Goal: Task Accomplishment & Management: Manage account settings

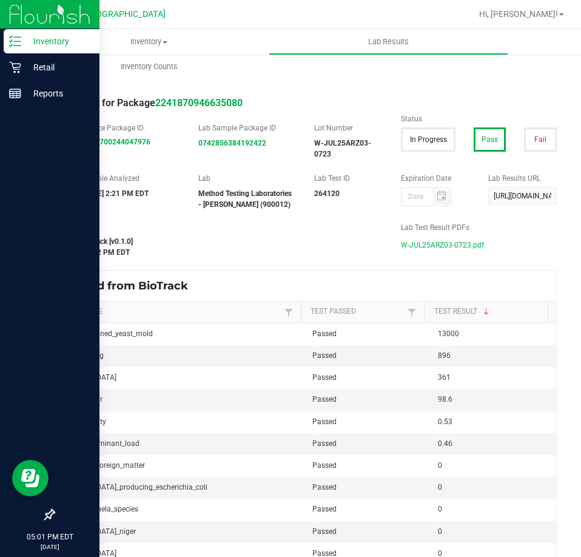
click at [16, 44] on icon at bounding box center [15, 41] width 12 height 12
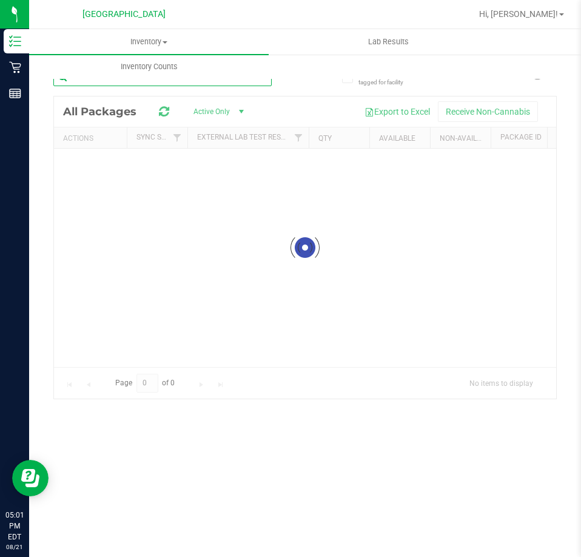
click at [107, 84] on div "Inventory All packages All inventory Waste log Lab Results Inventory Counts" at bounding box center [305, 293] width 552 height 528
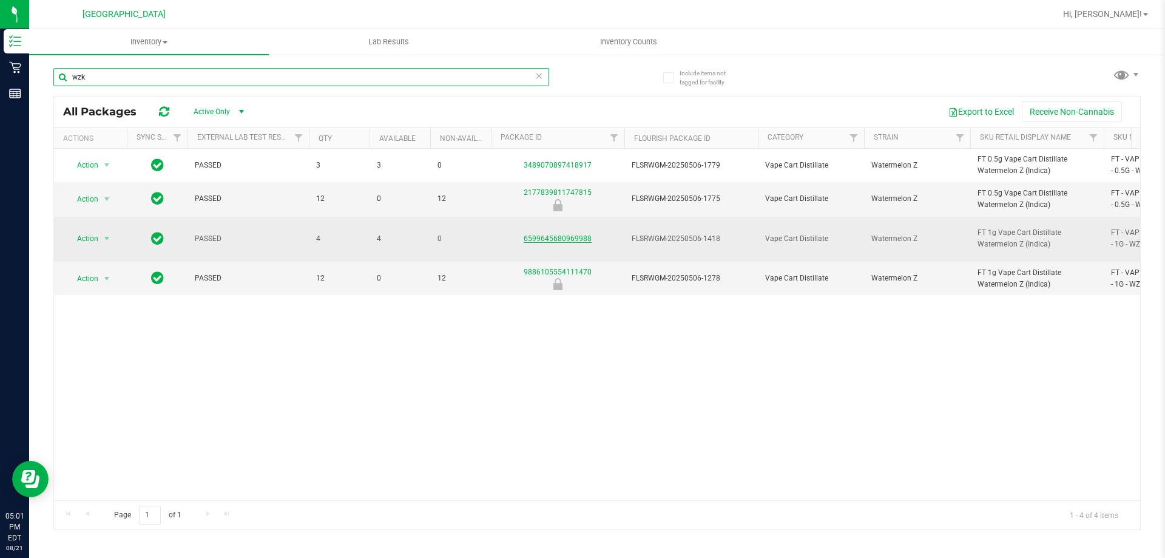
type input "wzk"
click at [527, 234] on link "6599645680969988" at bounding box center [558, 238] width 68 height 8
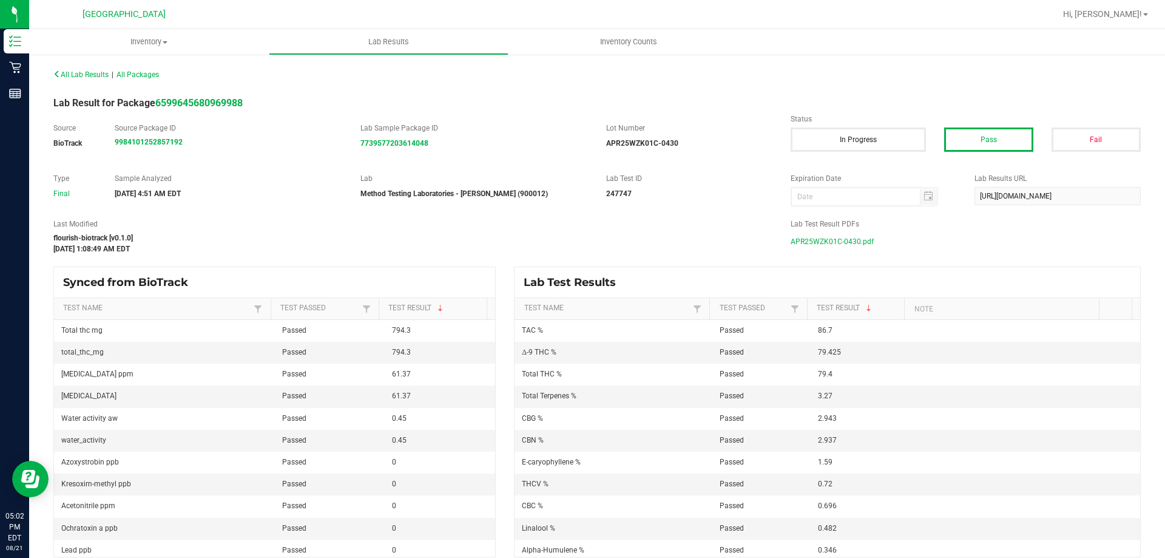
click at [581, 236] on span "APR25WZK01C-0430.pdf" at bounding box center [832, 241] width 83 height 18
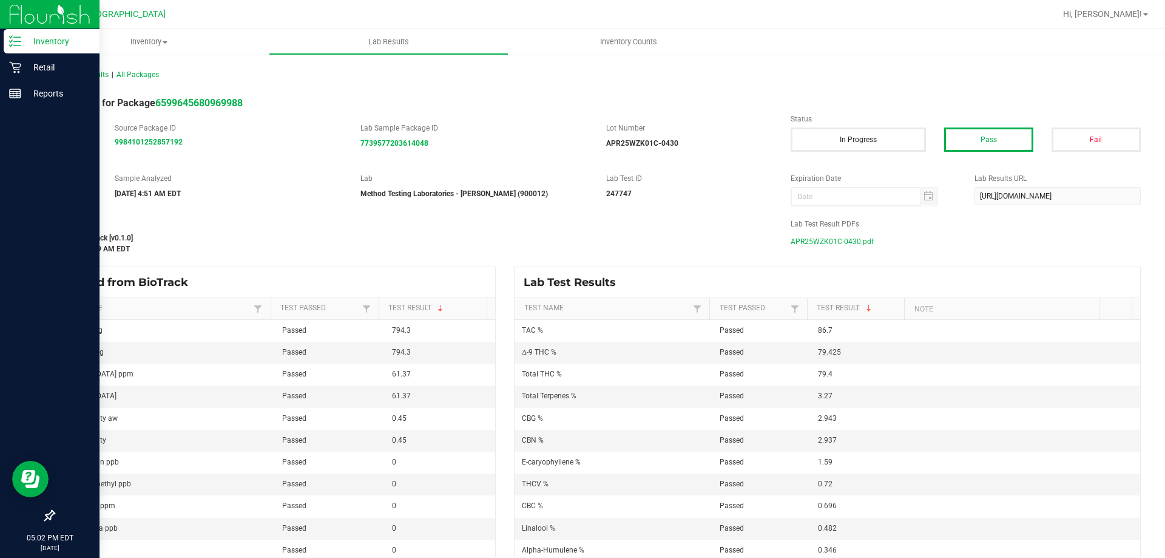
click at [20, 35] on div "Inventory" at bounding box center [52, 41] width 96 height 24
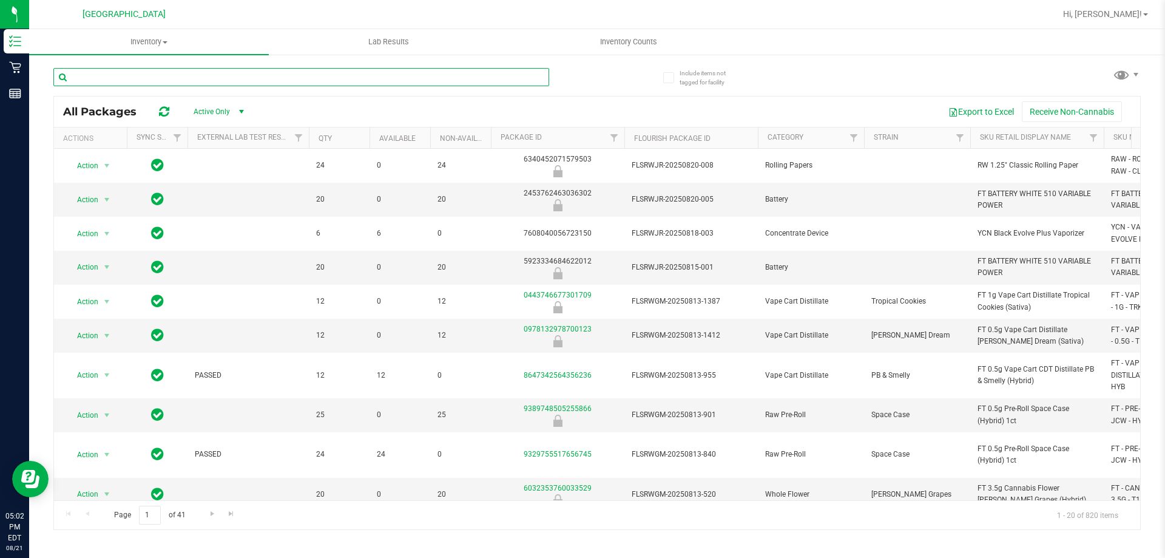
click at [233, 78] on input "text" at bounding box center [301, 77] width 496 height 18
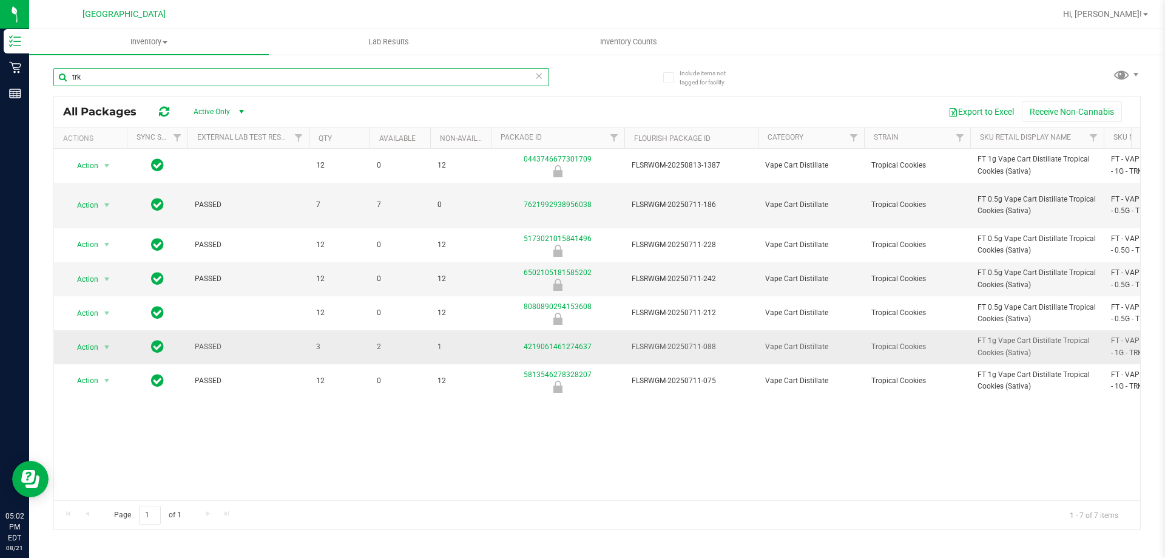
type input "trk"
click at [563, 341] on div "4219061461274637" at bounding box center [557, 347] width 137 height 12
click at [554, 342] on link "4219061461274637" at bounding box center [558, 346] width 68 height 8
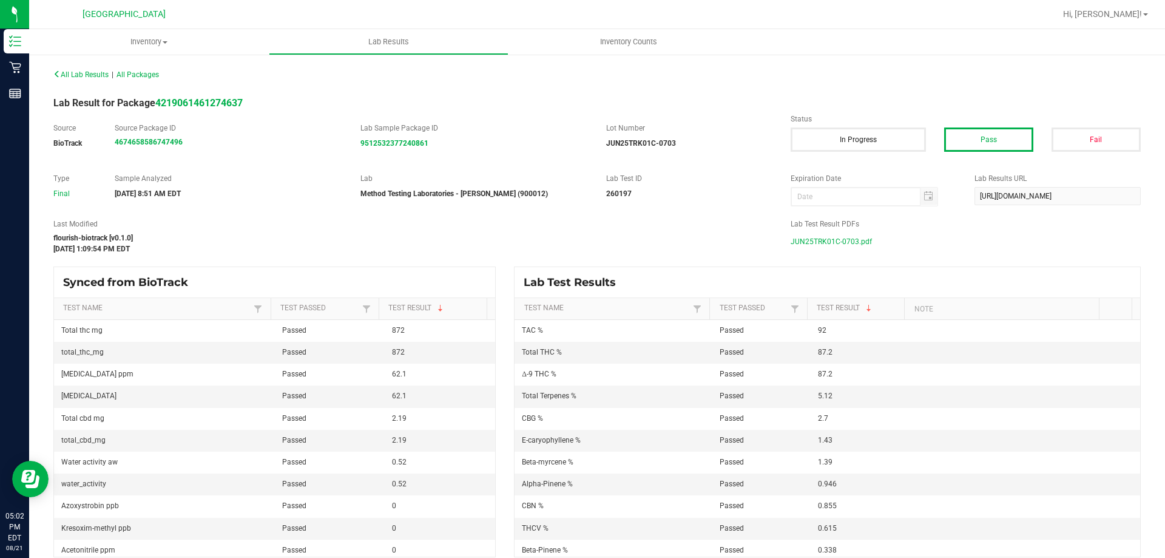
click at [581, 247] on span "JUN25TRK01C-0703.pdf" at bounding box center [831, 241] width 81 height 18
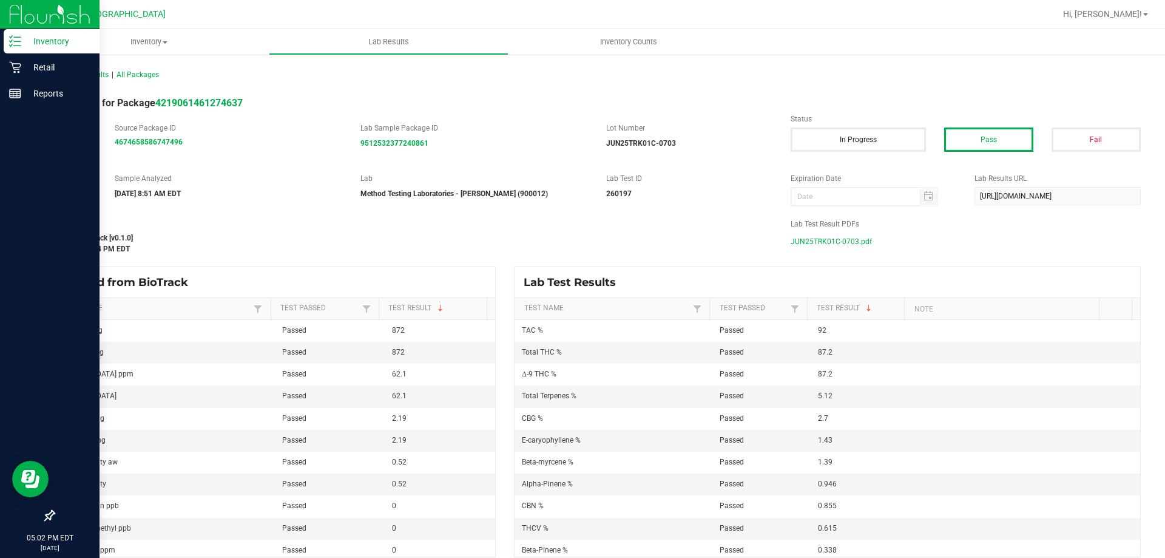
click at [17, 50] on div "Inventory" at bounding box center [52, 41] width 96 height 24
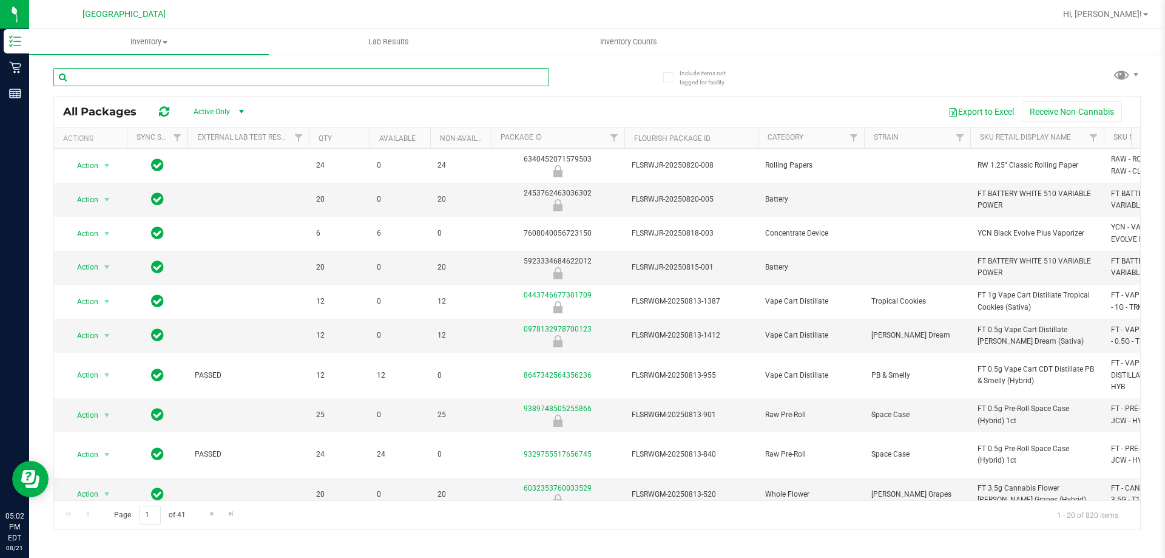
click at [239, 75] on input "text" at bounding box center [301, 77] width 496 height 18
type input "amn"
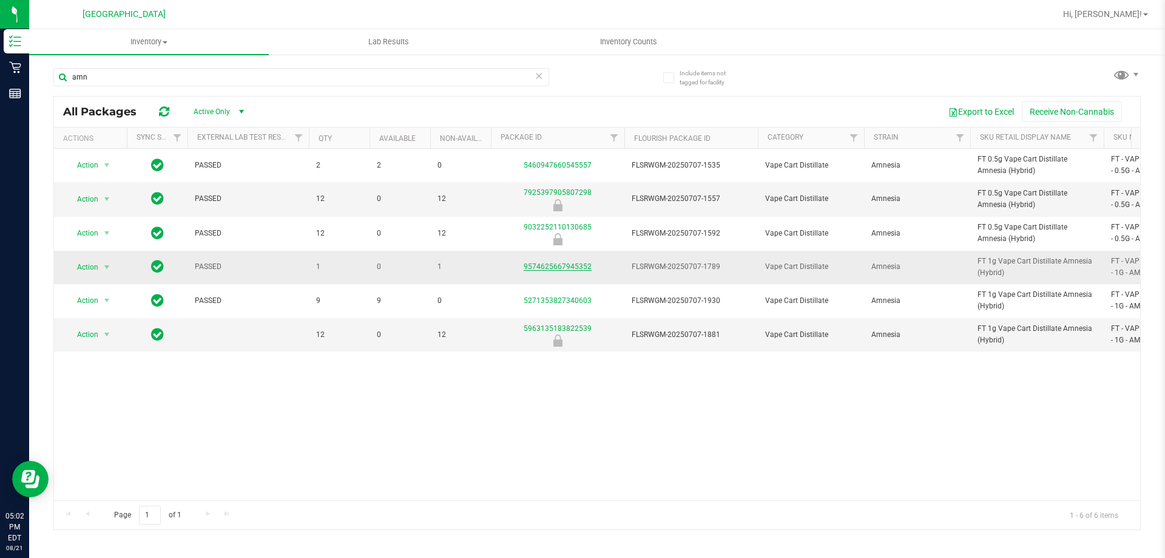
click at [569, 264] on link "9574625667945352" at bounding box center [558, 266] width 68 height 8
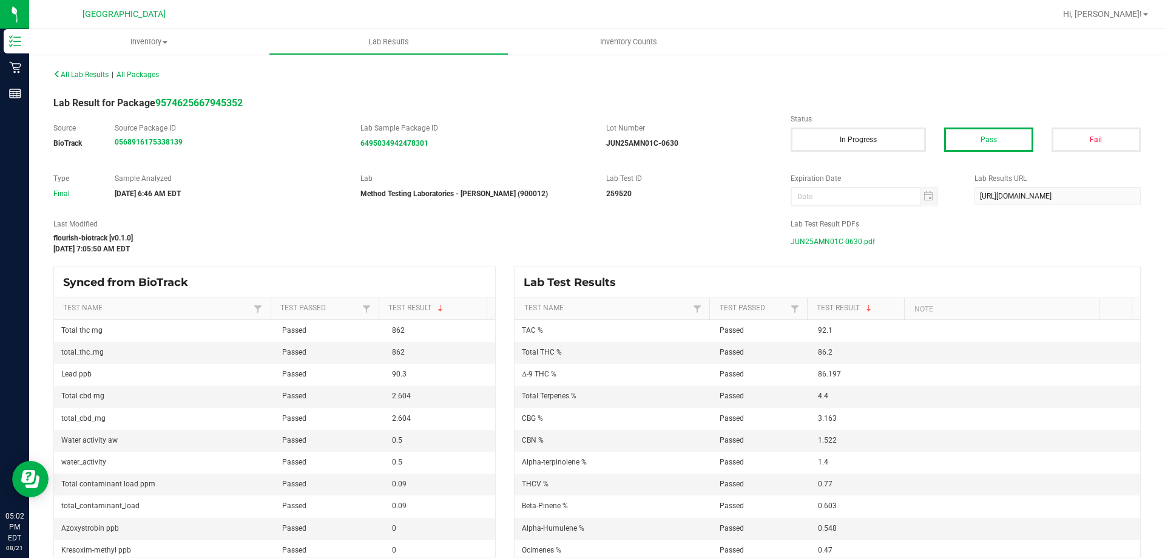
click at [581, 241] on span "JUN25AMN01C-0630.pdf" at bounding box center [833, 241] width 84 height 18
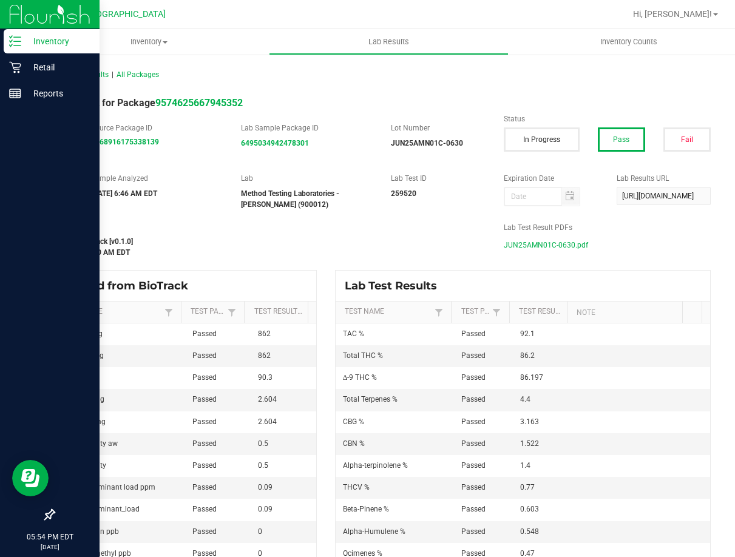
click at [18, 49] on div "Inventory" at bounding box center [52, 41] width 96 height 24
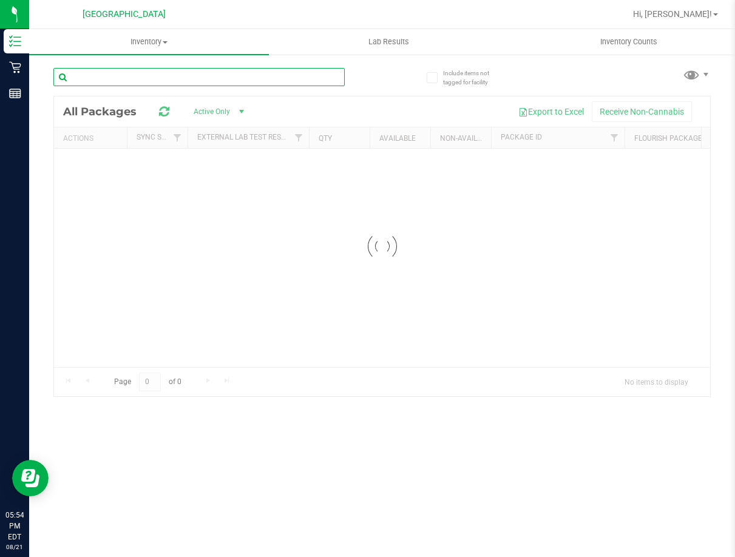
click at [199, 77] on input "text" at bounding box center [198, 77] width 291 height 18
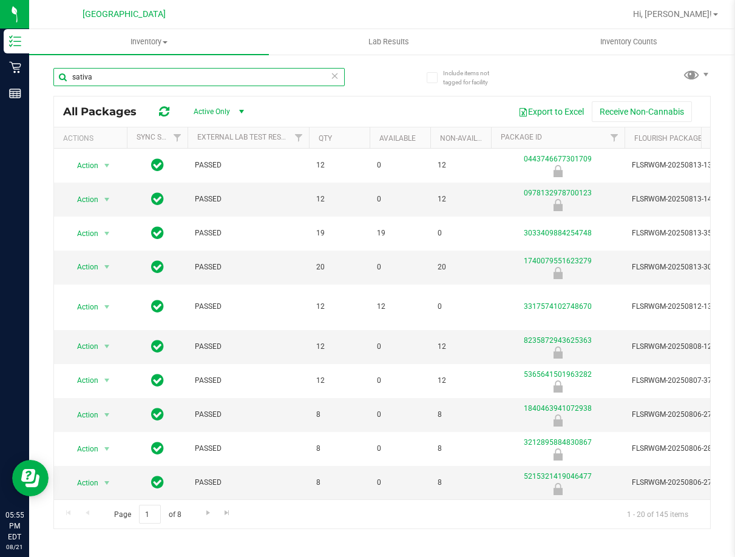
drag, startPoint x: 217, startPoint y: 77, endPoint x: -1, endPoint y: 142, distance: 226.7
click at [0, 142] on html "Inventory Retail Reports 05:55 PM EDT [DATE] 08/21 Palm Coast WC Hi, [PERSON_NA…" at bounding box center [367, 278] width 735 height 557
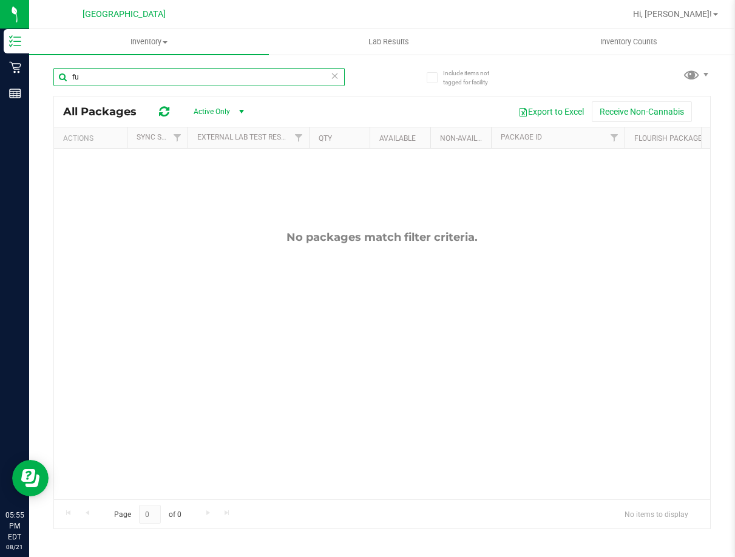
type input "f"
click at [256, 76] on input "text" at bounding box center [198, 77] width 291 height 18
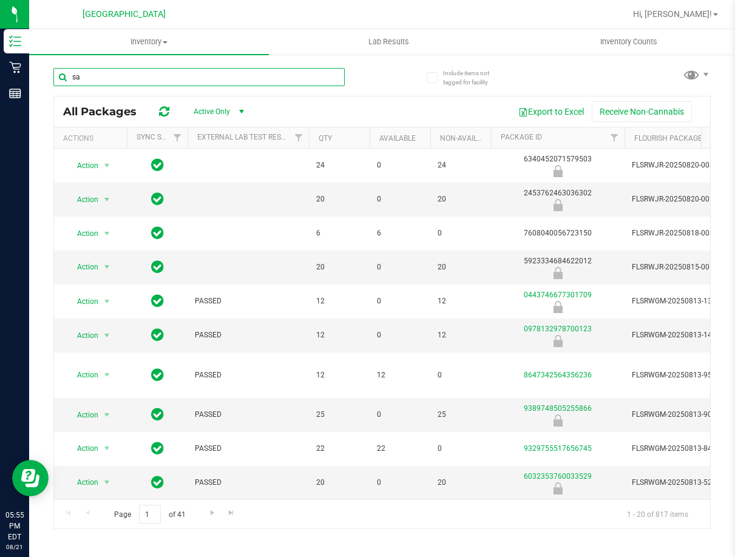
type input "s"
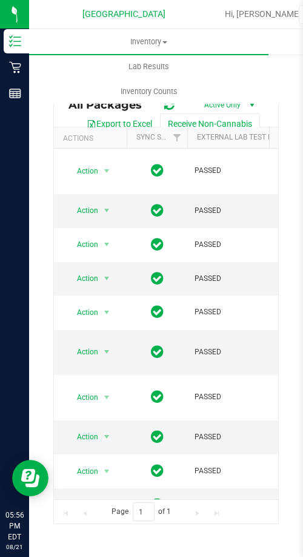
type input "fso"
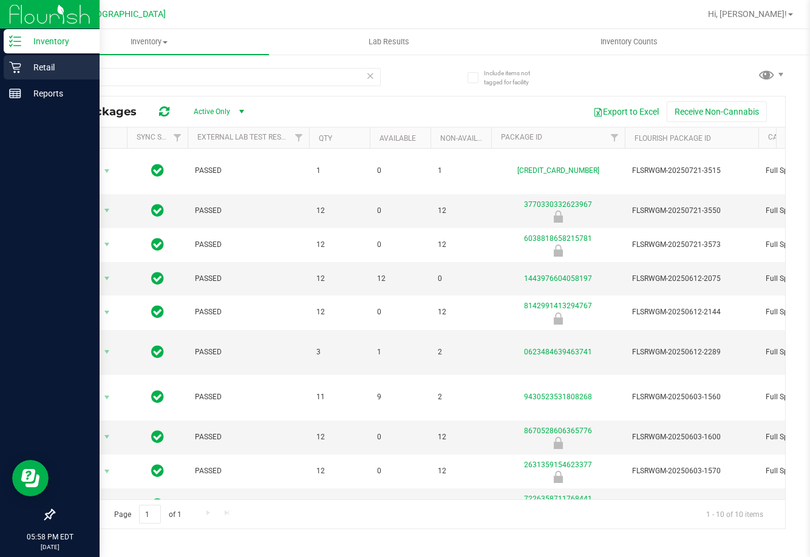
click at [38, 65] on p "Retail" at bounding box center [57, 67] width 73 height 15
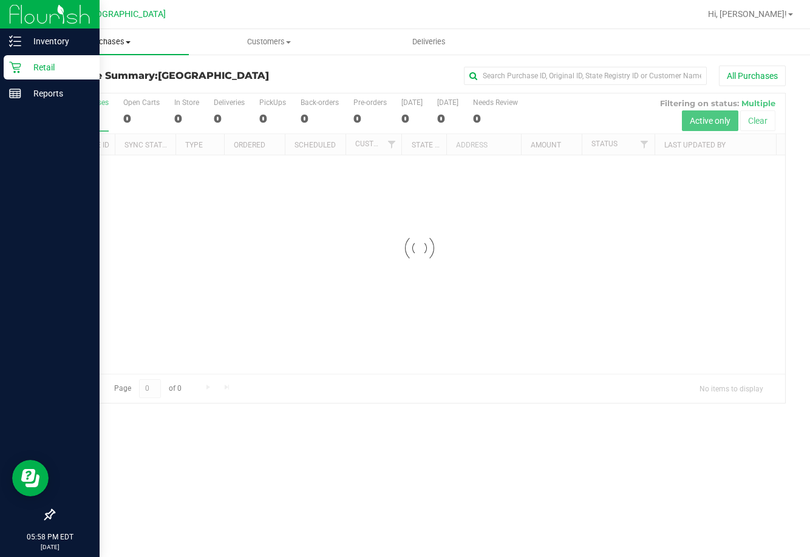
click at [139, 44] on span "Purchases" at bounding box center [109, 41] width 160 height 11
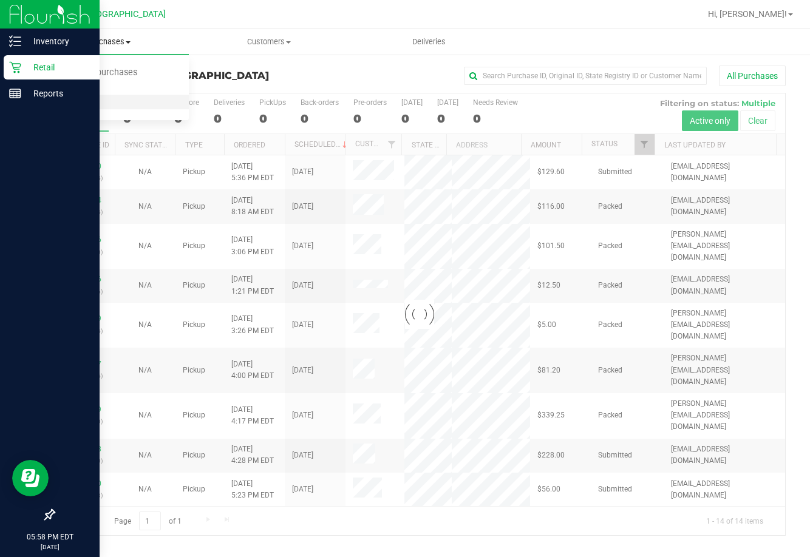
click at [129, 95] on li "All purchases" at bounding box center [109, 102] width 160 height 15
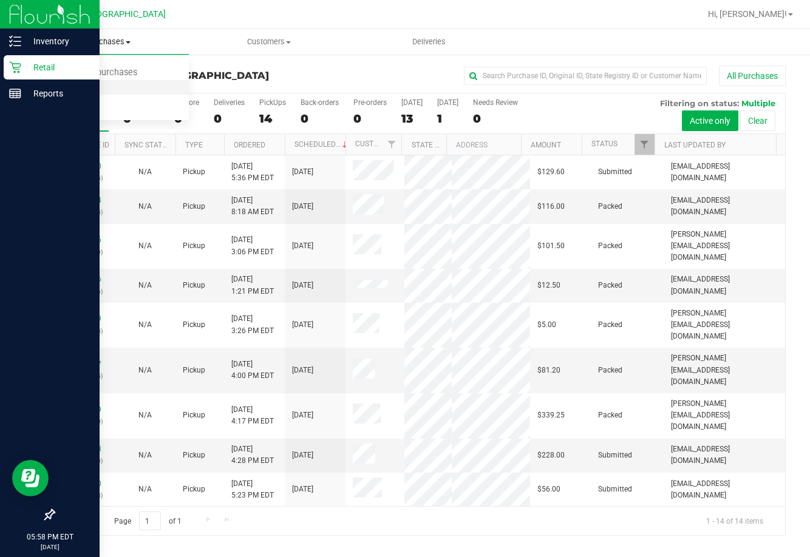
click at [134, 86] on li "Fulfillment" at bounding box center [109, 88] width 160 height 15
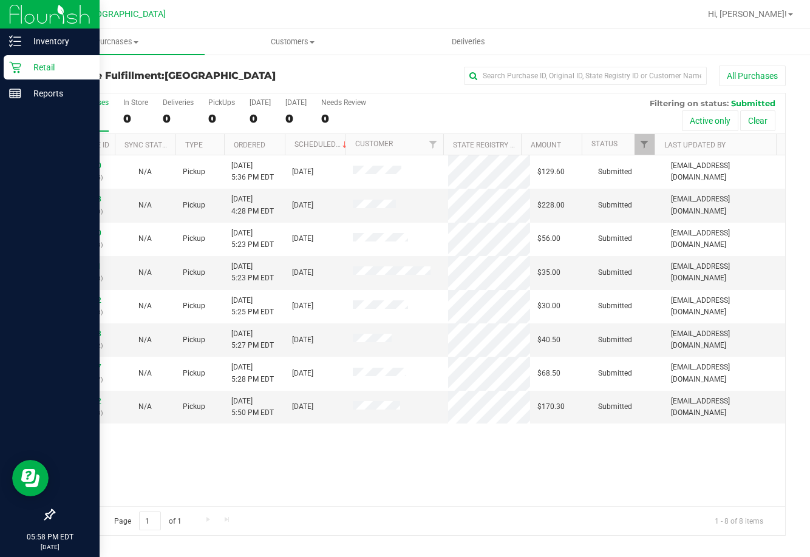
click at [405, 87] on div "Purchase Fulfillment: [GEOGRAPHIC_DATA] All Purchases" at bounding box center [419, 79] width 732 height 27
click at [113, 50] on uib-tab-heading "Purchases Summary of purchases Fulfillment All purchases" at bounding box center [116, 41] width 175 height 25
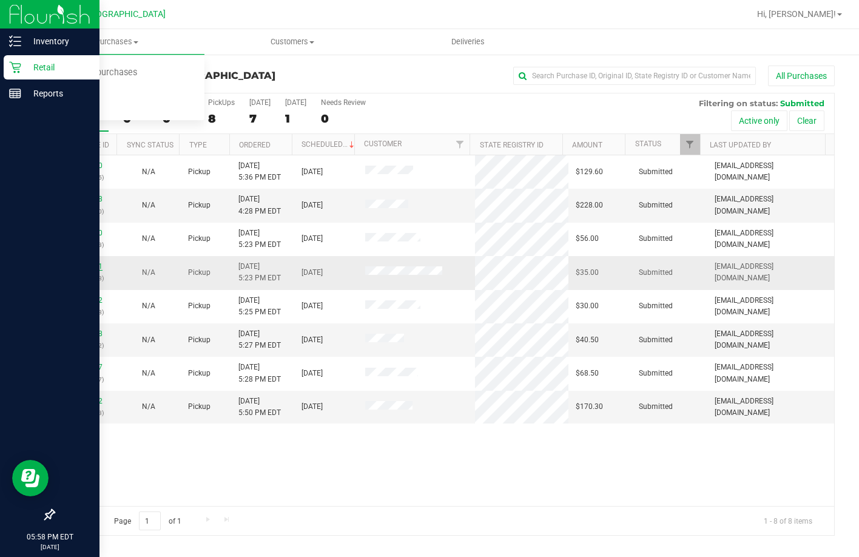
click at [96, 262] on link "11824931" at bounding box center [86, 266] width 34 height 8
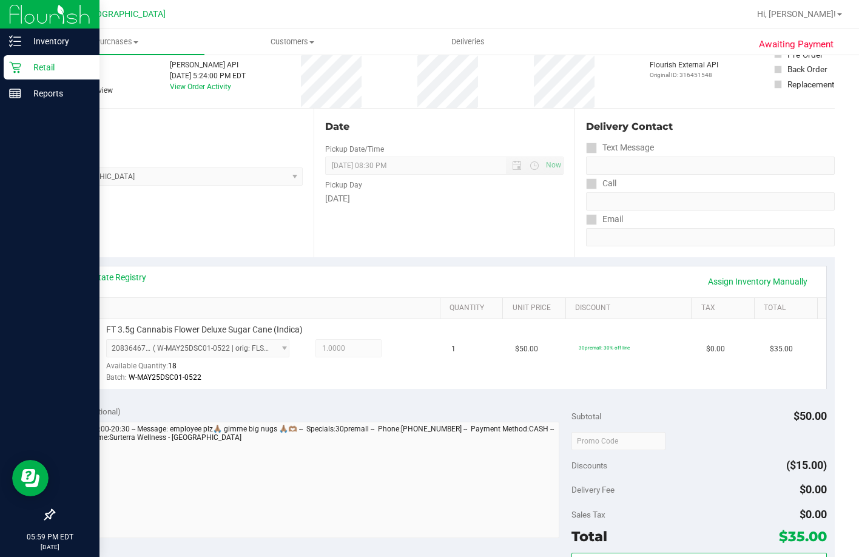
scroll to position [182, 0]
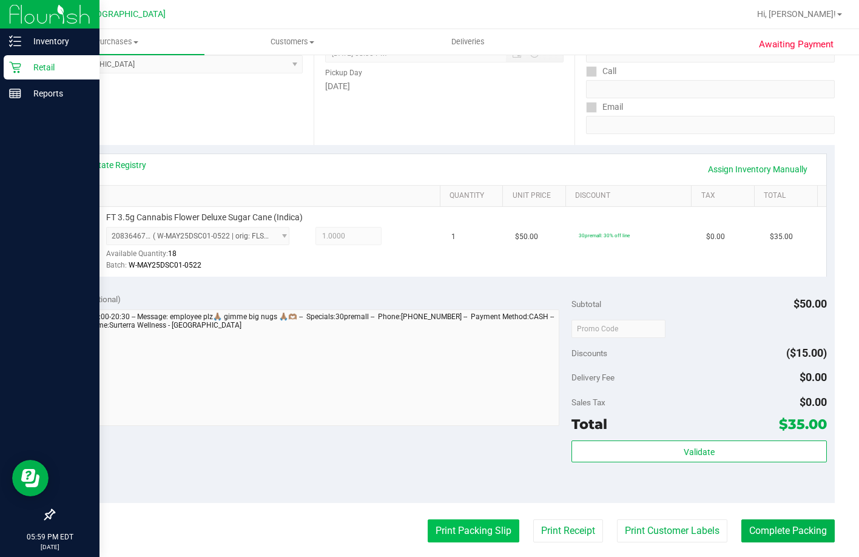
click at [486, 543] on button "Print Packing Slip" at bounding box center [474, 530] width 92 height 23
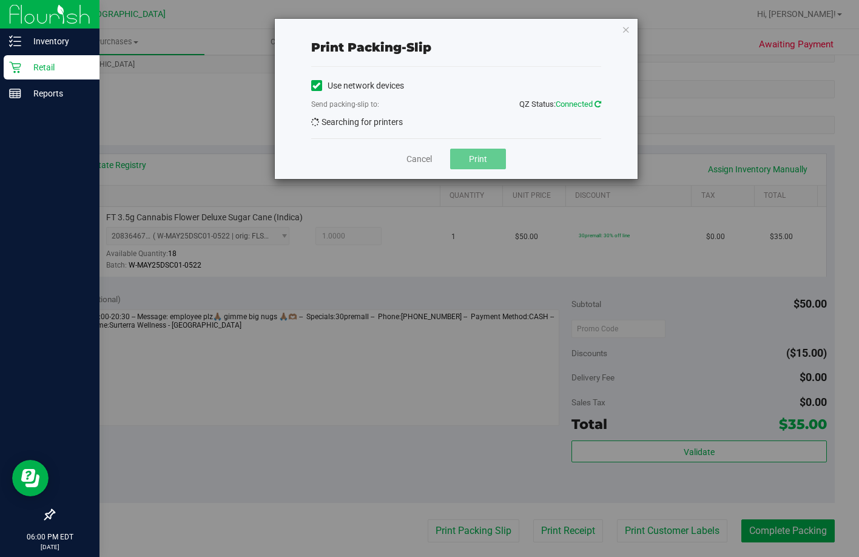
click at [581, 104] on span "QZ Status: Connected" at bounding box center [560, 104] width 82 height 9
click at [581, 104] on icon at bounding box center [598, 104] width 7 height 8
click at [581, 29] on icon "button" at bounding box center [626, 29] width 8 height 15
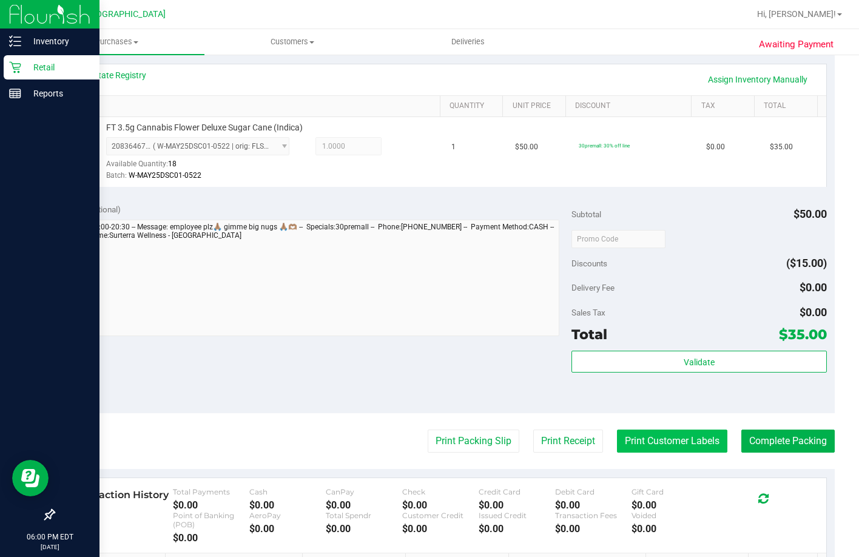
scroll to position [367, 0]
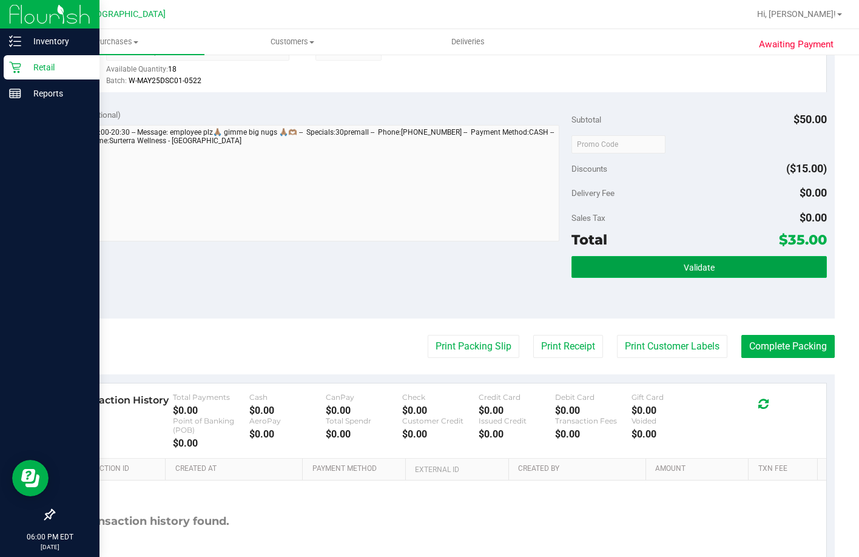
click at [581, 278] on button "Validate" at bounding box center [699, 267] width 255 height 22
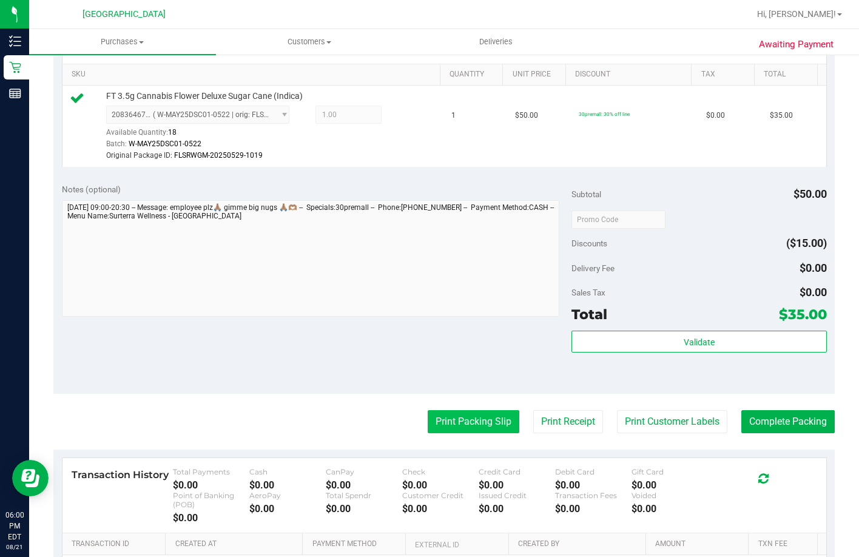
click at [490, 433] on button "Print Packing Slip" at bounding box center [474, 421] width 92 height 23
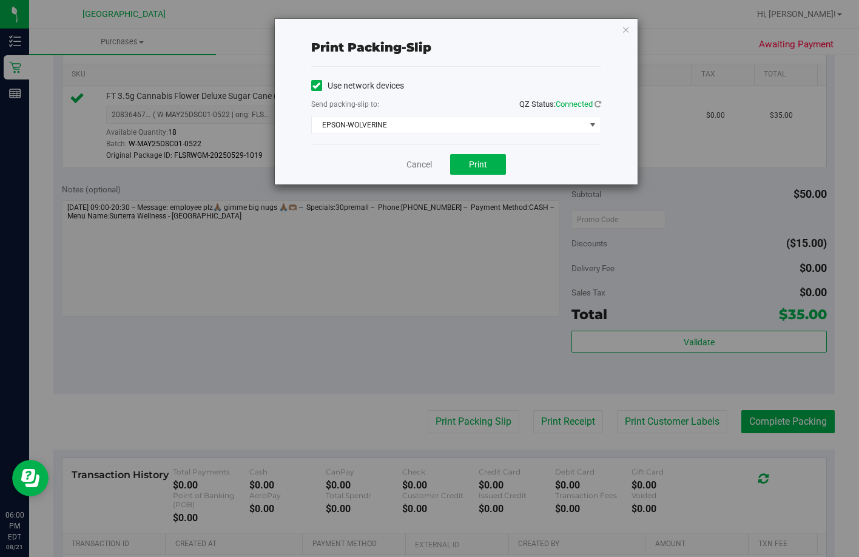
click at [448, 158] on div "Cancel Print" at bounding box center [456, 164] width 290 height 41
click at [461, 161] on button "Print" at bounding box center [478, 164] width 56 height 21
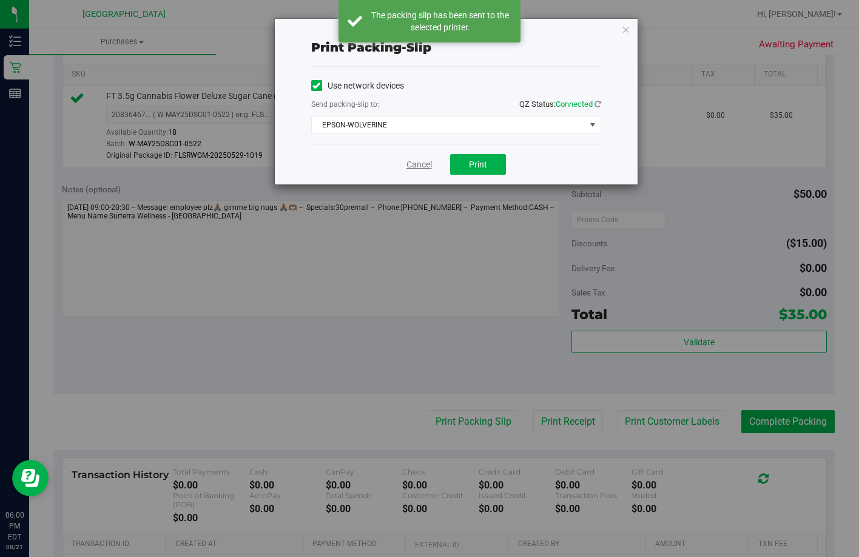
click at [420, 167] on link "Cancel" at bounding box center [419, 164] width 25 height 13
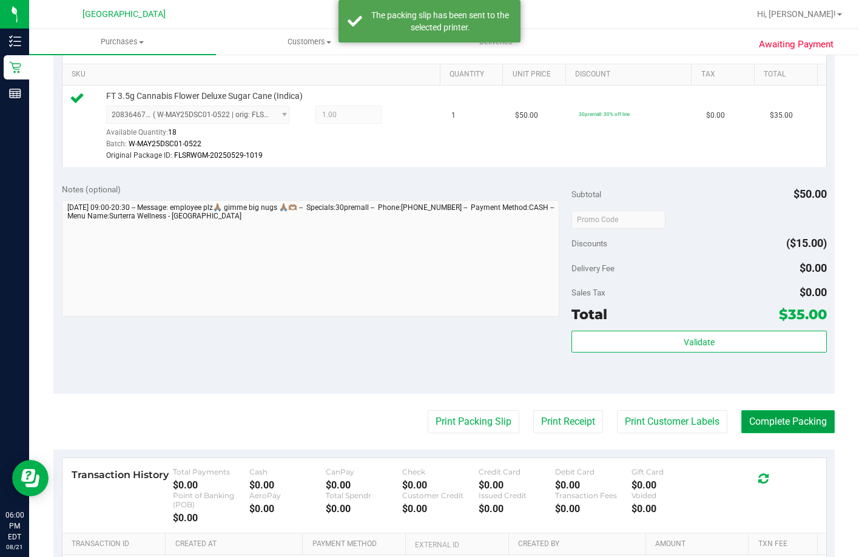
click at [742, 433] on button "Complete Packing" at bounding box center [788, 421] width 93 height 23
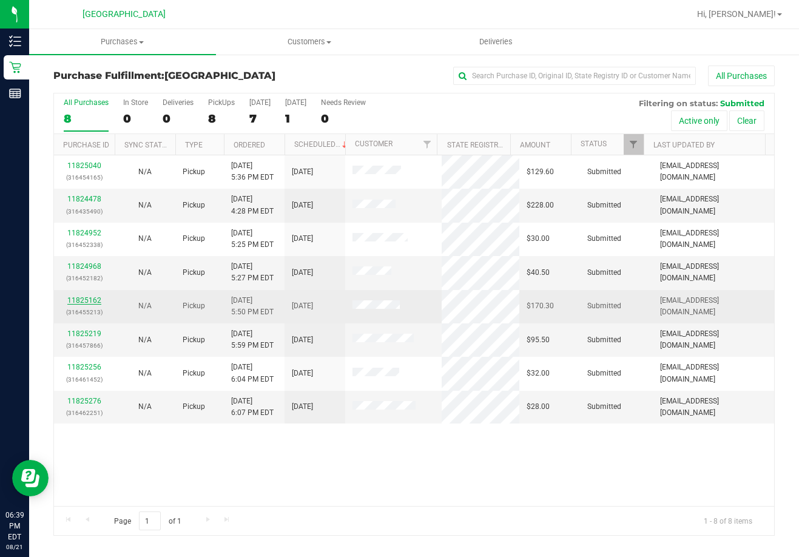
click at [91, 299] on link "11825162" at bounding box center [84, 300] width 34 height 8
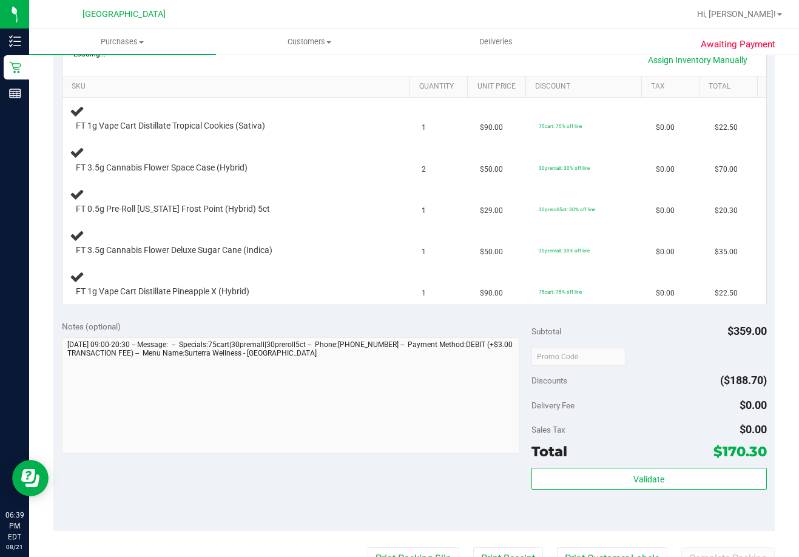
scroll to position [364, 0]
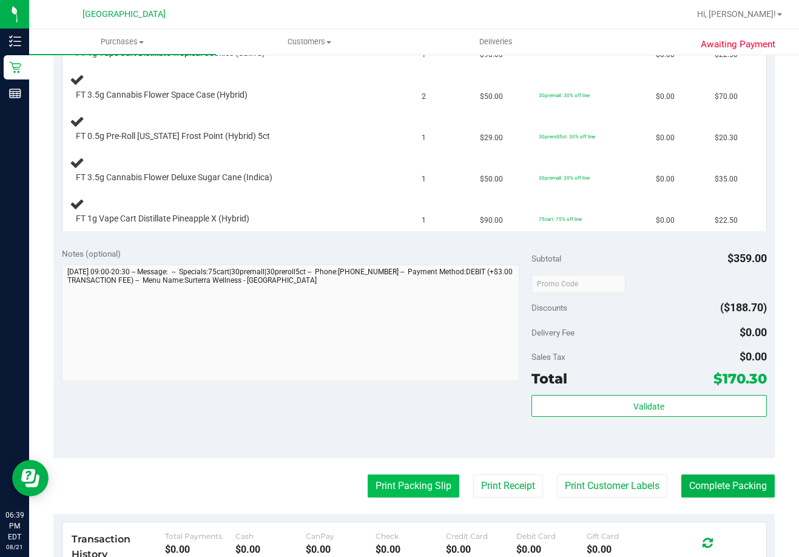
click at [442, 482] on button "Print Packing Slip" at bounding box center [414, 486] width 92 height 23
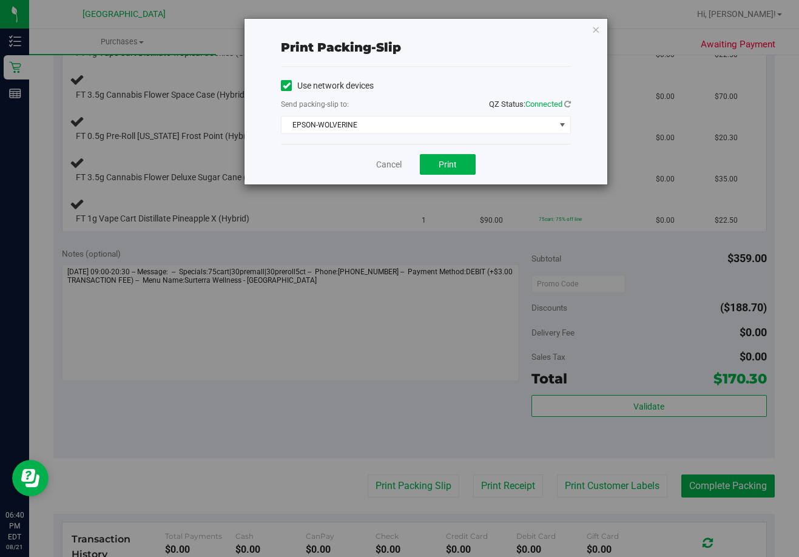
click at [472, 177] on div "Cancel Print" at bounding box center [426, 164] width 290 height 41
click at [465, 171] on button "Print" at bounding box center [448, 164] width 56 height 21
click at [393, 160] on link "Cancel" at bounding box center [388, 164] width 25 height 13
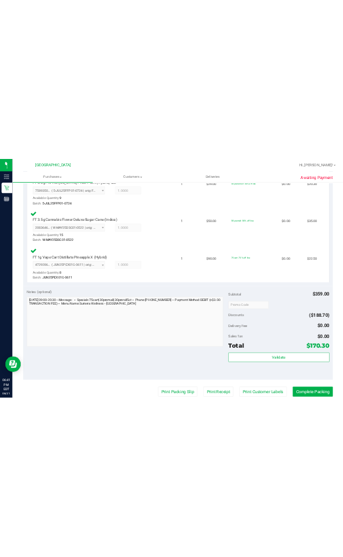
scroll to position [614, 0]
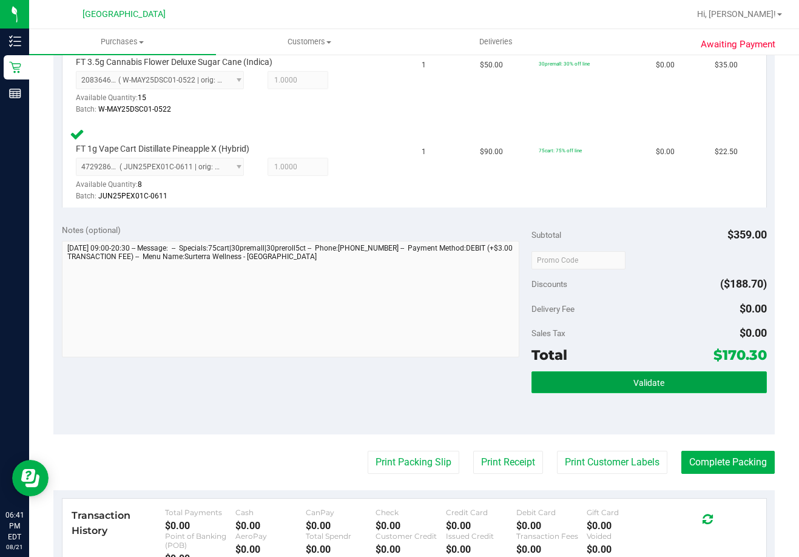
click at [644, 391] on button "Validate" at bounding box center [649, 382] width 235 height 22
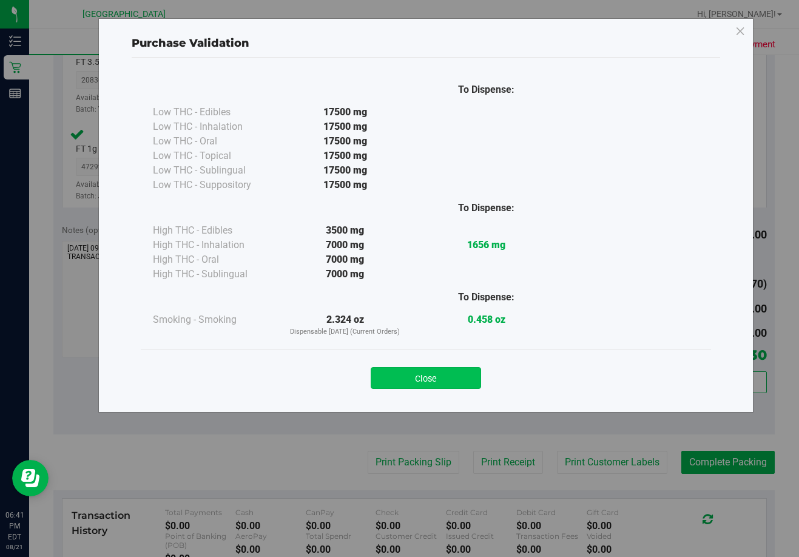
click at [463, 383] on button "Close" at bounding box center [426, 378] width 110 height 22
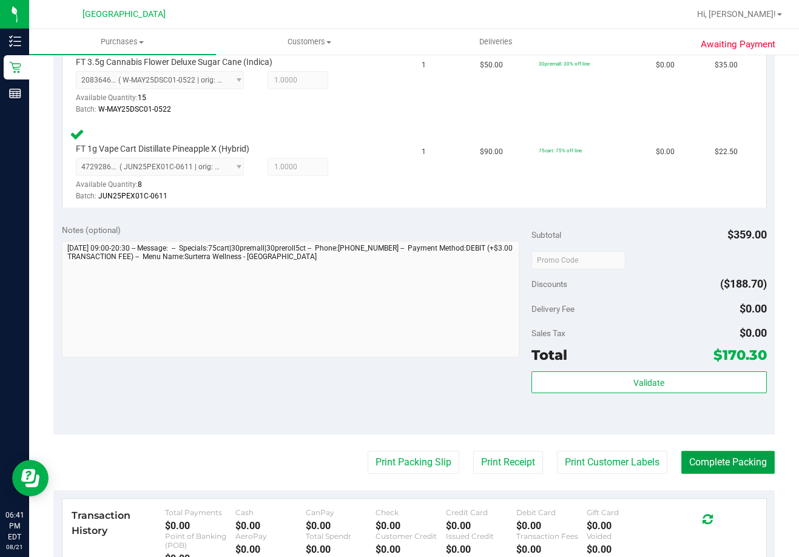
click at [681, 458] on button "Complete Packing" at bounding box center [727, 462] width 93 height 23
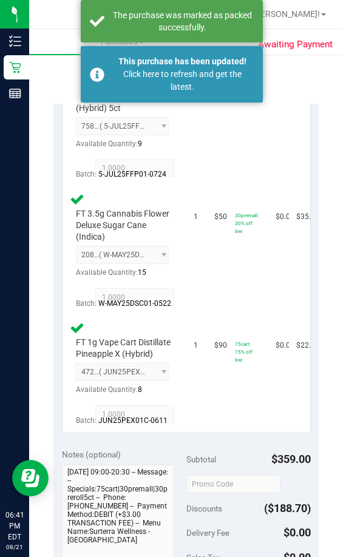
scroll to position [663, 0]
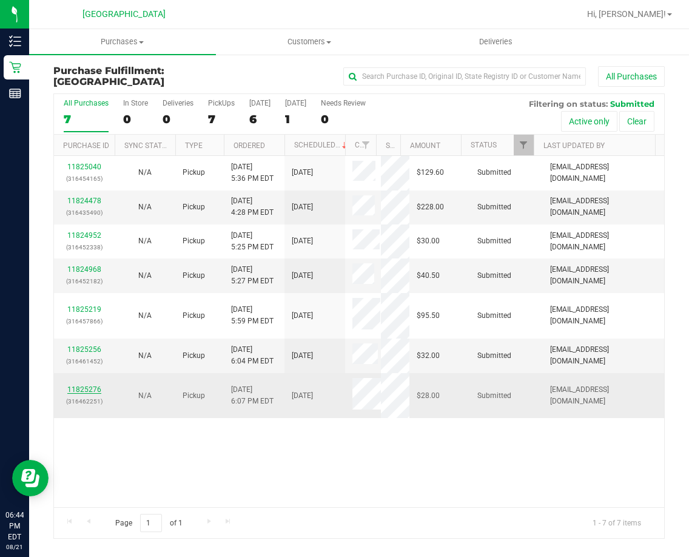
click at [76, 394] on link "11825276" at bounding box center [84, 389] width 34 height 8
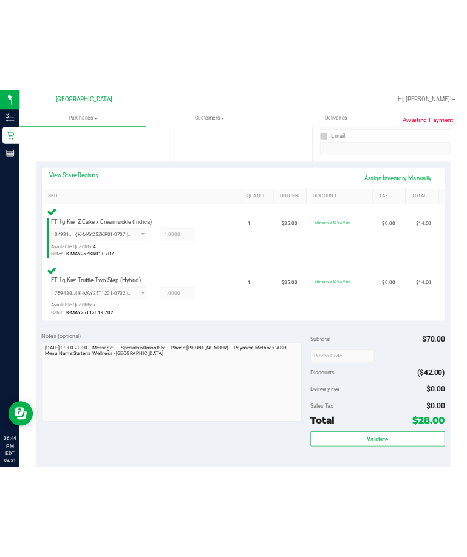
scroll to position [303, 0]
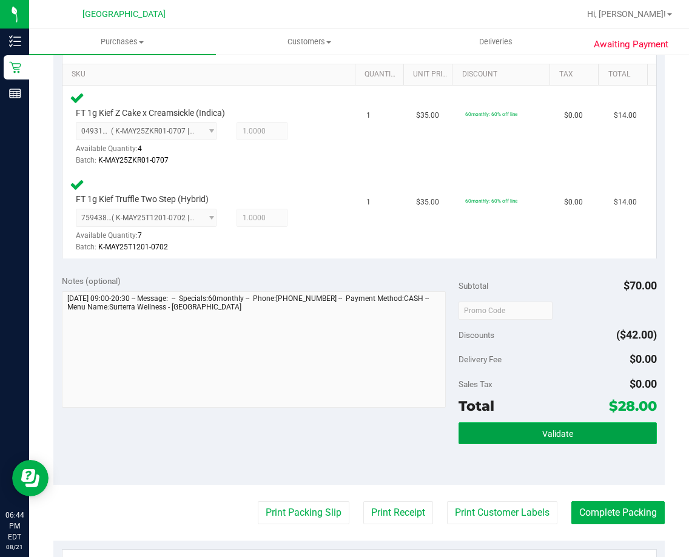
click at [608, 423] on button "Validate" at bounding box center [558, 433] width 198 height 22
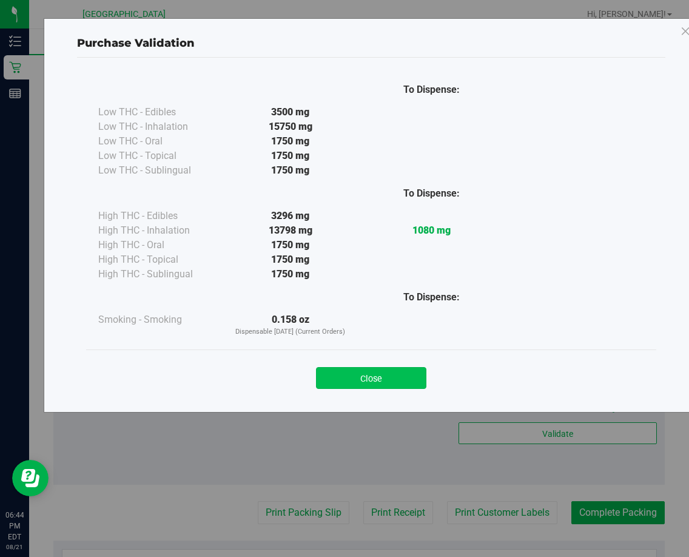
click at [404, 381] on button "Close" at bounding box center [371, 378] width 110 height 22
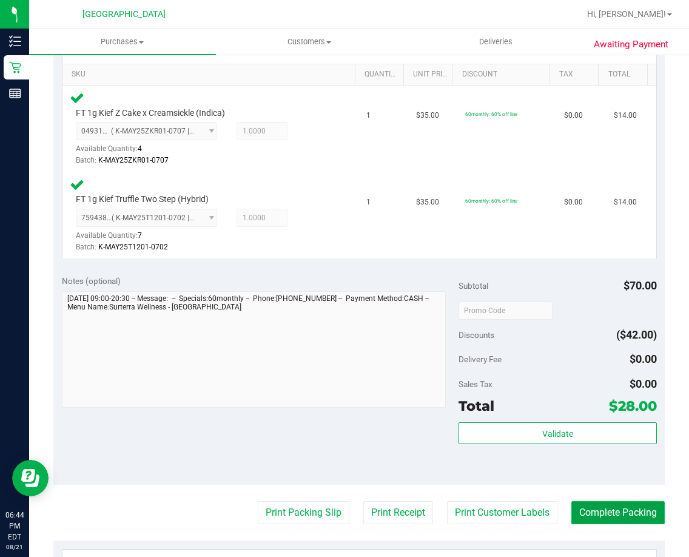
click at [592, 509] on button "Complete Packing" at bounding box center [618, 512] width 93 height 23
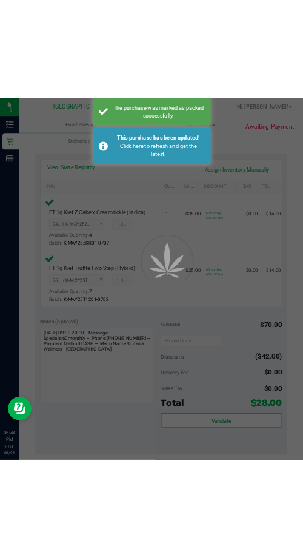
scroll to position [383, 0]
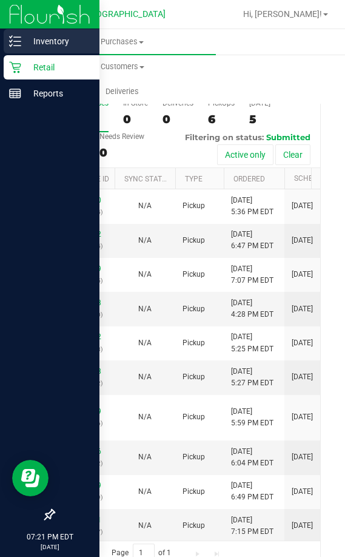
click at [28, 47] on p "Inventory" at bounding box center [57, 41] width 73 height 15
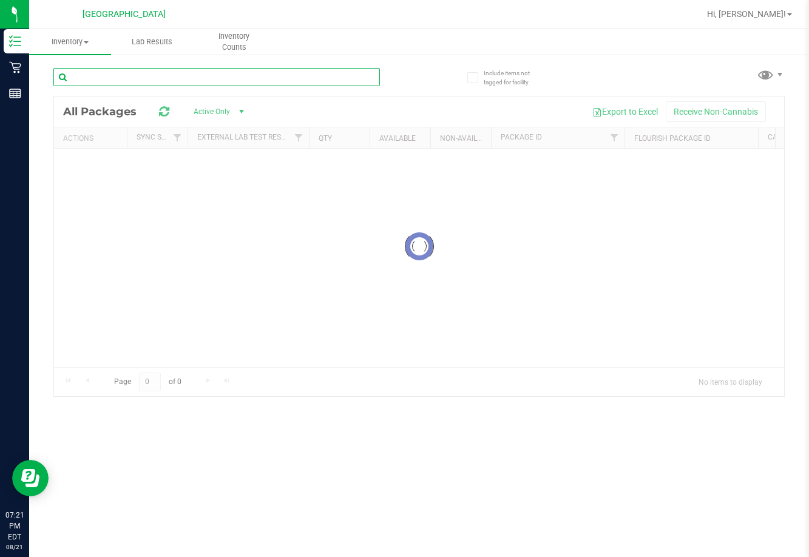
click at [350, 79] on div "Inventory All packages All inventory Waste log Lab Results Inventory Counts" at bounding box center [419, 293] width 780 height 528
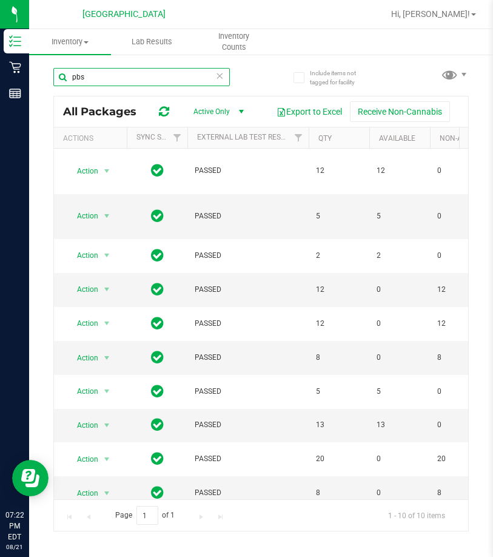
drag, startPoint x: 153, startPoint y: 81, endPoint x: -1, endPoint y: 73, distance: 153.7
click at [0, 73] on html "Inventory Retail Reports 07:22 PM EDT 08/21/2025 08/21 Palm Coast WC Hi, Joseph…" at bounding box center [246, 278] width 493 height 557
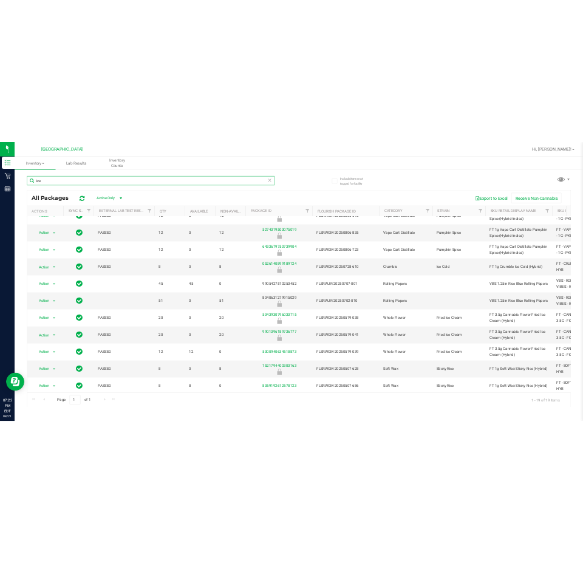
scroll to position [314, 0]
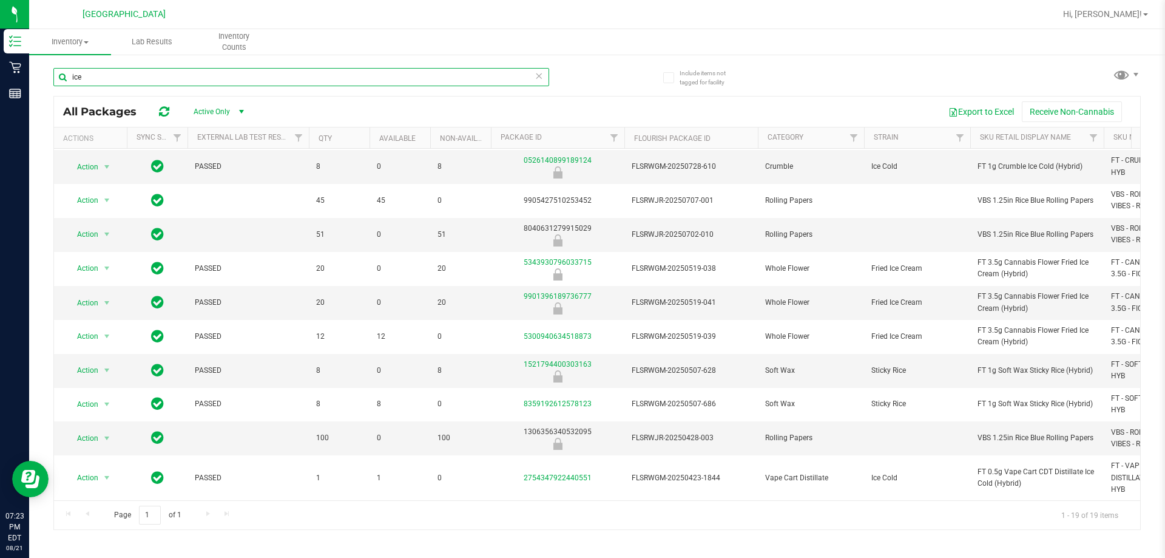
type input "ice"
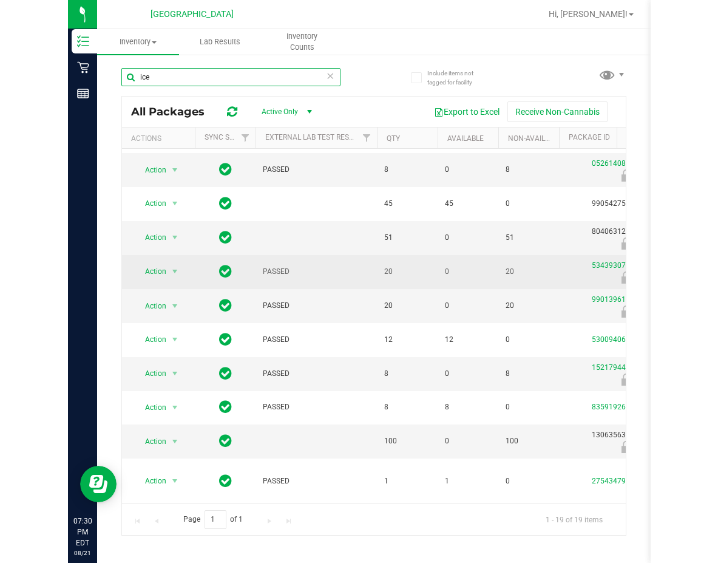
scroll to position [311, 0]
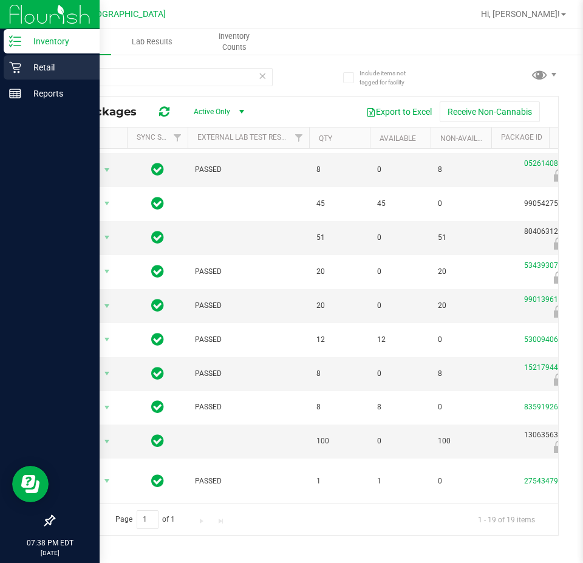
click at [28, 72] on p "Retail" at bounding box center [57, 67] width 73 height 15
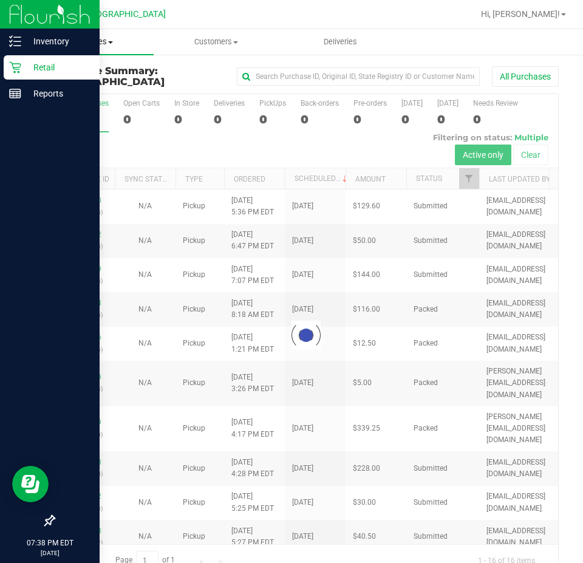
click at [110, 43] on span at bounding box center [110, 42] width 5 height 2
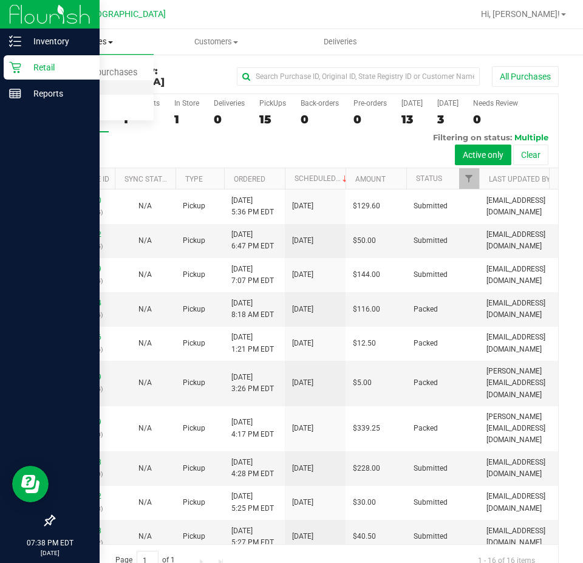
click at [96, 92] on span "Fulfillment" at bounding box center [66, 88] width 75 height 10
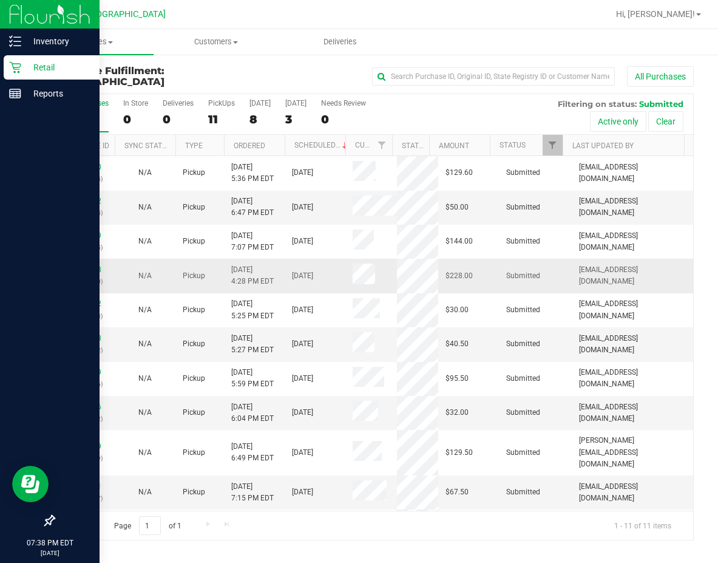
scroll to position [38, 0]
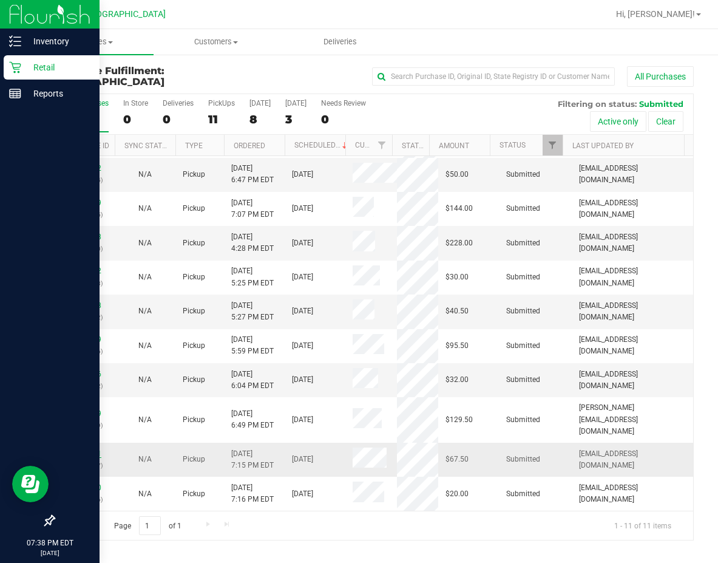
click at [70, 452] on link "11825711" at bounding box center [84, 453] width 34 height 8
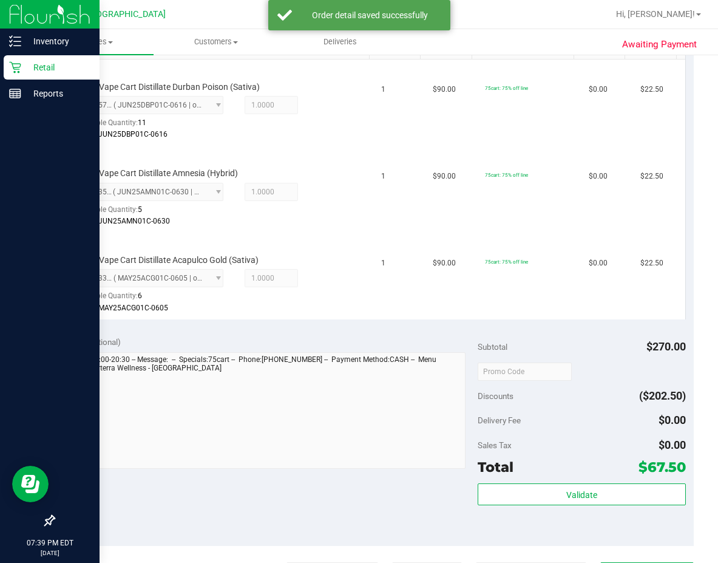
scroll to position [337, 0]
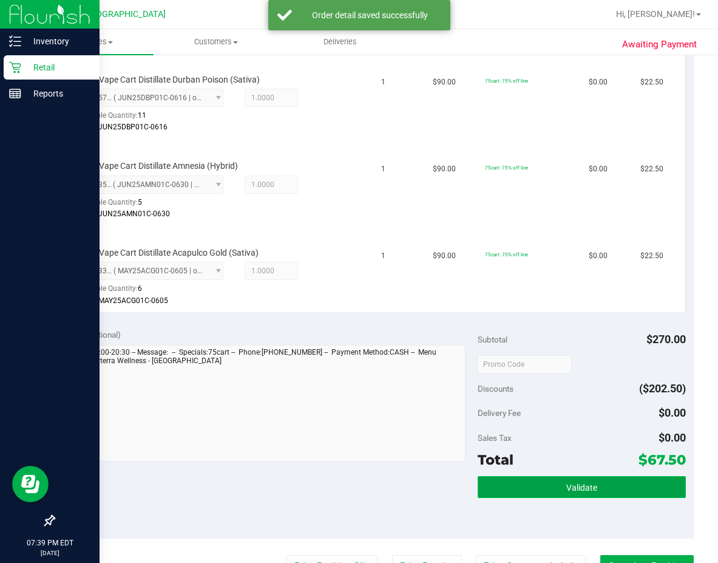
click at [523, 493] on button "Validate" at bounding box center [582, 487] width 208 height 22
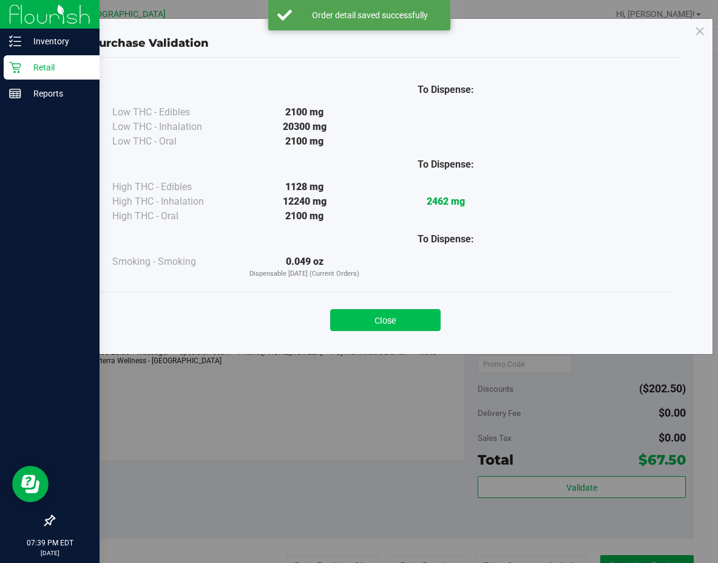
click at [410, 318] on button "Close" at bounding box center [385, 320] width 110 height 22
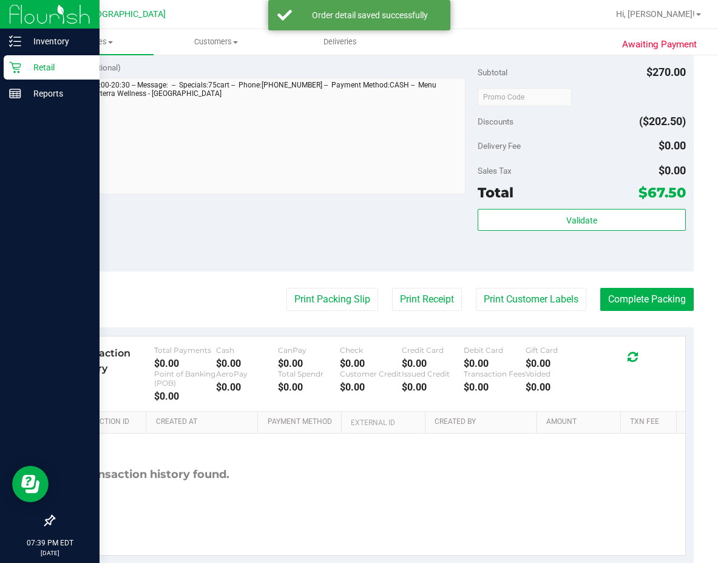
scroll to position [629, 0]
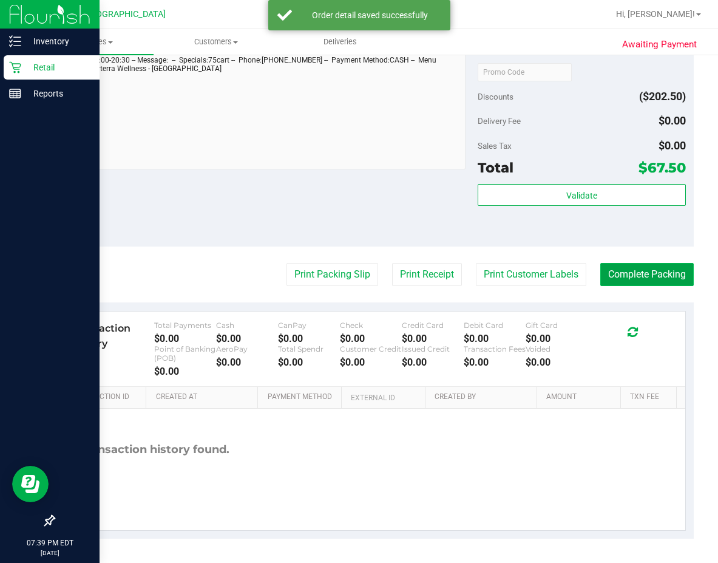
click at [626, 274] on button "Complete Packing" at bounding box center [646, 274] width 93 height 23
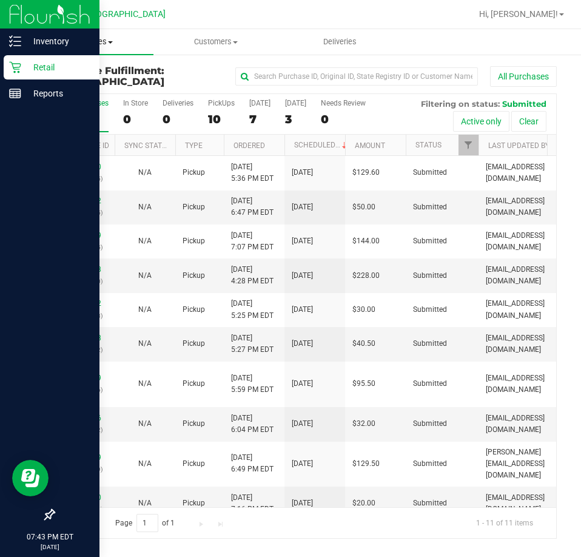
click at [108, 49] on uib-tab-heading "Purchases Summary of purchases Fulfillment All purchases" at bounding box center [91, 41] width 124 height 25
click at [113, 87] on li "Fulfillment" at bounding box center [91, 88] width 124 height 15
click at [238, 44] on span "Customers" at bounding box center [215, 41] width 123 height 11
click at [243, 72] on li "All customers" at bounding box center [216, 73] width 124 height 15
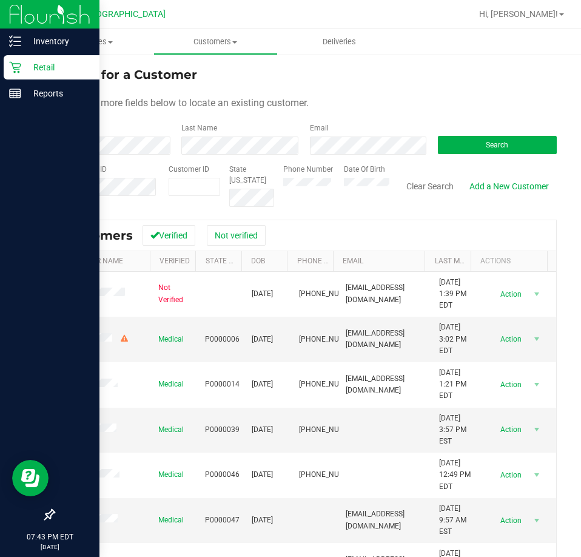
click at [274, 158] on form "Search for a Customer Use one or more fields below to locate an existing custom…" at bounding box center [305, 136] width 504 height 141
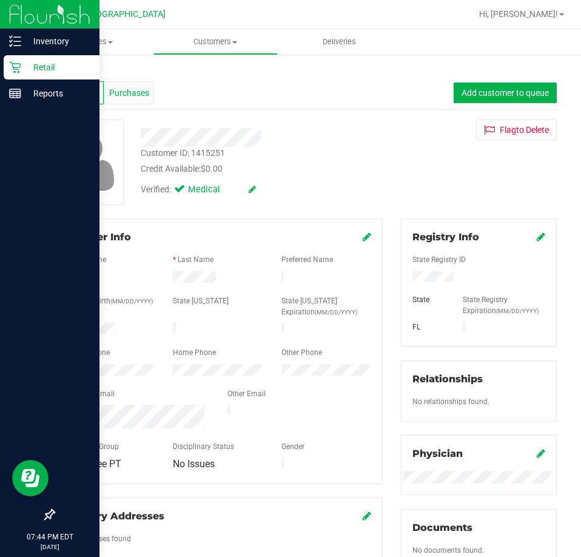
click at [139, 101] on div "Purchases" at bounding box center [129, 92] width 50 height 23
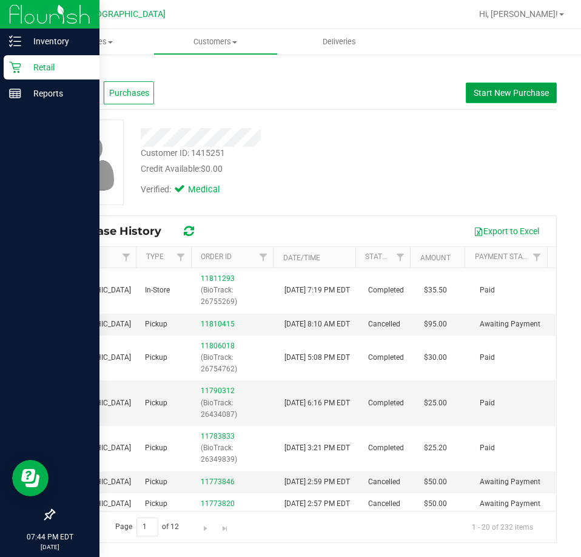
click at [498, 96] on span "Start New Purchase" at bounding box center [511, 93] width 75 height 10
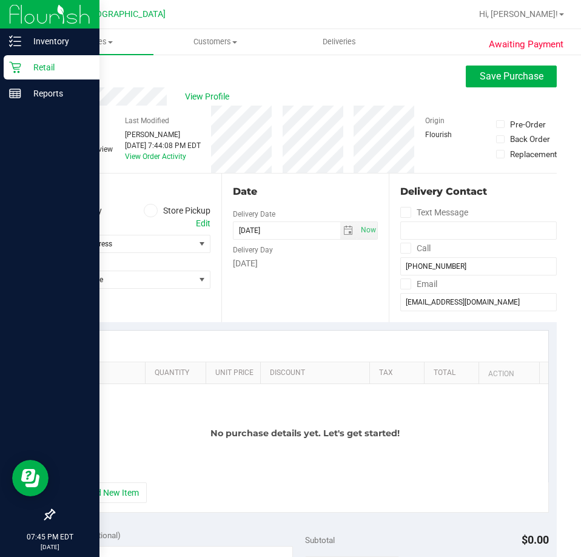
click at [165, 206] on label "Store Pickup" at bounding box center [177, 211] width 67 height 14
click at [0, 0] on input "Store Pickup" at bounding box center [0, 0] width 0 height 0
click at [154, 243] on span "Select Store" at bounding box center [124, 243] width 141 height 17
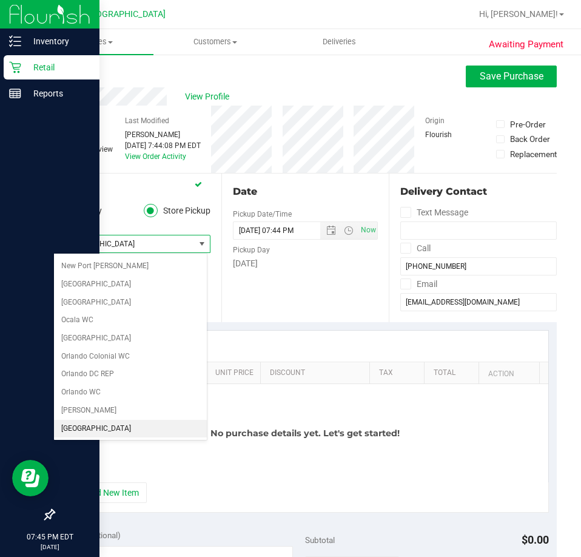
scroll to position [504, 0]
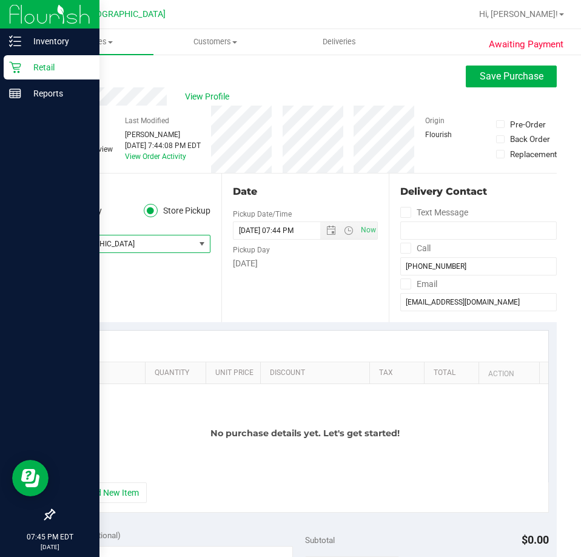
click at [123, 451] on div "No purchase details yet. Let's get started!" at bounding box center [306, 433] width 486 height 98
click at [83, 486] on button "+ Add New Item" at bounding box center [109, 492] width 75 height 21
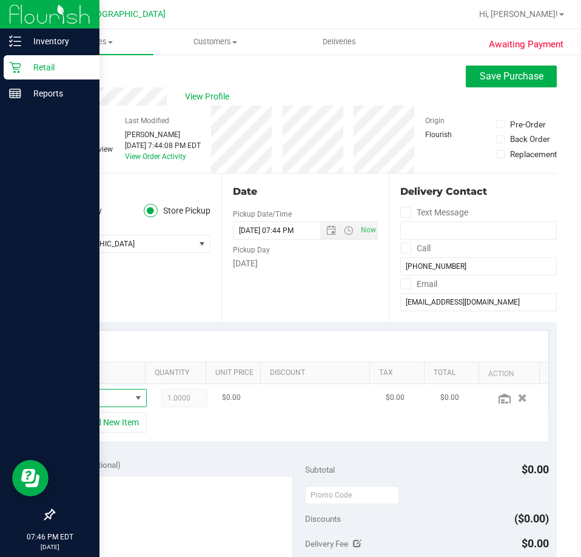
click at [111, 394] on span "NO DATA FOUND" at bounding box center [100, 398] width 61 height 17
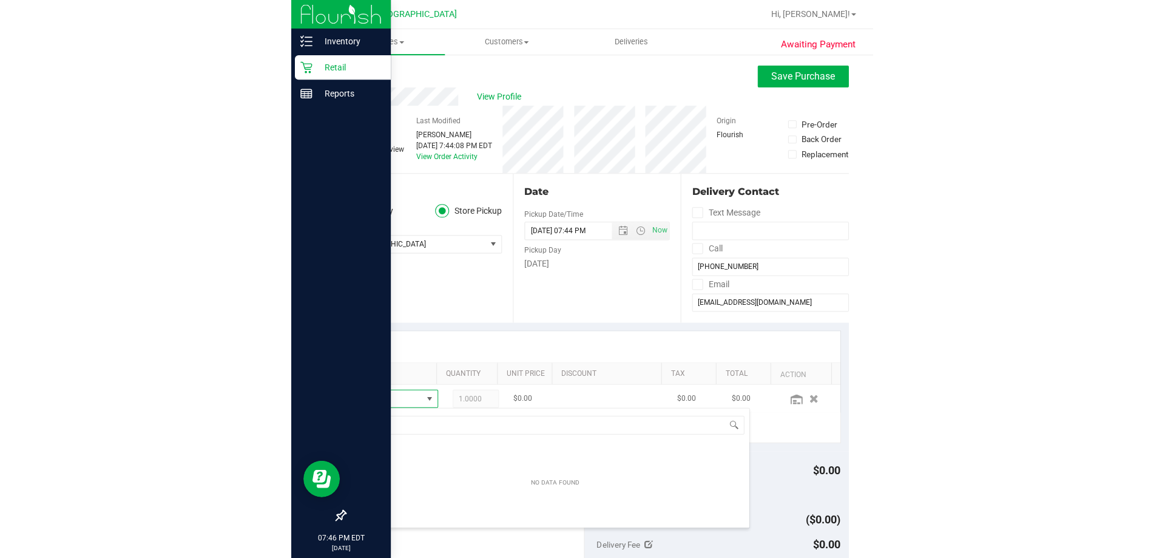
scroll to position [18, 50]
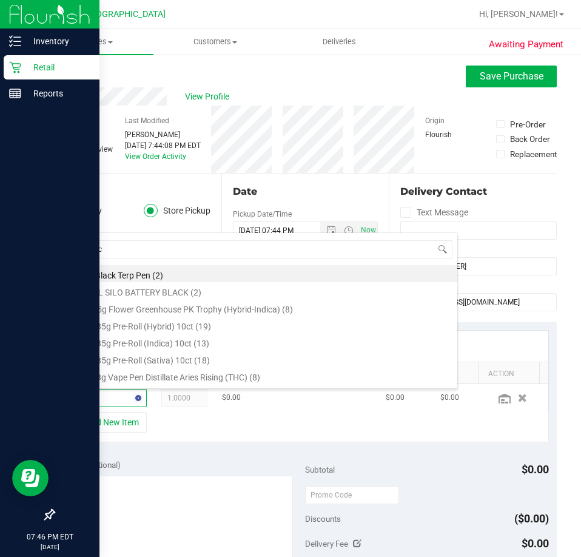
type input "peach"
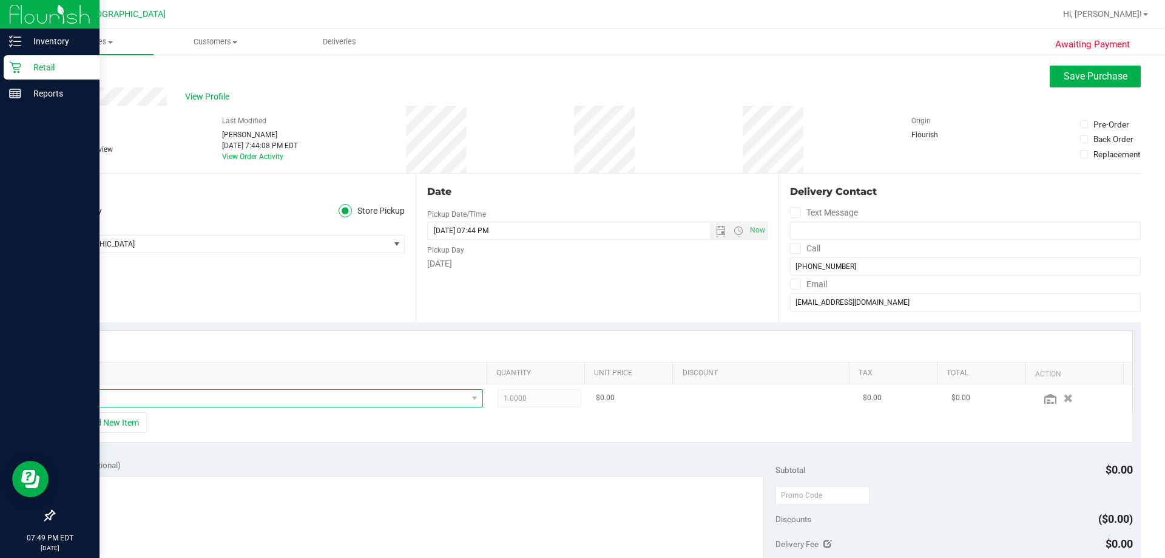
click at [281, 389] on span "NO DATA FOUND" at bounding box center [276, 398] width 413 height 18
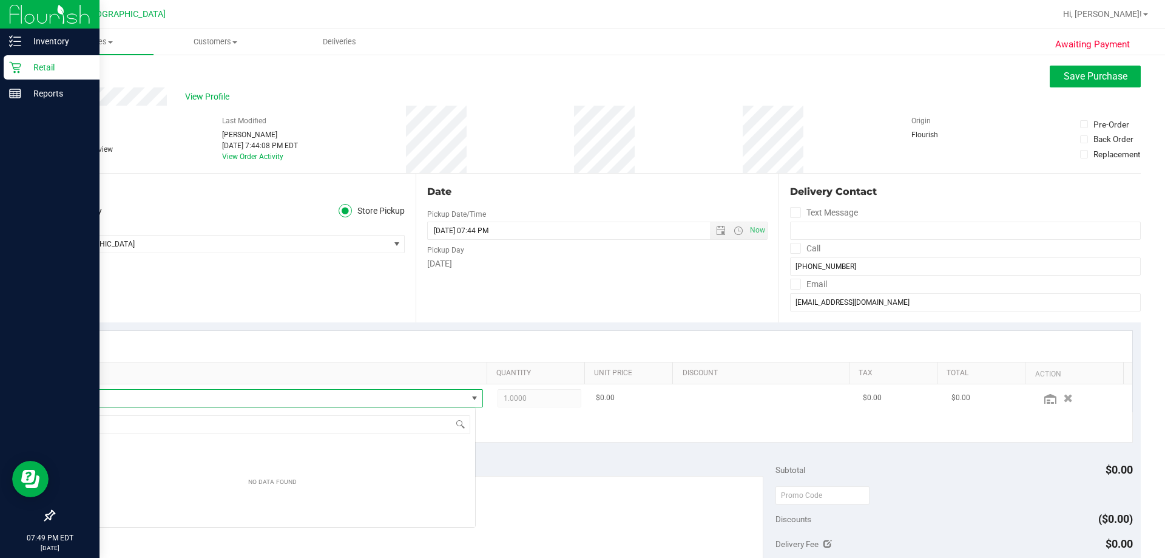
scroll to position [18, 406]
click at [279, 393] on span "NO DATA FOUND" at bounding box center [268, 398] width 397 height 17
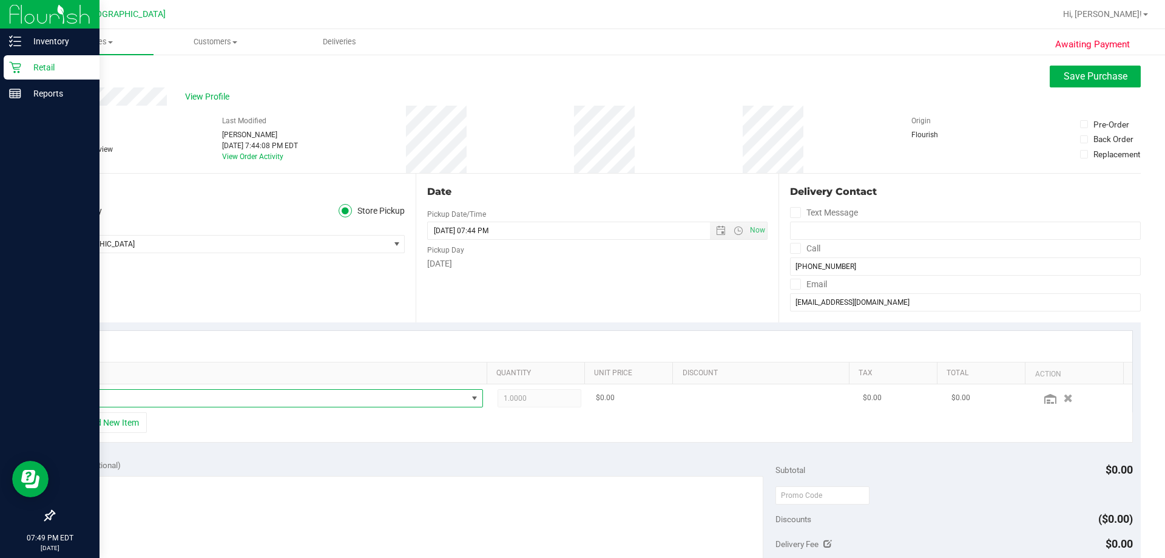
click at [279, 393] on span "NO DATA FOUND" at bounding box center [268, 398] width 397 height 17
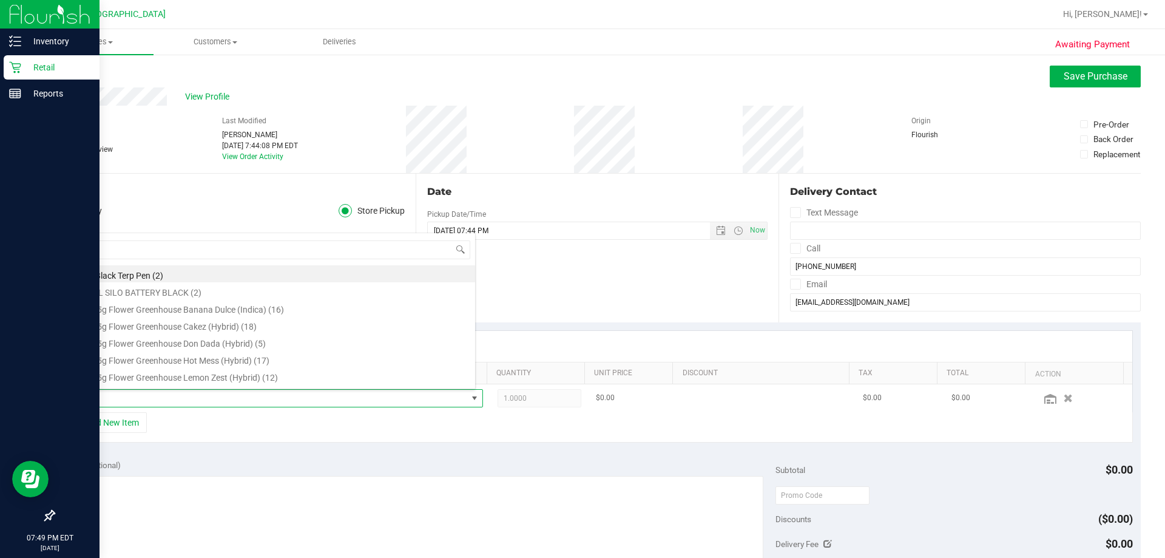
scroll to position [18, 402]
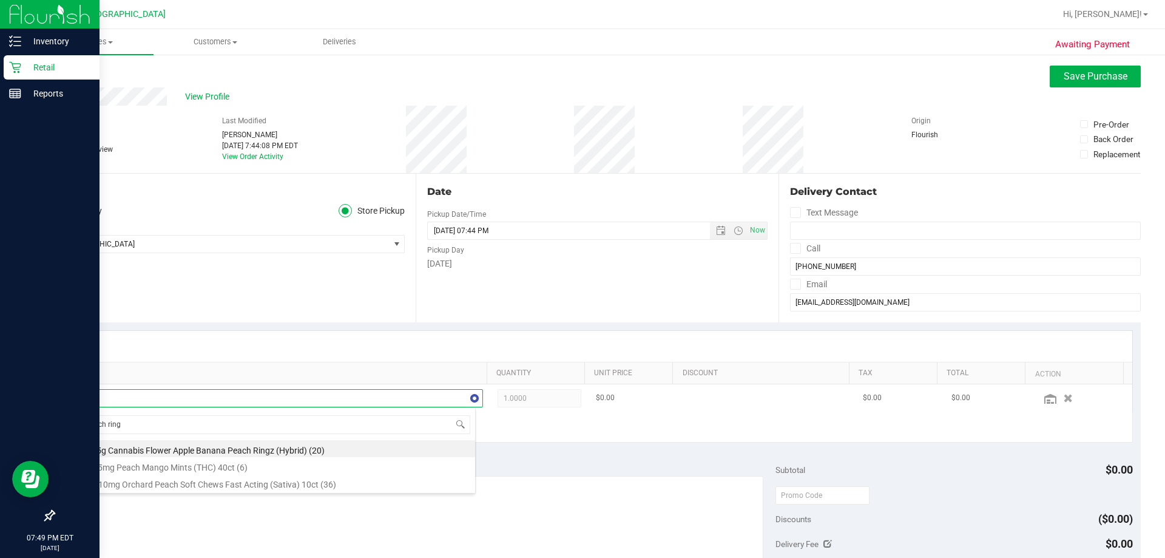
type input "peach ringz"
click at [379, 445] on li "FT 3.5g Cannabis Flower Apple Banana Peach Ringz (Hybrid) (20)" at bounding box center [272, 448] width 405 height 17
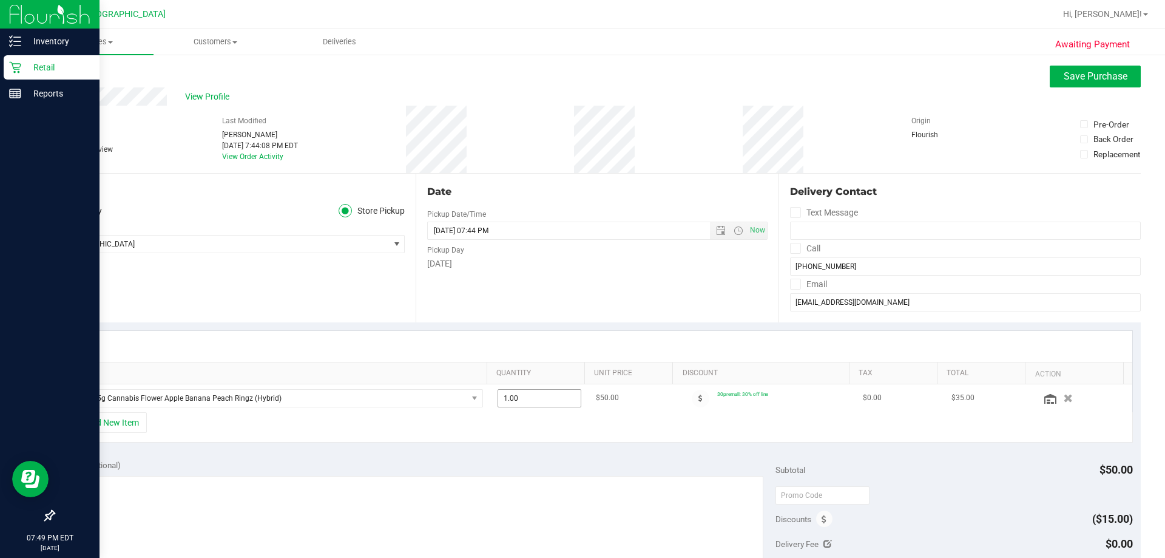
click at [519, 398] on span "1.00 1" at bounding box center [540, 398] width 84 height 18
type input "2"
type input "2.00"
click at [859, 79] on span "Save Purchase" at bounding box center [1096, 76] width 64 height 12
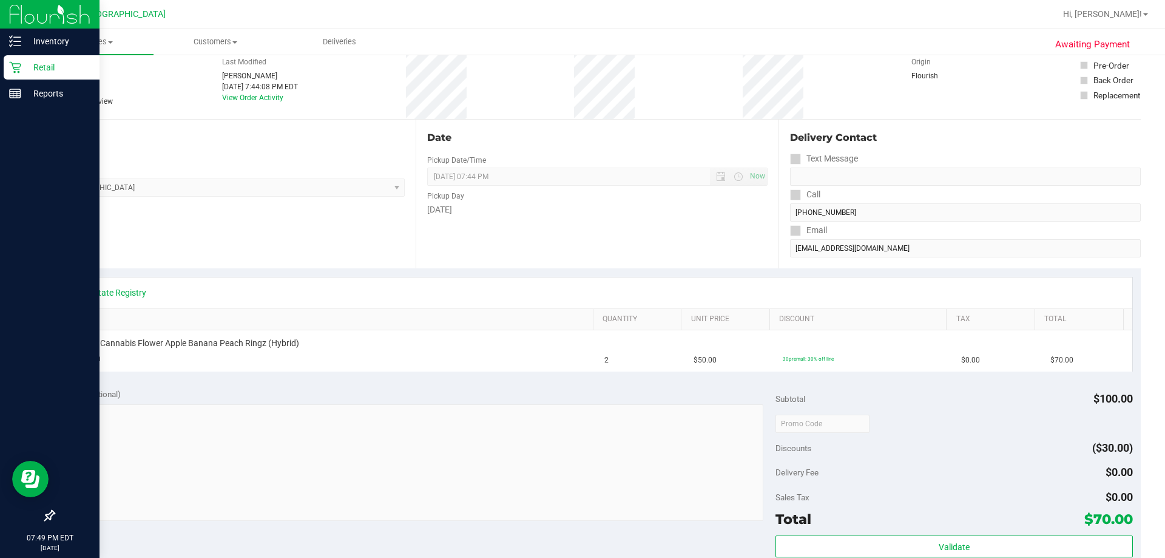
scroll to position [182, 0]
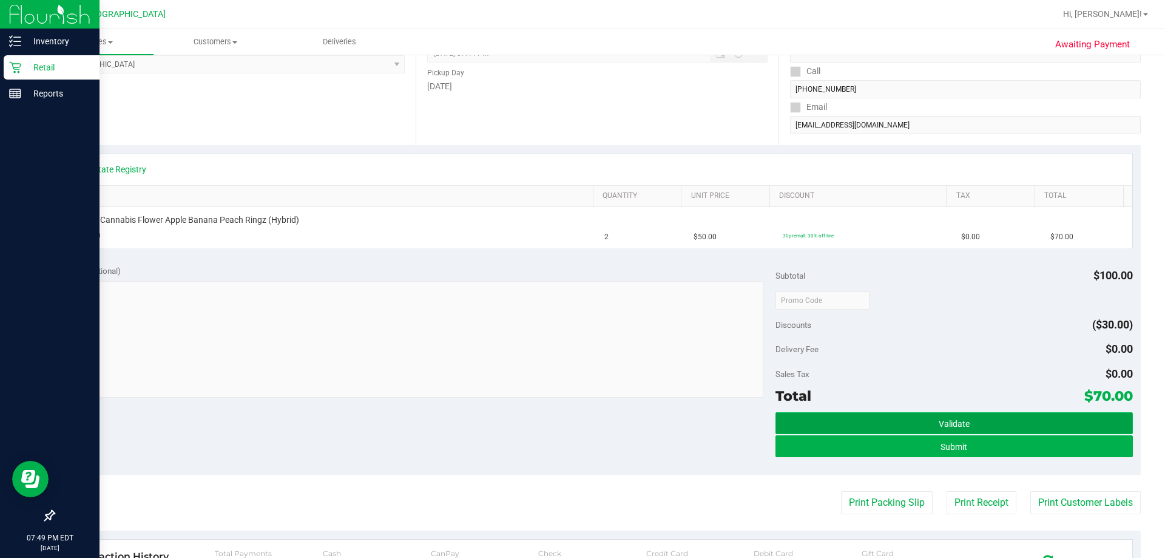
click at [859, 428] on button "Validate" at bounding box center [954, 423] width 357 height 22
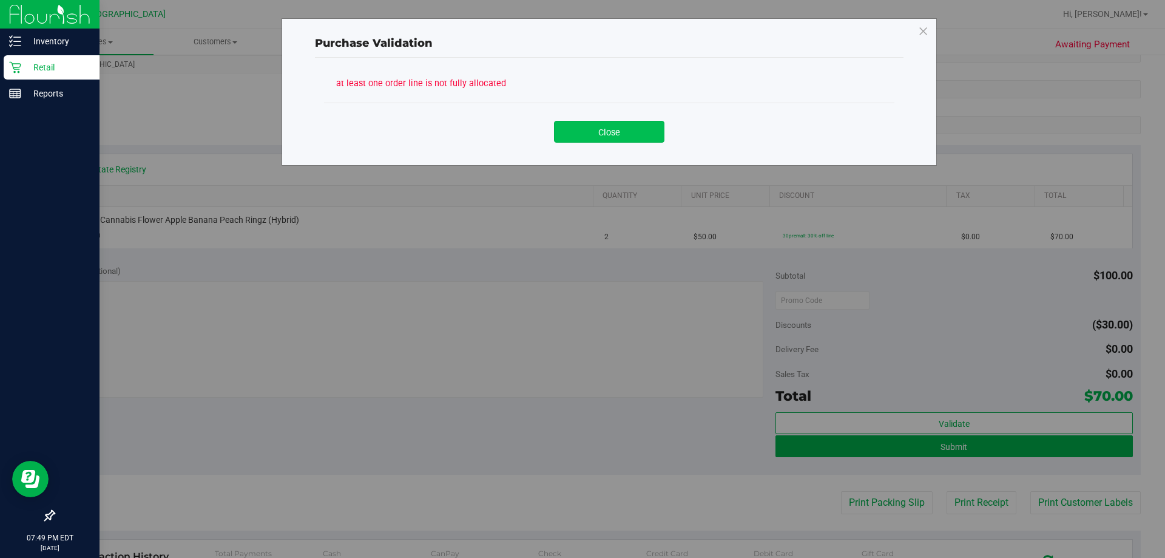
click at [563, 139] on button "Close" at bounding box center [609, 132] width 110 height 22
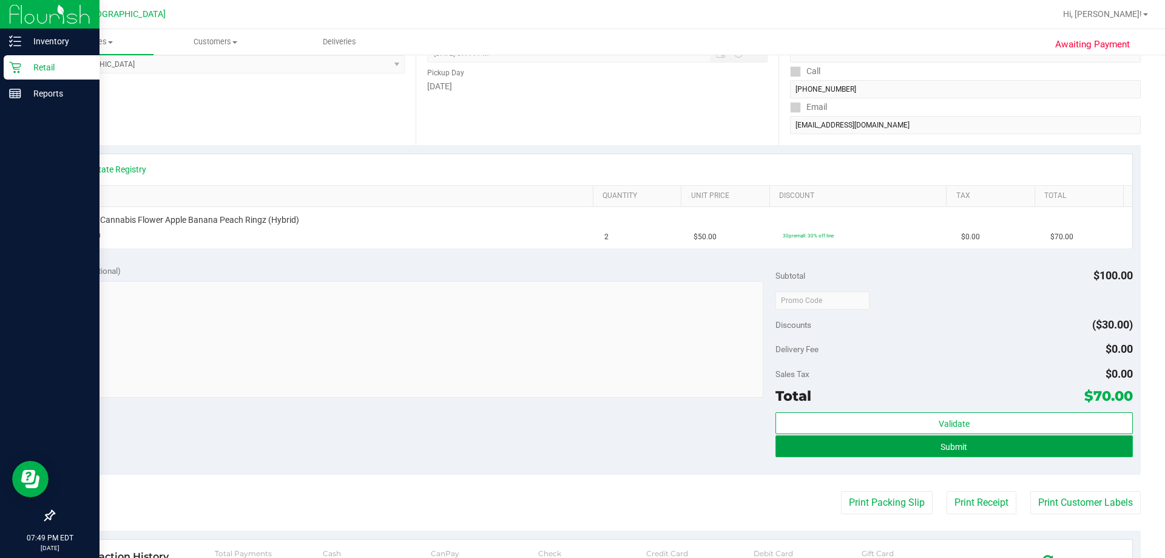
click at [859, 444] on button "Submit" at bounding box center [954, 446] width 357 height 22
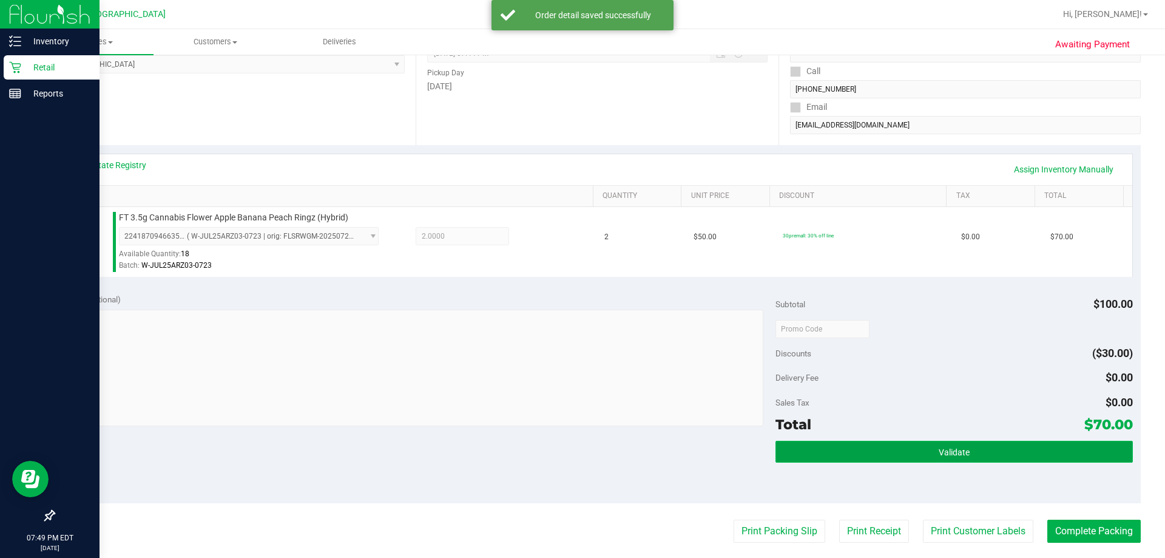
click at [859, 442] on button "Validate" at bounding box center [954, 452] width 357 height 22
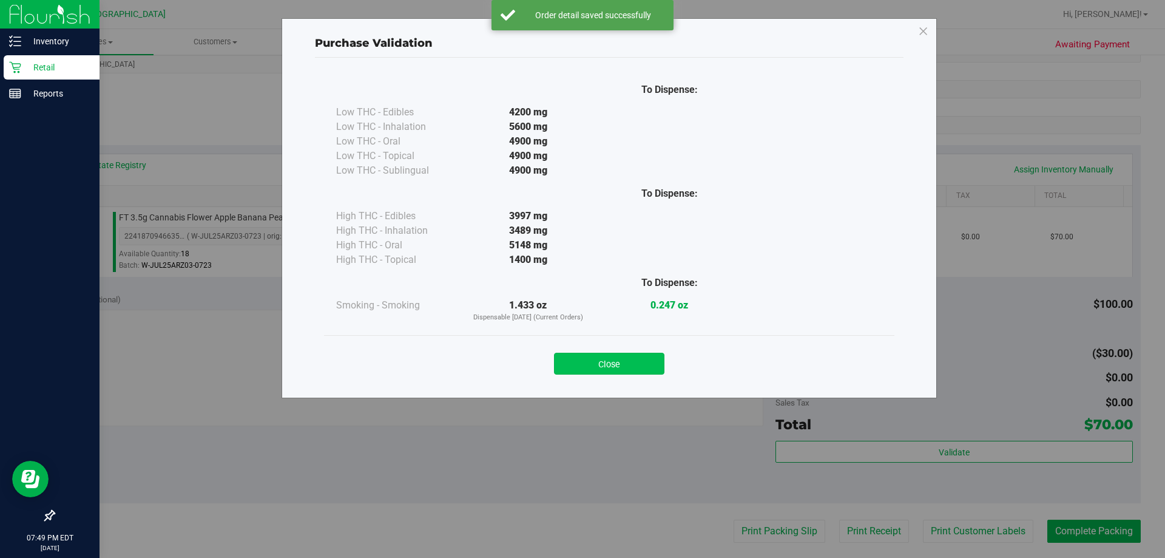
click at [599, 353] on button "Close" at bounding box center [609, 364] width 110 height 22
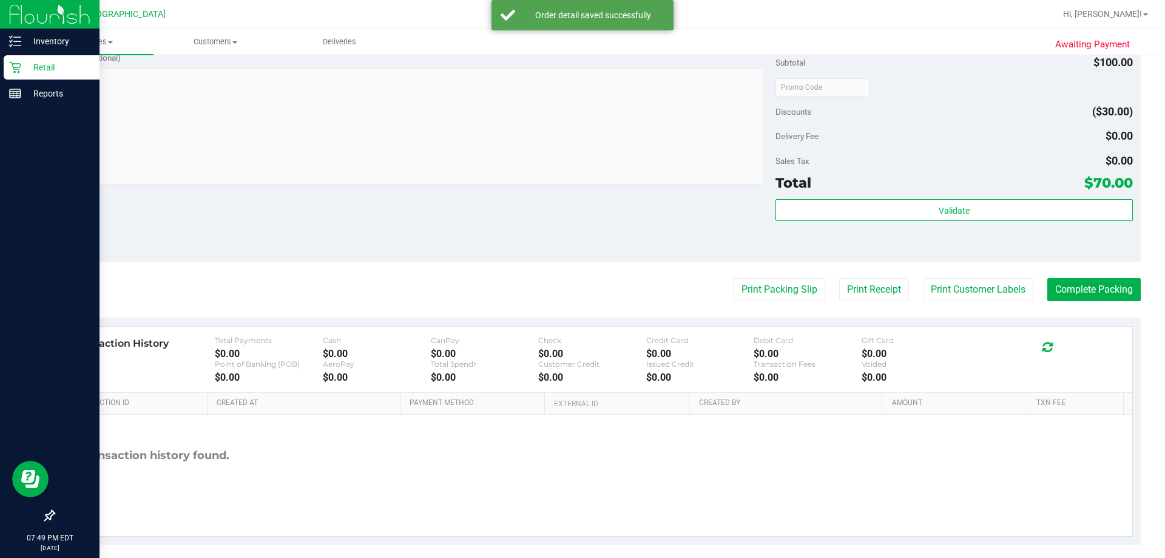
scroll to position [434, 0]
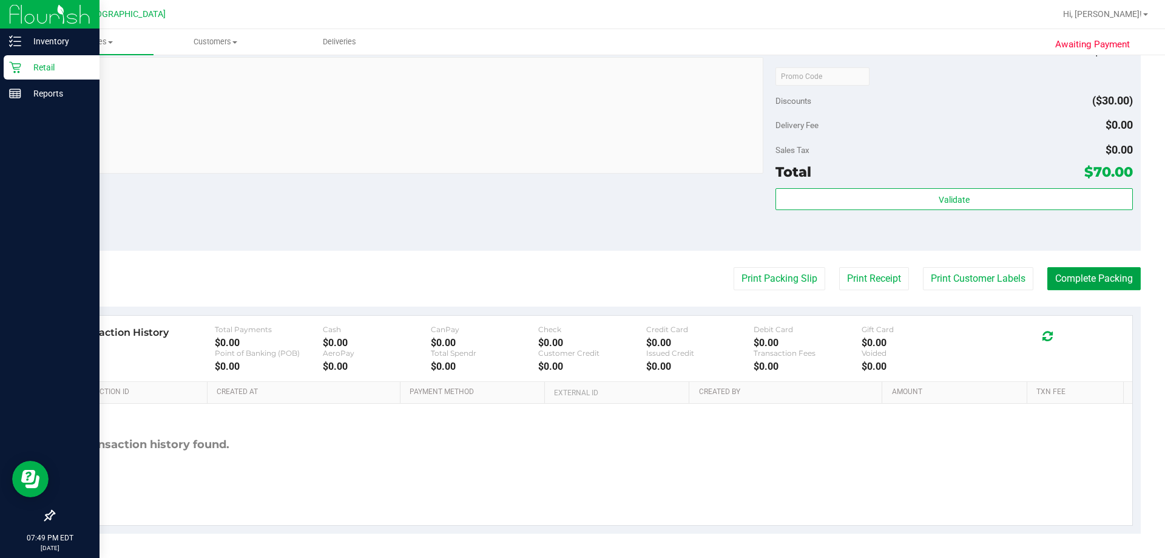
drag, startPoint x: 1073, startPoint y: 276, endPoint x: 1028, endPoint y: 223, distance: 69.7
click at [859, 227] on purchase-details "Back Edit Purchase Cancel Purchase View Profile # 11825902 BioTrack ID: - Submi…" at bounding box center [596, 82] width 1087 height 902
click at [859, 223] on div "Validate" at bounding box center [954, 215] width 357 height 55
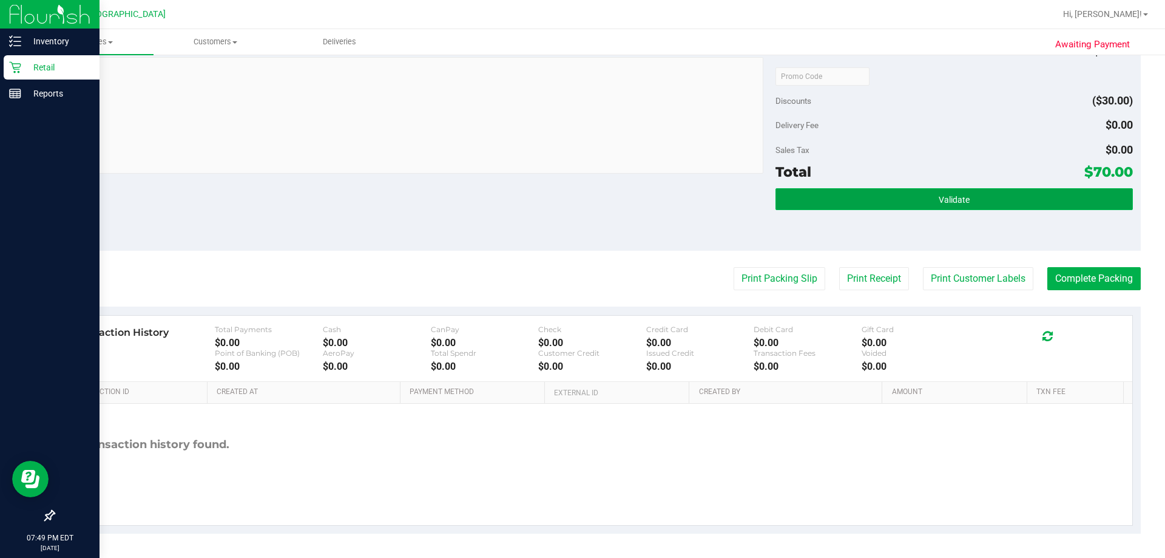
click at [859, 205] on button "Validate" at bounding box center [954, 199] width 357 height 22
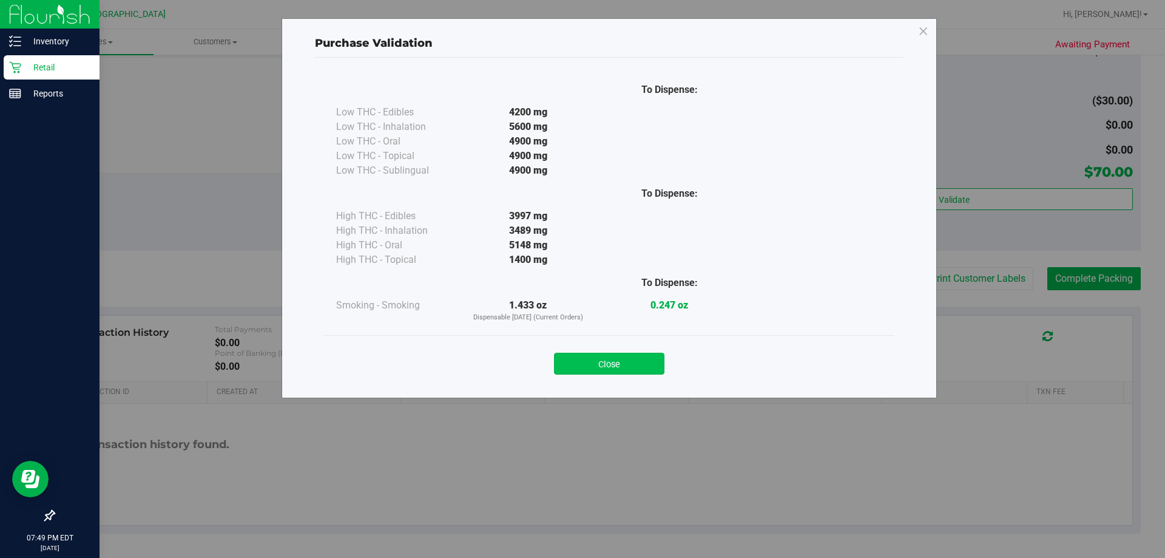
click at [639, 368] on button "Close" at bounding box center [609, 364] width 110 height 22
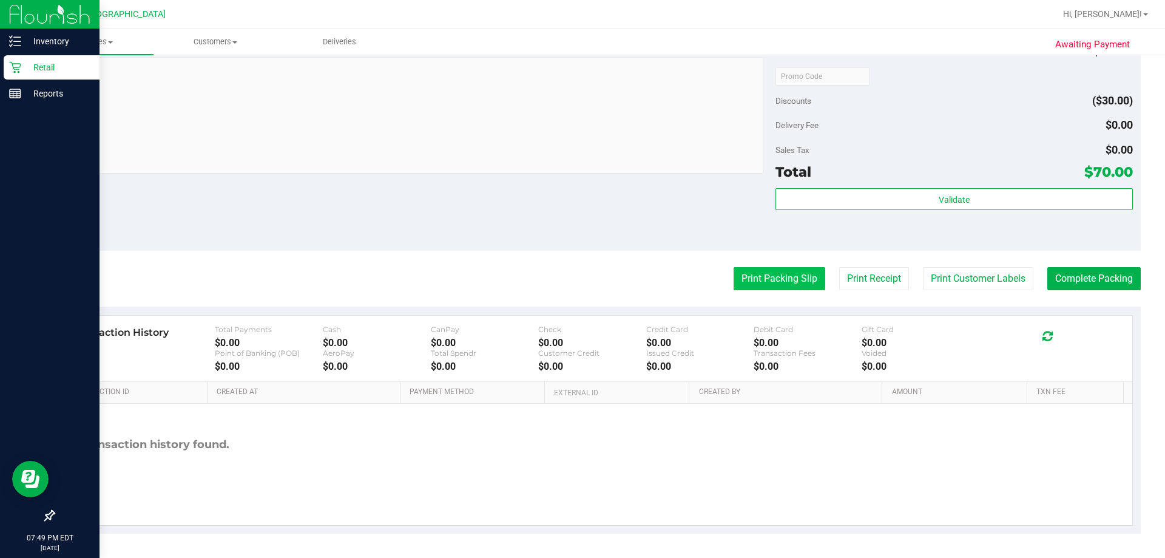
click at [743, 282] on button "Print Packing Slip" at bounding box center [780, 278] width 92 height 23
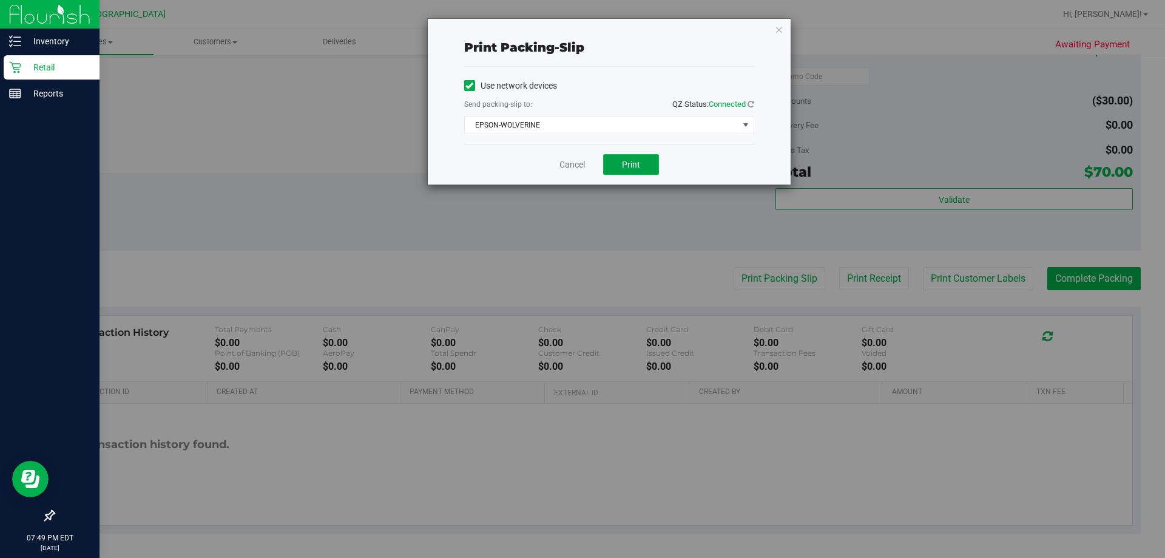
click at [642, 163] on button "Print" at bounding box center [631, 164] width 56 height 21
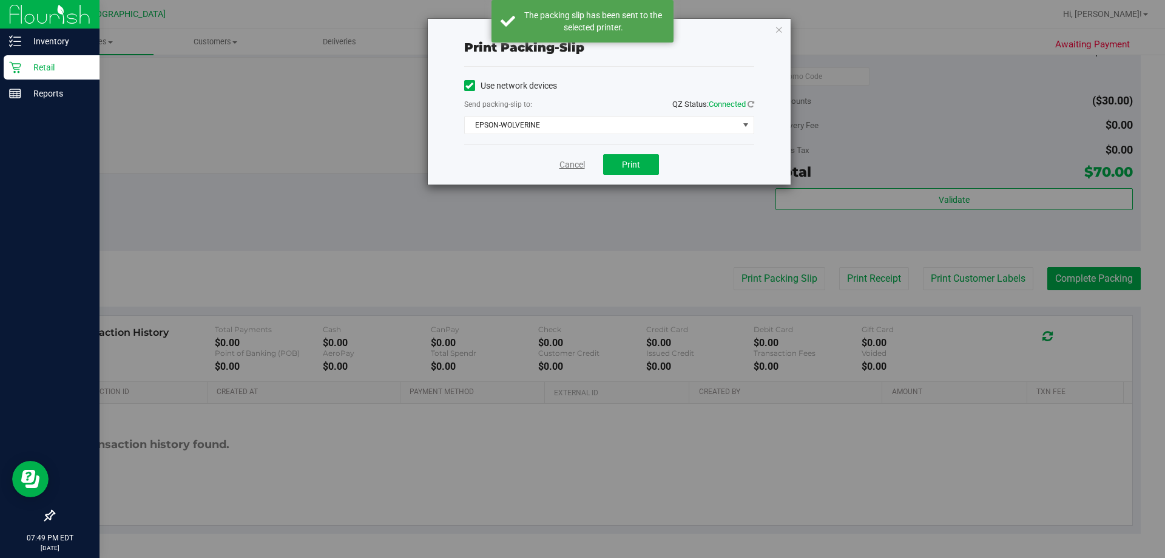
click at [570, 161] on link "Cancel" at bounding box center [572, 164] width 25 height 13
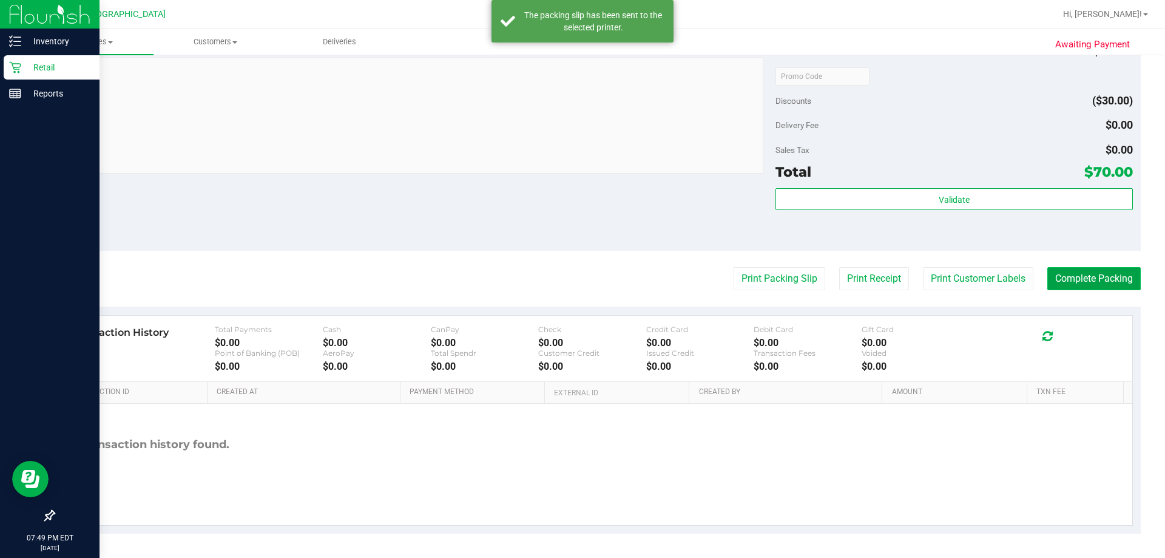
click at [859, 289] on button "Complete Packing" at bounding box center [1093, 278] width 93 height 23
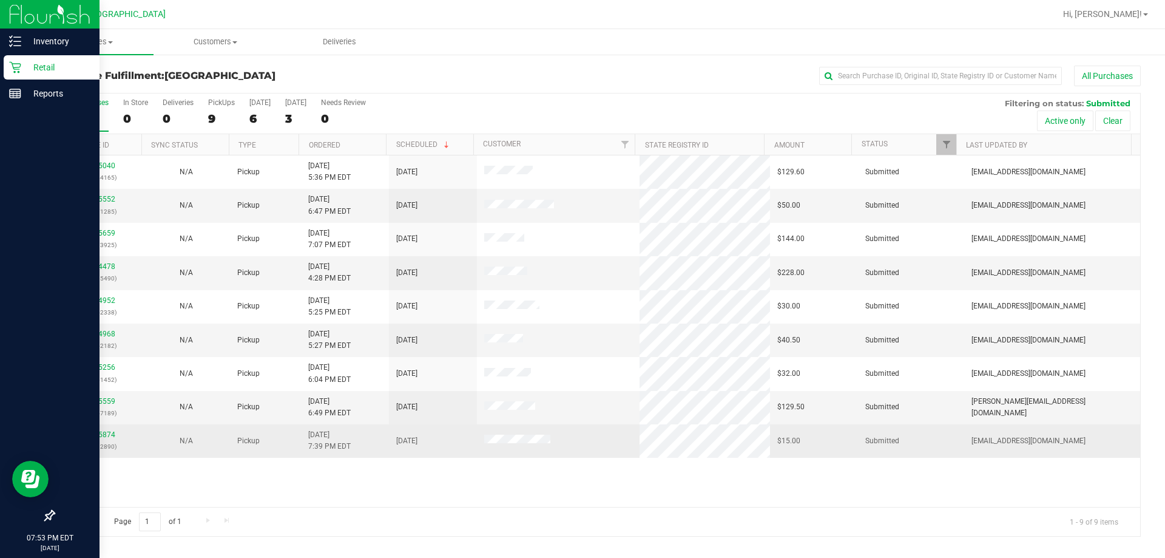
click at [95, 439] on div "11825874 (316482890)" at bounding box center [97, 440] width 73 height 23
click at [92, 434] on link "11825874" at bounding box center [98, 434] width 34 height 8
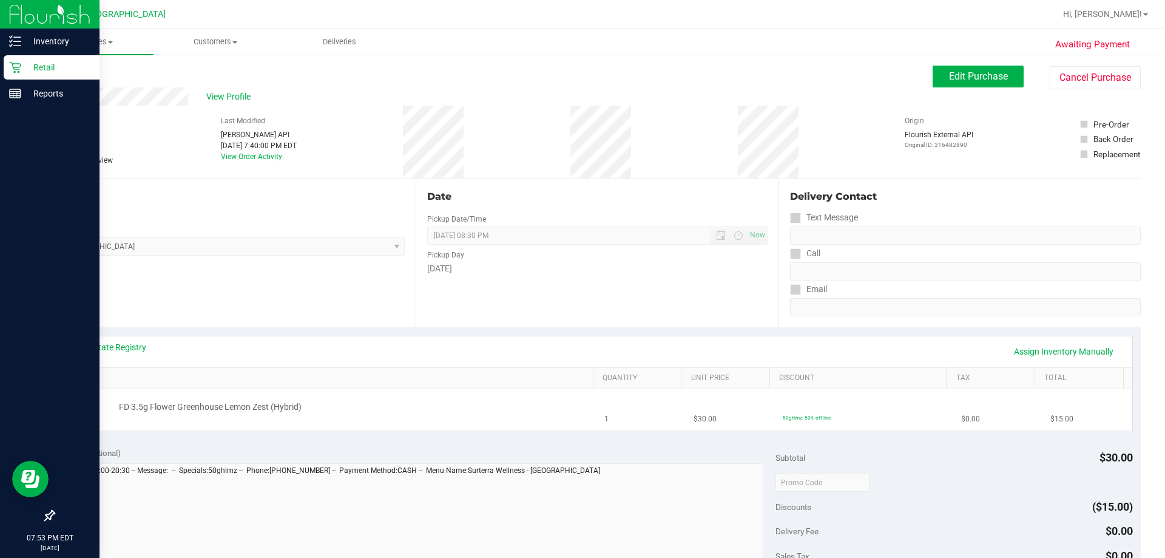
click at [393, 394] on td "FD 3.5g Flower Greenhouse Lemon Zest (Hybrid)" at bounding box center [330, 409] width 535 height 41
drag, startPoint x: 221, startPoint y: 99, endPoint x: 264, endPoint y: 181, distance: 92.6
click at [260, 160] on div "View Profile # 11825874 BioTrack ID: - Submitted Needs review Last Modified Jan…" at bounding box center [596, 132] width 1087 height 91
click at [248, 91] on span "View Profile" at bounding box center [230, 96] width 49 height 13
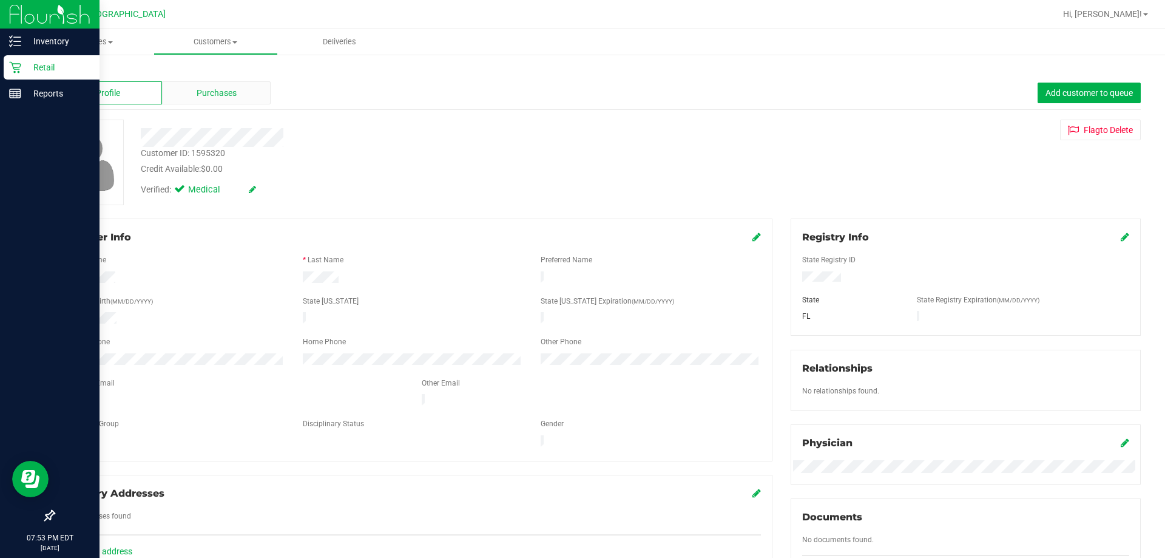
click at [232, 97] on span "Purchases" at bounding box center [217, 93] width 40 height 13
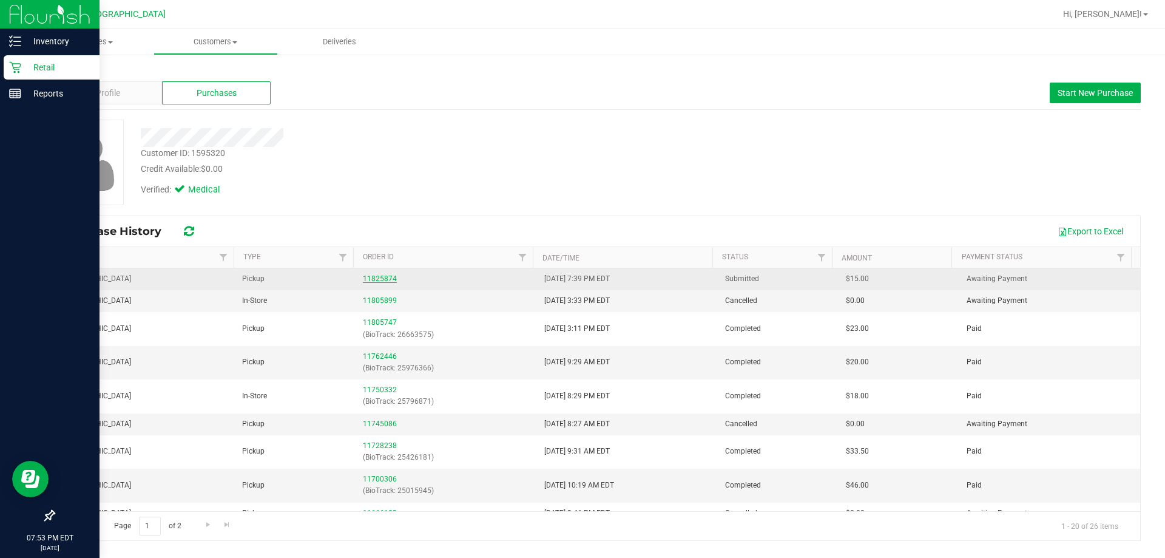
click at [374, 275] on link "11825874" at bounding box center [380, 278] width 34 height 8
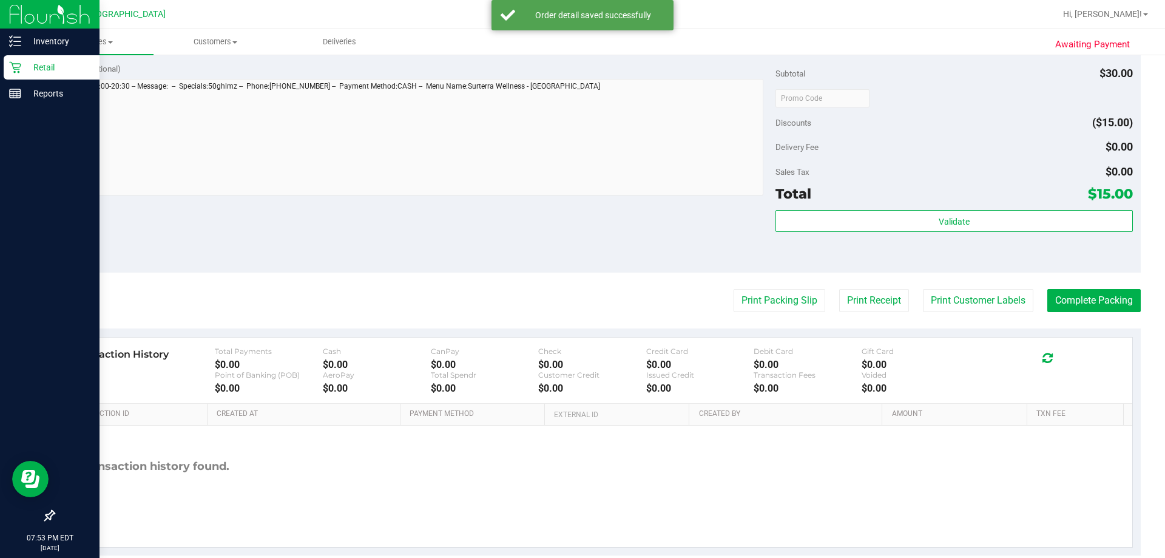
scroll to position [425, 0]
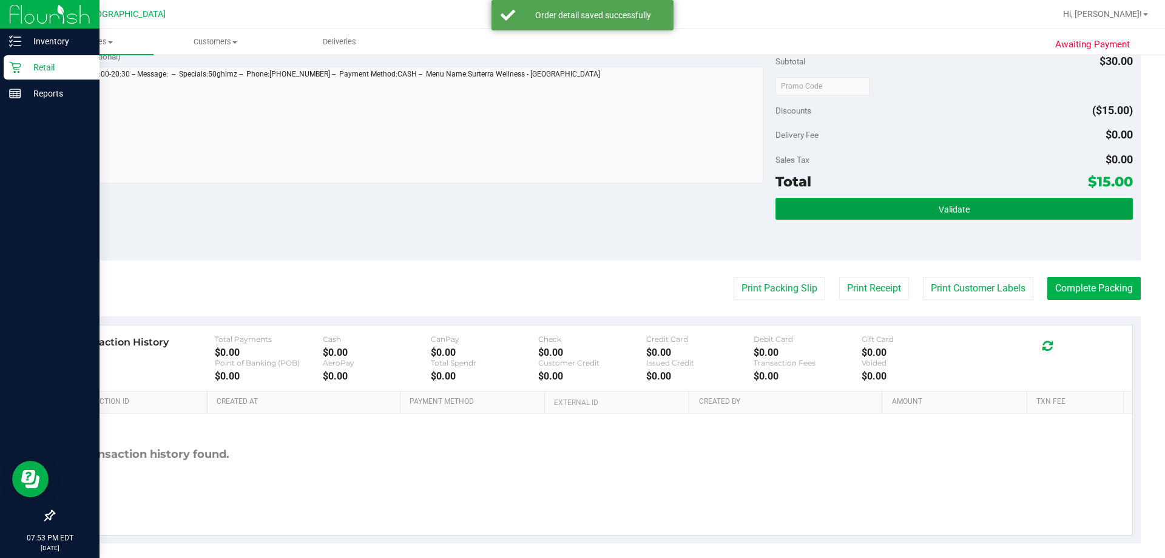
click at [859, 214] on button "Validate" at bounding box center [954, 209] width 357 height 22
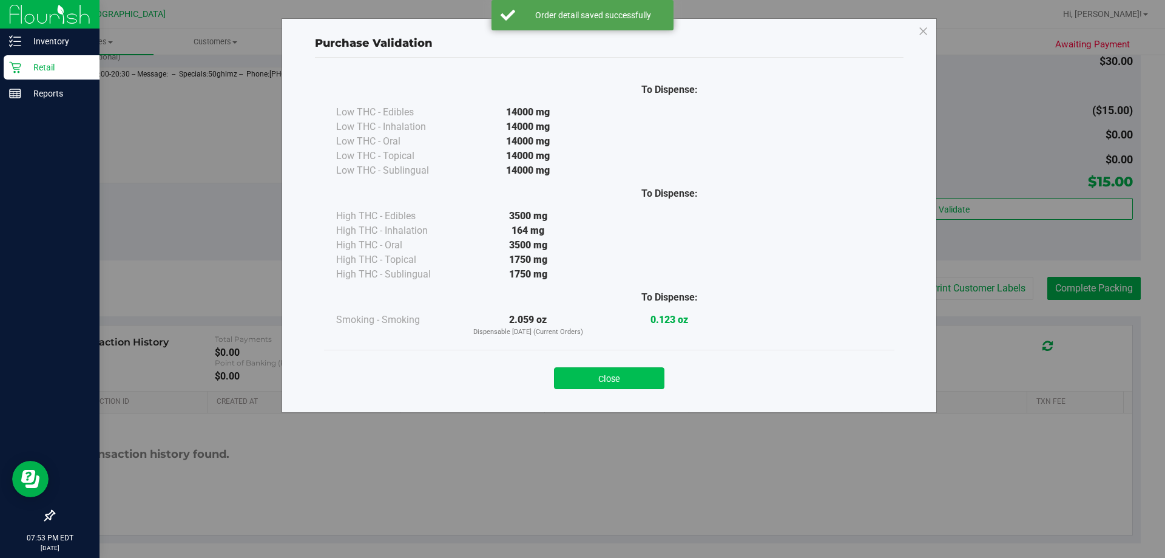
click at [626, 376] on button "Close" at bounding box center [609, 378] width 110 height 22
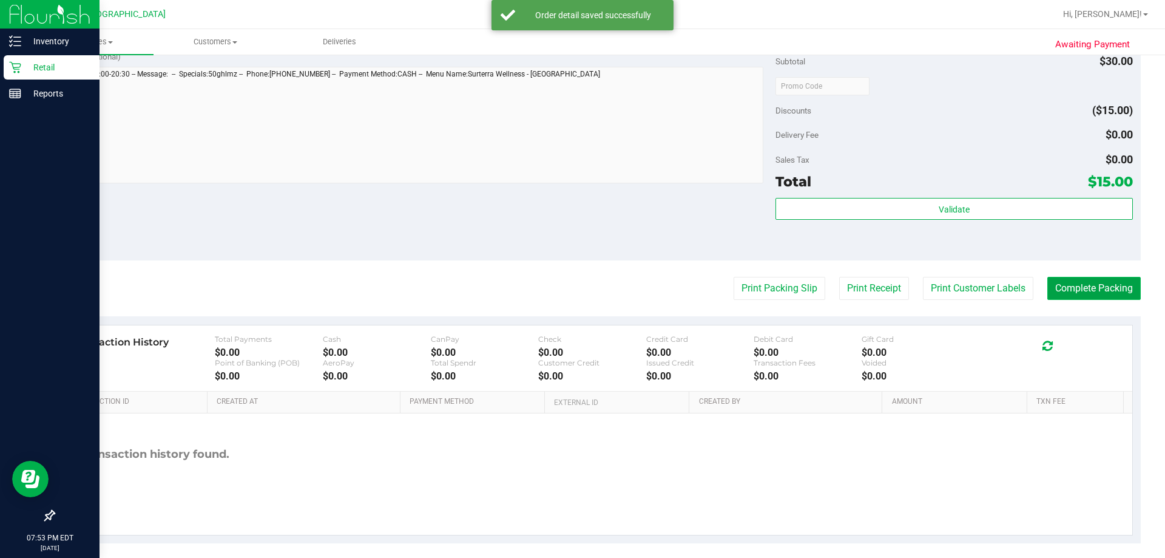
click at [859, 288] on button "Complete Packing" at bounding box center [1093, 288] width 93 height 23
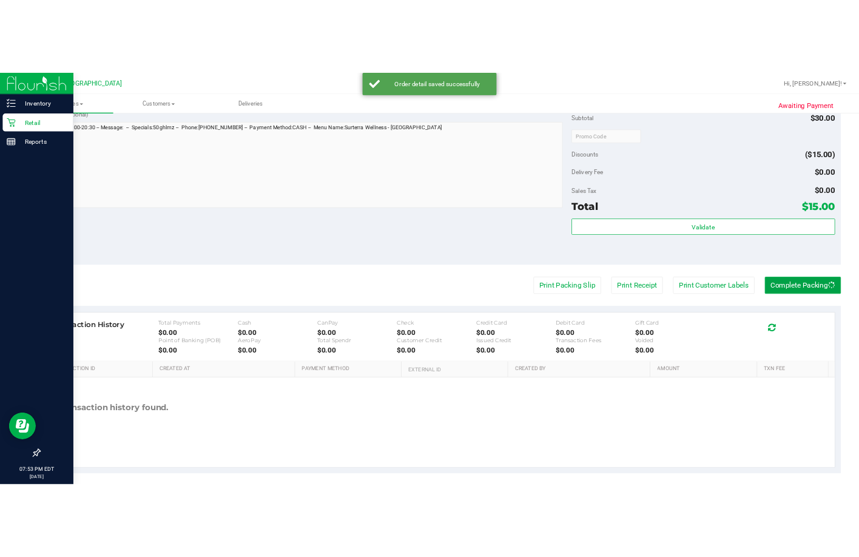
scroll to position [0, 0]
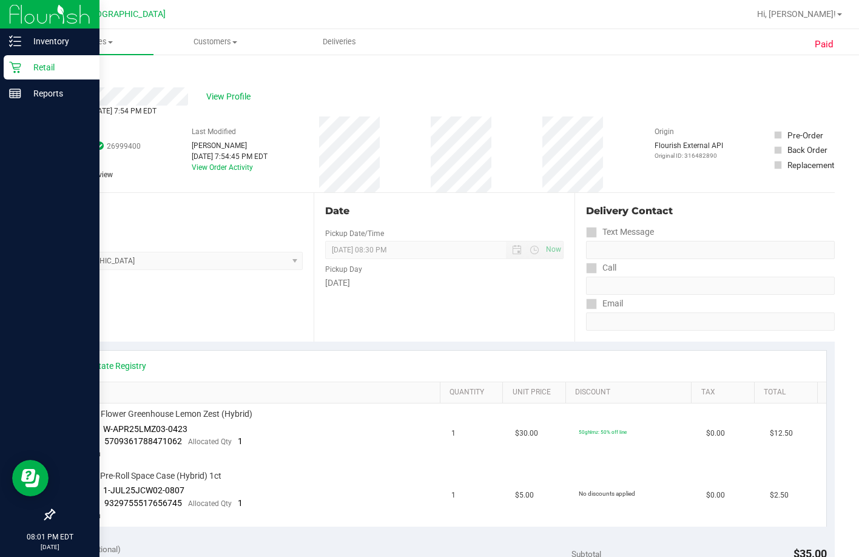
click at [65, 70] on link "Back" at bounding box center [62, 73] width 18 height 8
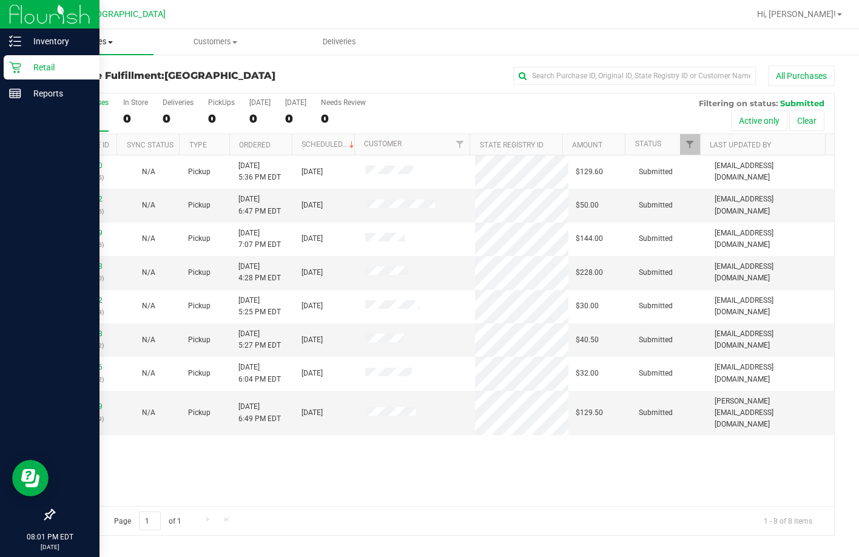
click at [110, 43] on span at bounding box center [110, 42] width 5 height 2
click at [66, 90] on span "Fulfillment" at bounding box center [66, 88] width 75 height 10
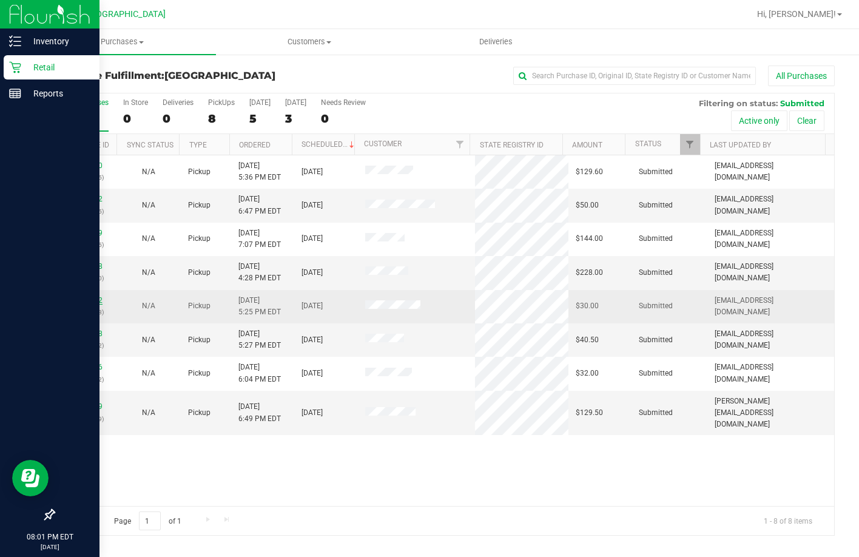
click at [79, 299] on link "11824952" at bounding box center [86, 300] width 34 height 8
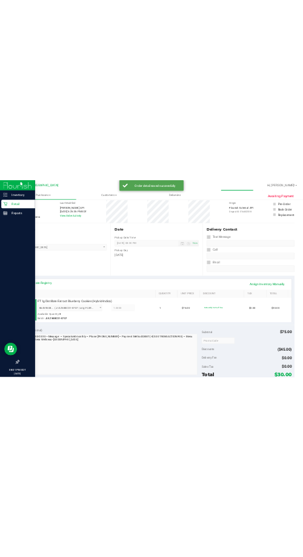
scroll to position [243, 0]
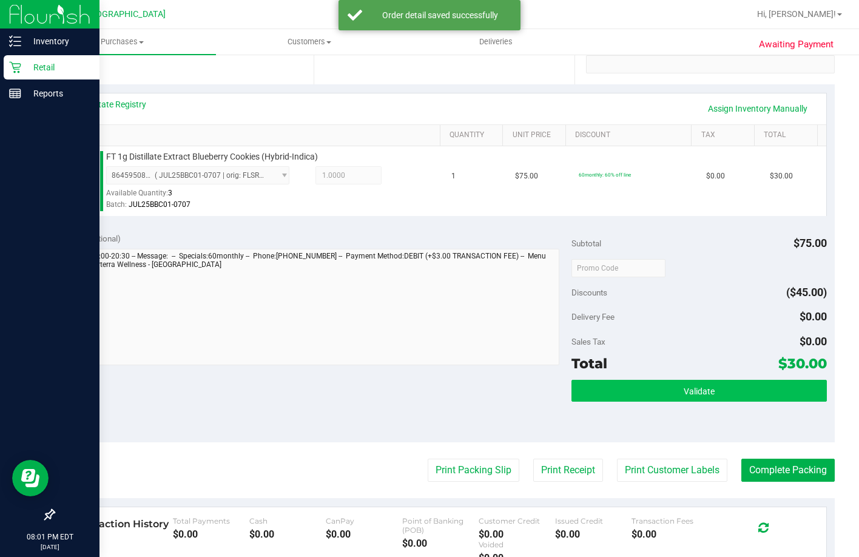
drag, startPoint x: 704, startPoint y: 422, endPoint x: 705, endPoint y: 412, distance: 10.3
click at [705, 419] on div "Validate" at bounding box center [699, 407] width 255 height 55
click at [705, 396] on span "Validate" at bounding box center [699, 392] width 31 height 10
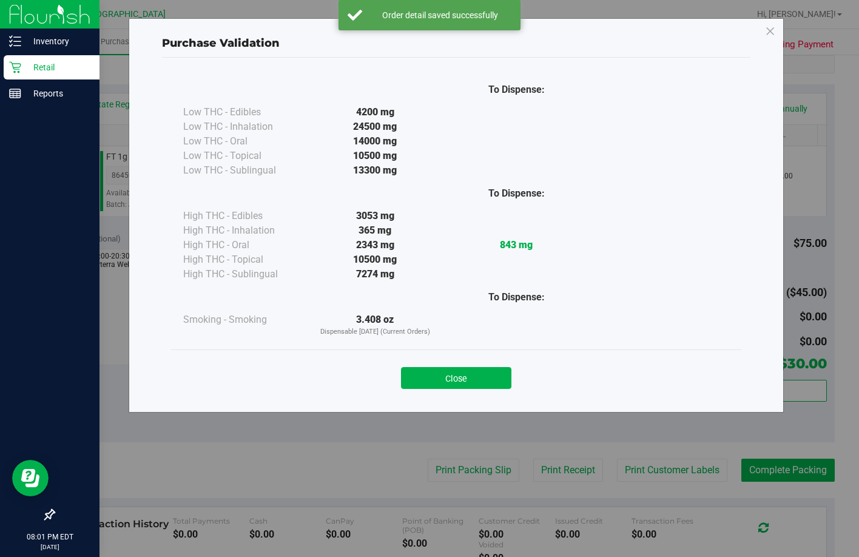
click at [684, 477] on div "Purchase Validation To Dispense: Low THC - Edibles 4200 mg" at bounding box center [434, 278] width 868 height 557
click at [502, 374] on button "Close" at bounding box center [456, 378] width 110 height 22
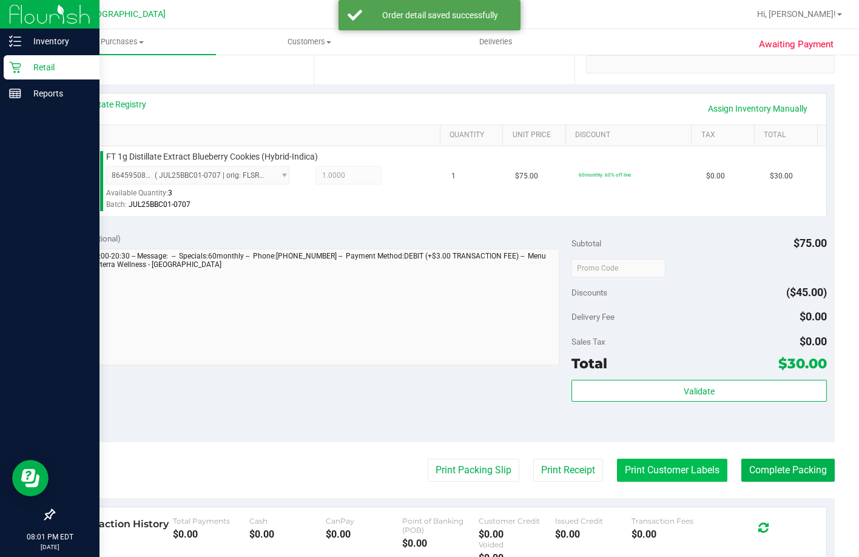
click at [632, 478] on button "Print Customer Labels" at bounding box center [672, 470] width 110 height 23
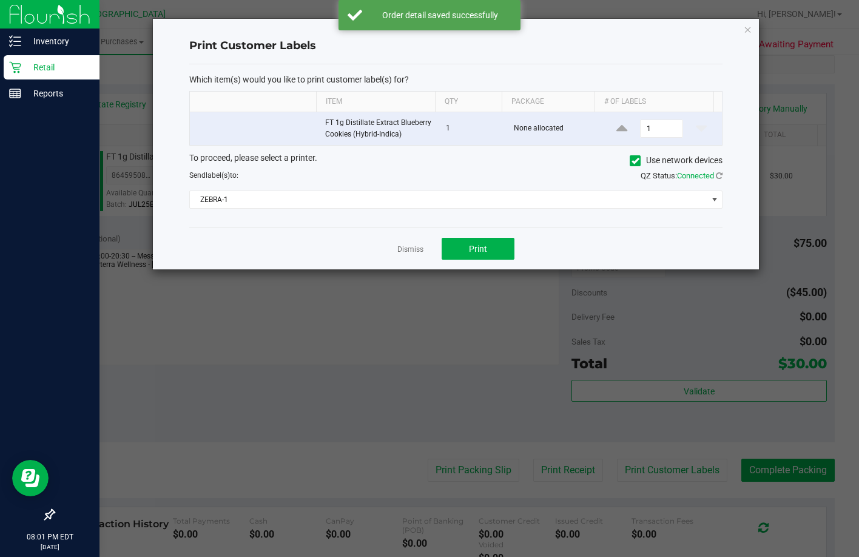
click at [458, 269] on div "Dismiss Print" at bounding box center [456, 249] width 534 height 42
click at [458, 260] on button "Print" at bounding box center [478, 249] width 73 height 22
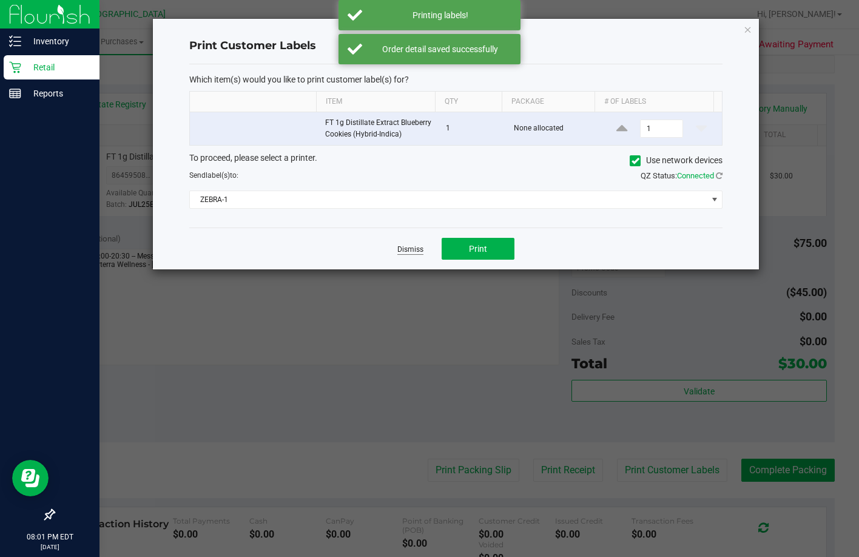
click at [417, 255] on link "Dismiss" at bounding box center [410, 250] width 26 height 10
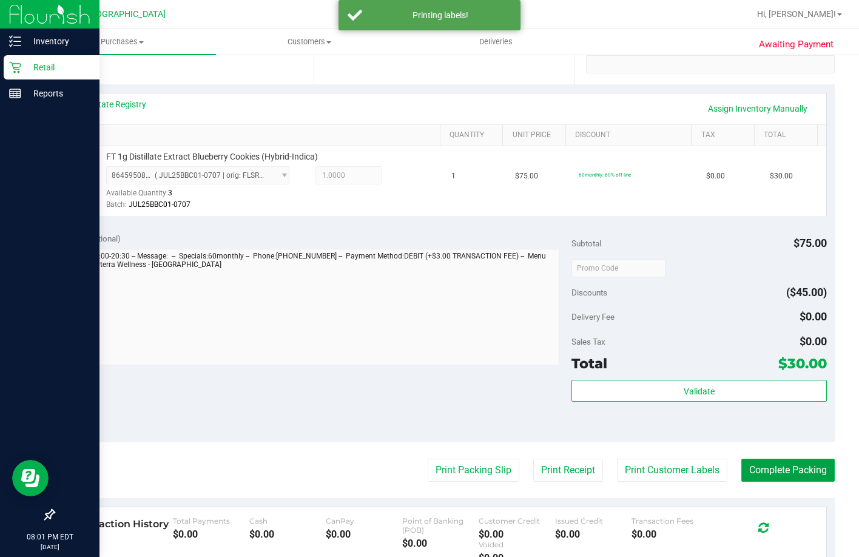
click at [756, 482] on button "Complete Packing" at bounding box center [788, 470] width 93 height 23
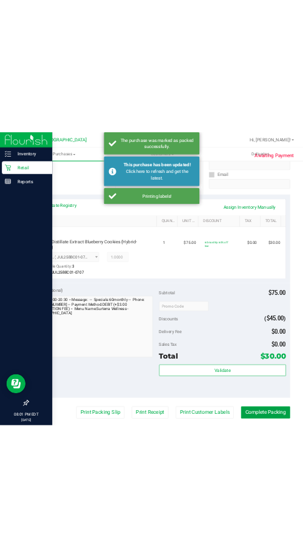
scroll to position [277, 0]
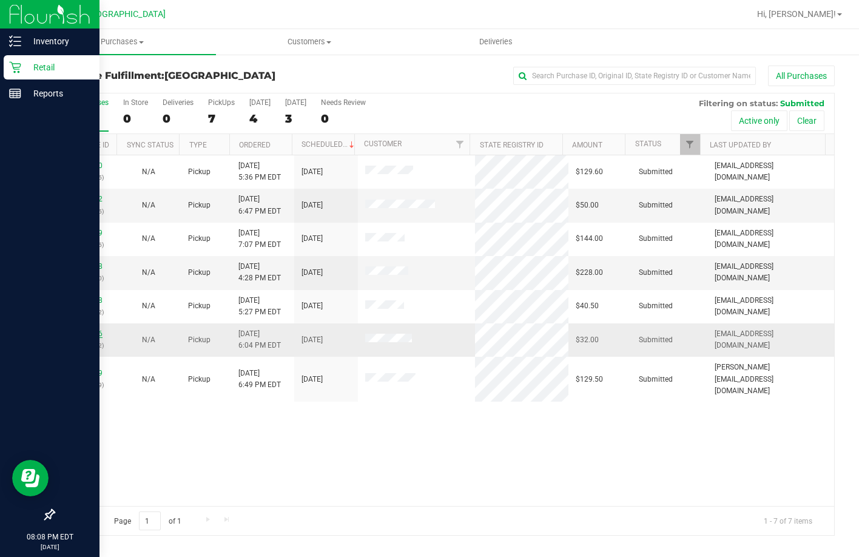
click at [90, 336] on link "11825256" at bounding box center [86, 334] width 34 height 8
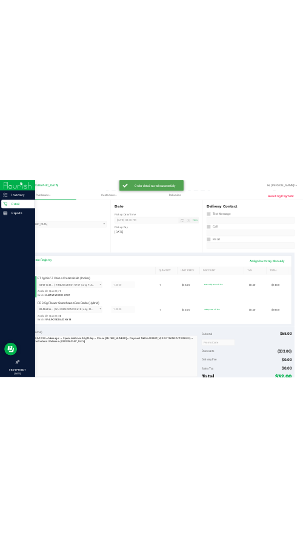
scroll to position [364, 0]
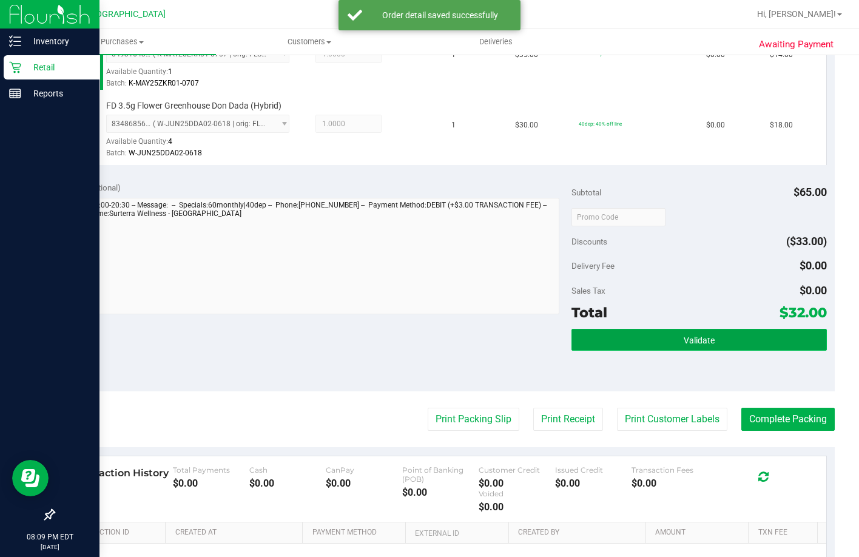
click at [582, 351] on button "Validate" at bounding box center [699, 340] width 255 height 22
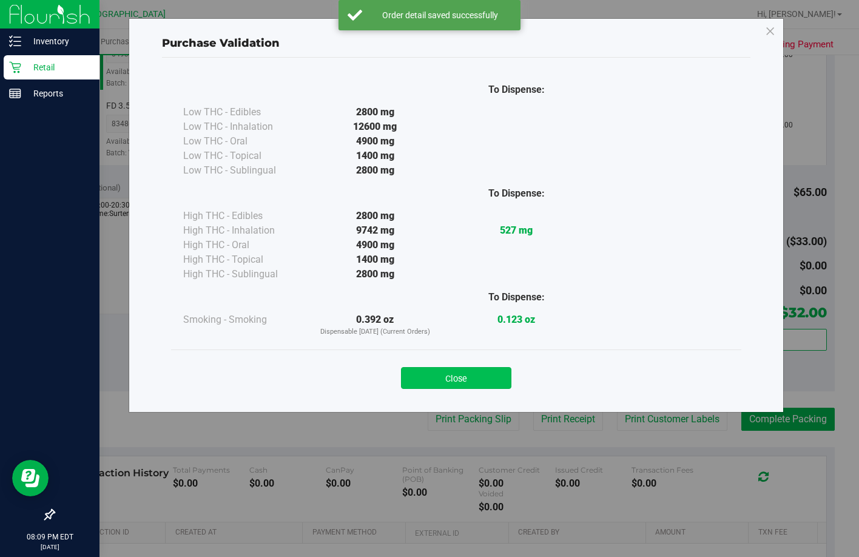
drag, startPoint x: 522, startPoint y: 362, endPoint x: 480, endPoint y: 368, distance: 42.2
click at [488, 365] on div "Close" at bounding box center [456, 374] width 552 height 30
click at [480, 368] on button "Close" at bounding box center [456, 378] width 110 height 22
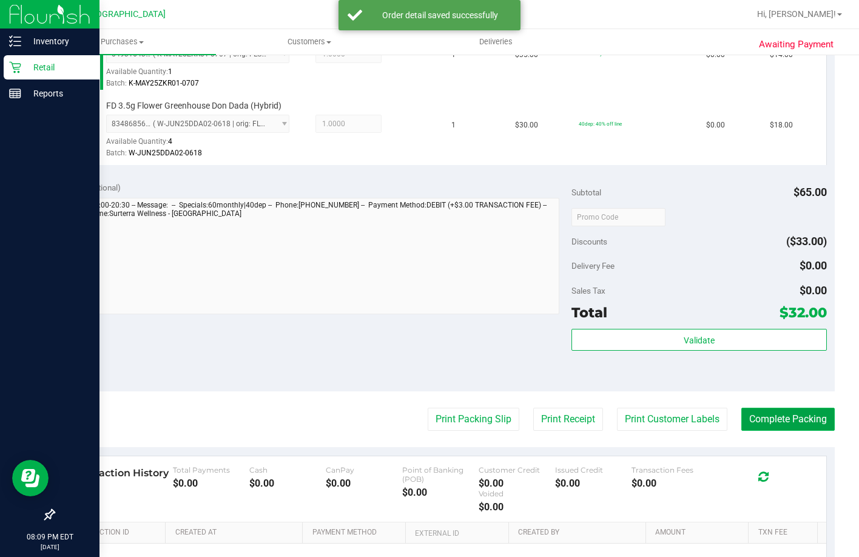
click at [797, 431] on button "Complete Packing" at bounding box center [788, 419] width 93 height 23
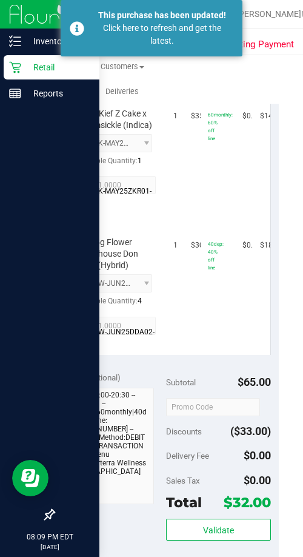
scroll to position [425, 0]
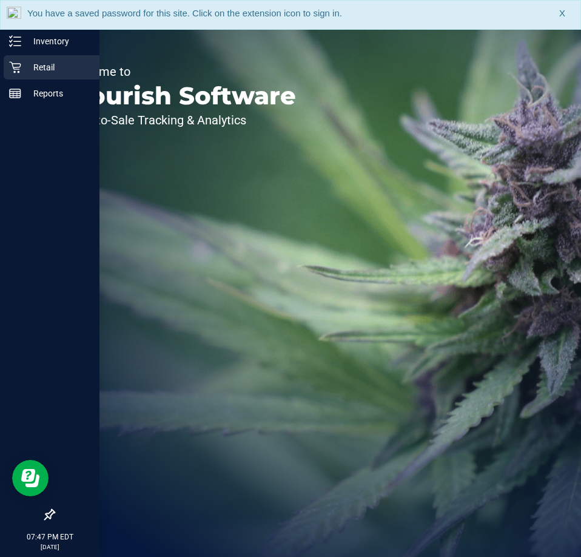
click at [22, 73] on p "Retail" at bounding box center [57, 67] width 73 height 15
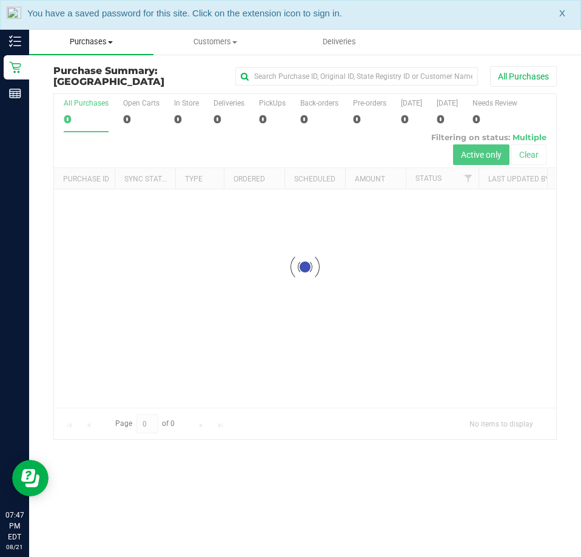
drag, startPoint x: 101, startPoint y: 19, endPoint x: 101, endPoint y: 35, distance: 15.8
click at [101, 20] on div "You have a saved password for this site. Click on the extension icon to sign in…" at bounding box center [290, 15] width 581 height 30
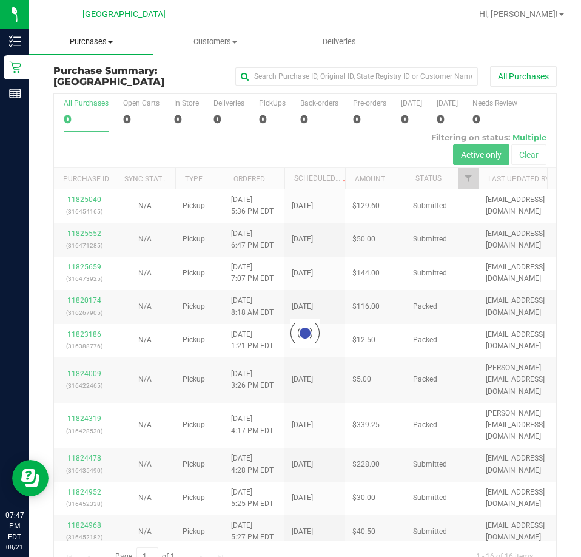
click at [101, 35] on uib-tab-heading "Purchases Summary of purchases Fulfillment All purchases" at bounding box center [91, 41] width 124 height 25
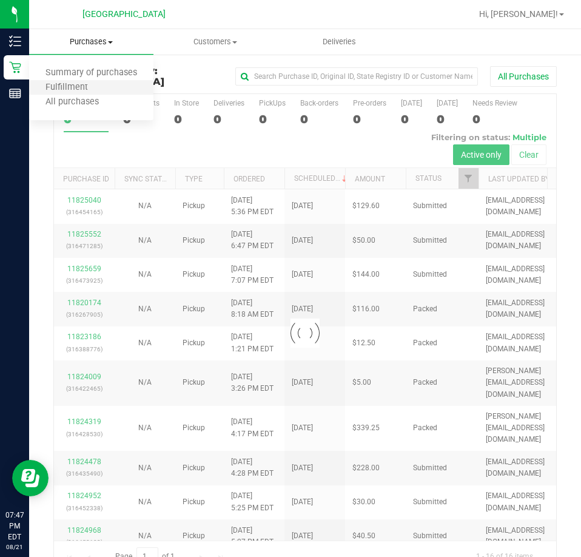
click at [103, 84] on li "Fulfillment" at bounding box center [91, 88] width 124 height 15
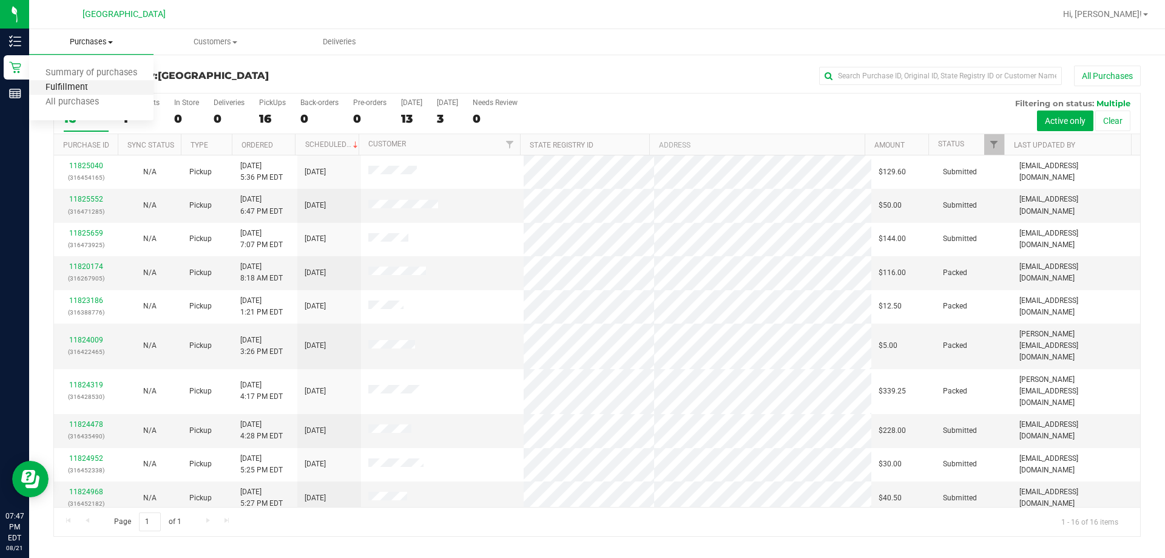
click at [57, 89] on span "Fulfillment" at bounding box center [66, 88] width 75 height 10
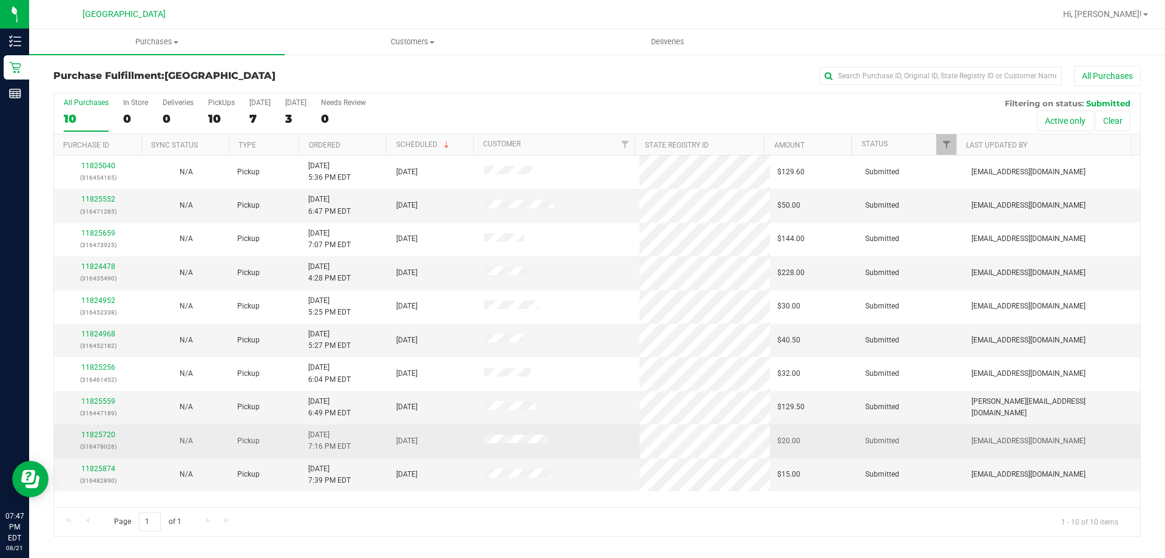
click at [109, 430] on div "11825720 (316478026)" at bounding box center [97, 440] width 73 height 23
click at [106, 430] on div "11825720 (316478026)" at bounding box center [97, 440] width 73 height 23
click at [104, 431] on link "11825720" at bounding box center [98, 434] width 34 height 8
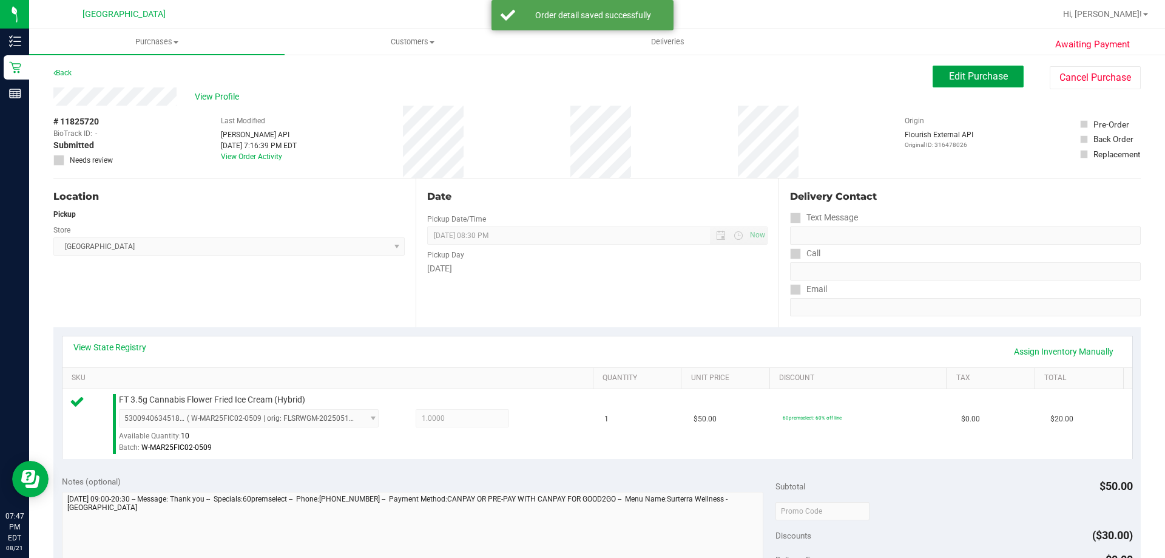
click at [581, 86] on button "Edit Purchase" at bounding box center [978, 77] width 91 height 22
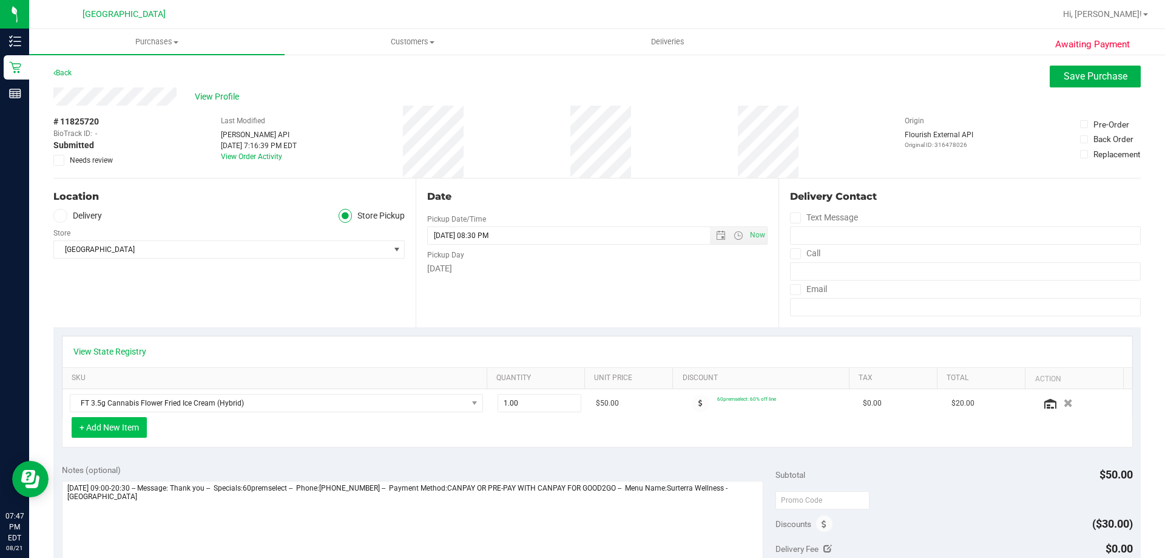
click at [110, 430] on button "+ Add New Item" at bounding box center [109, 427] width 75 height 21
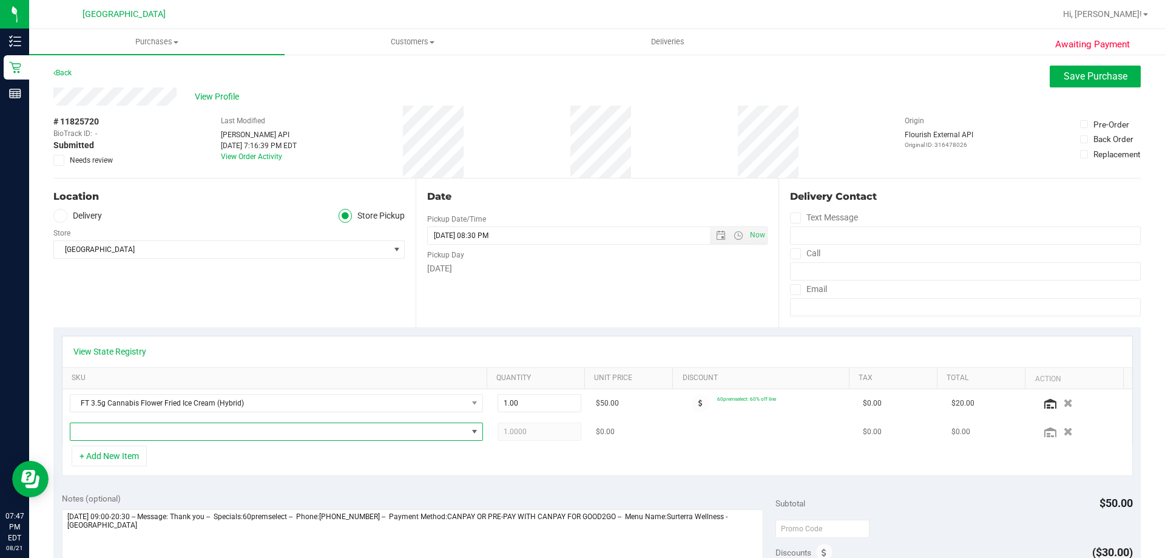
click at [158, 428] on span "NO DATA FOUND" at bounding box center [268, 431] width 397 height 17
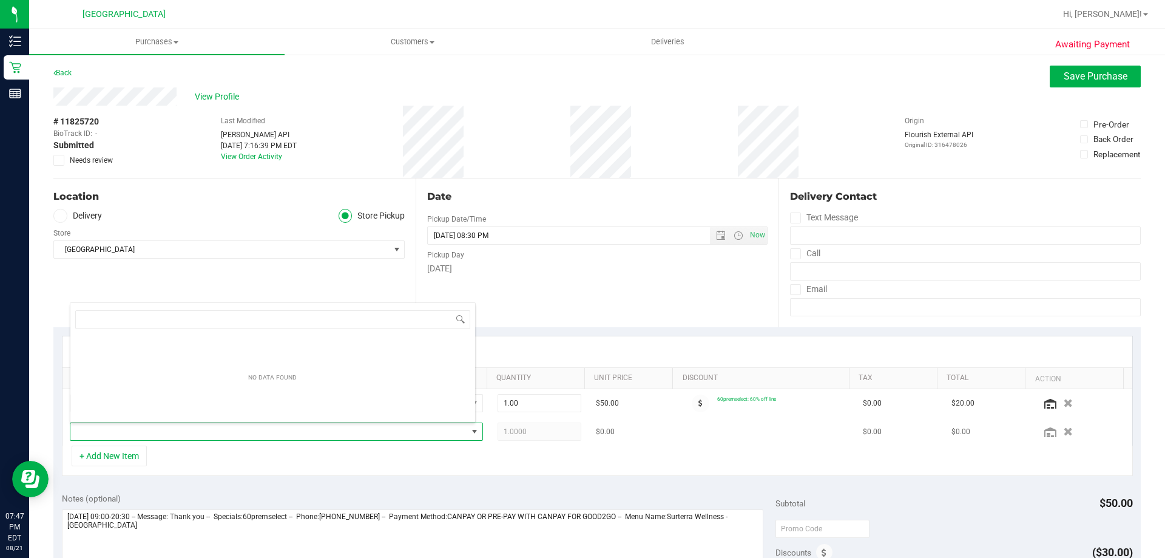
scroll to position [18, 402]
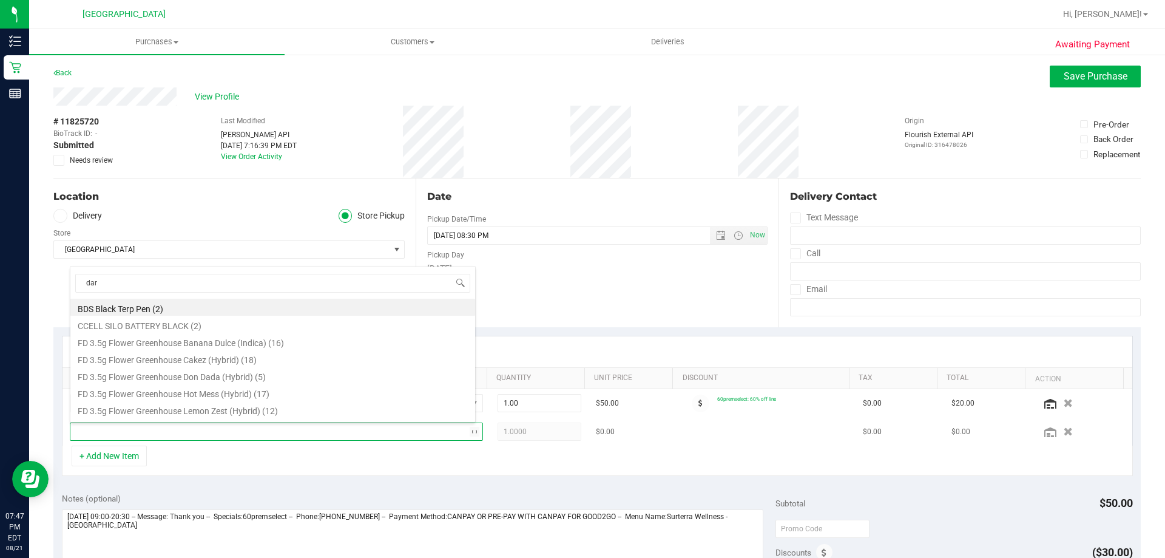
type input "dark"
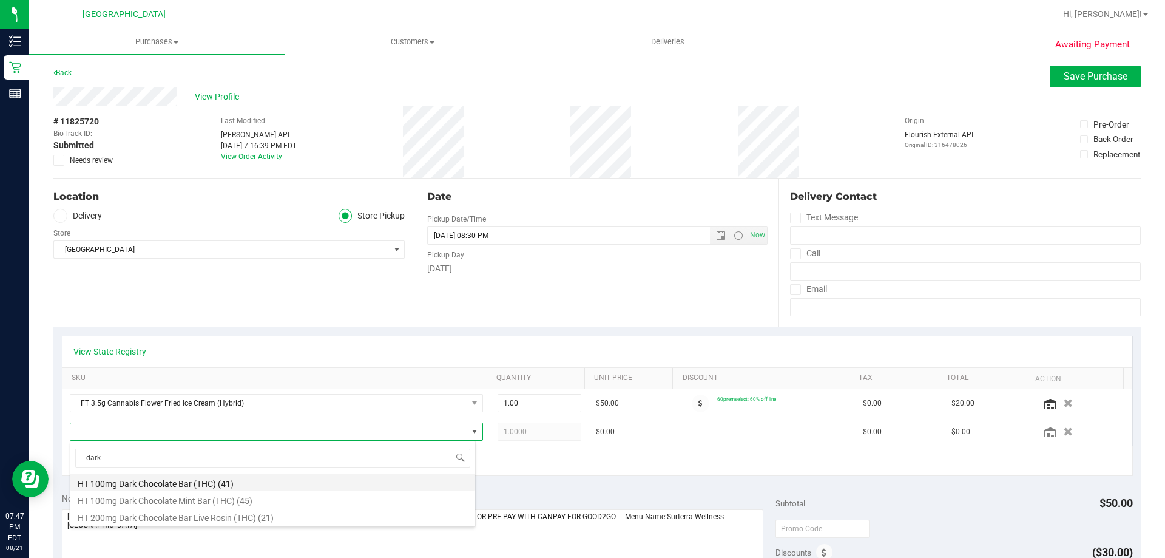
click at [175, 477] on li "HT 100mg Dark Chocolate Bar (THC) (41)" at bounding box center [272, 481] width 405 height 17
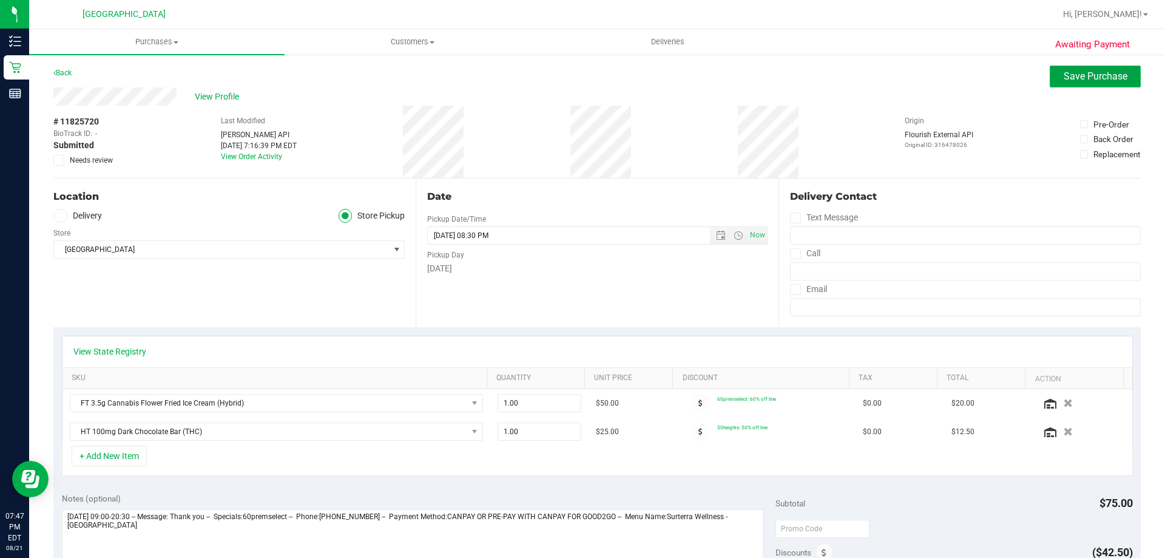
click at [581, 84] on button "Save Purchase" at bounding box center [1095, 77] width 91 height 22
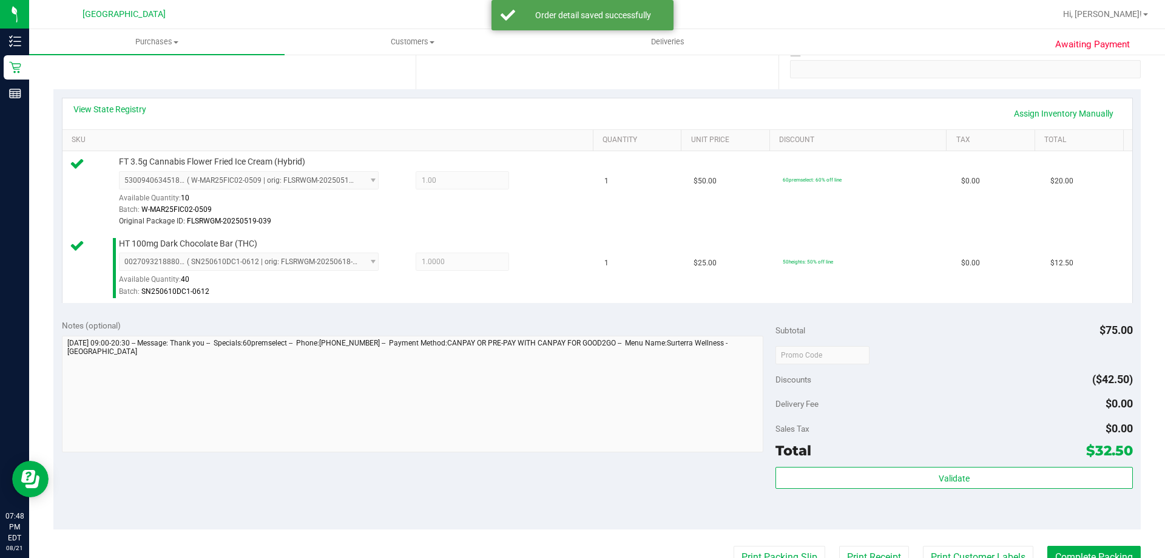
scroll to position [303, 0]
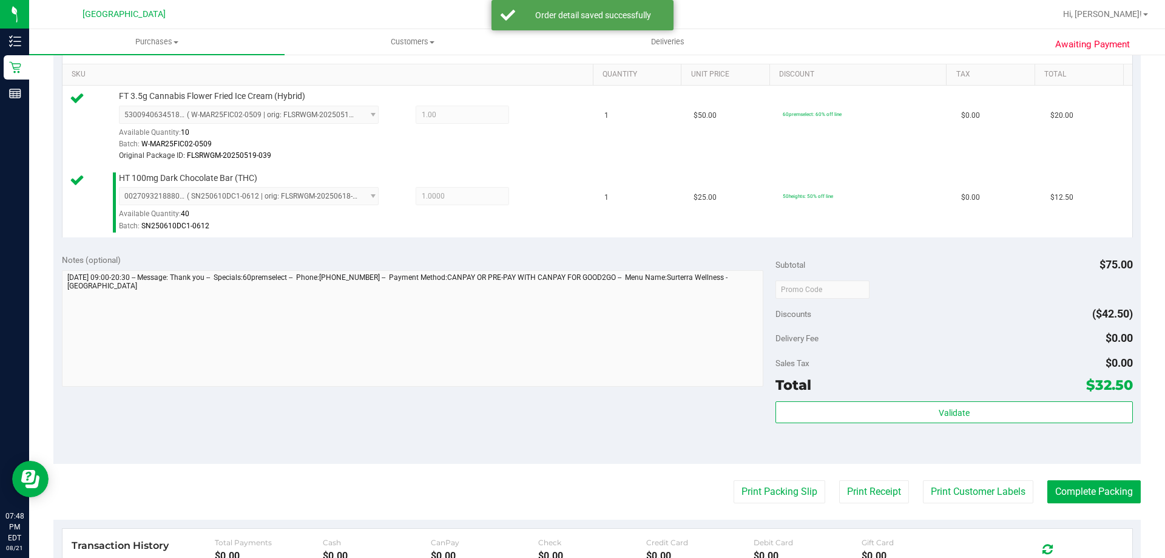
click at [581, 424] on div "Validate" at bounding box center [954, 428] width 357 height 55
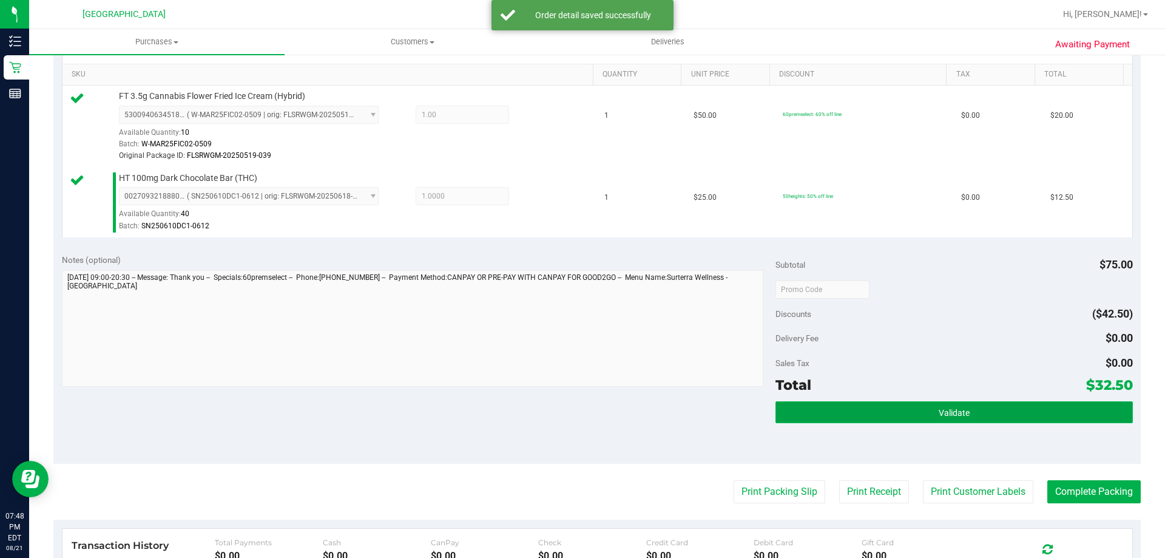
click at [581, 416] on span "Validate" at bounding box center [954, 413] width 31 height 10
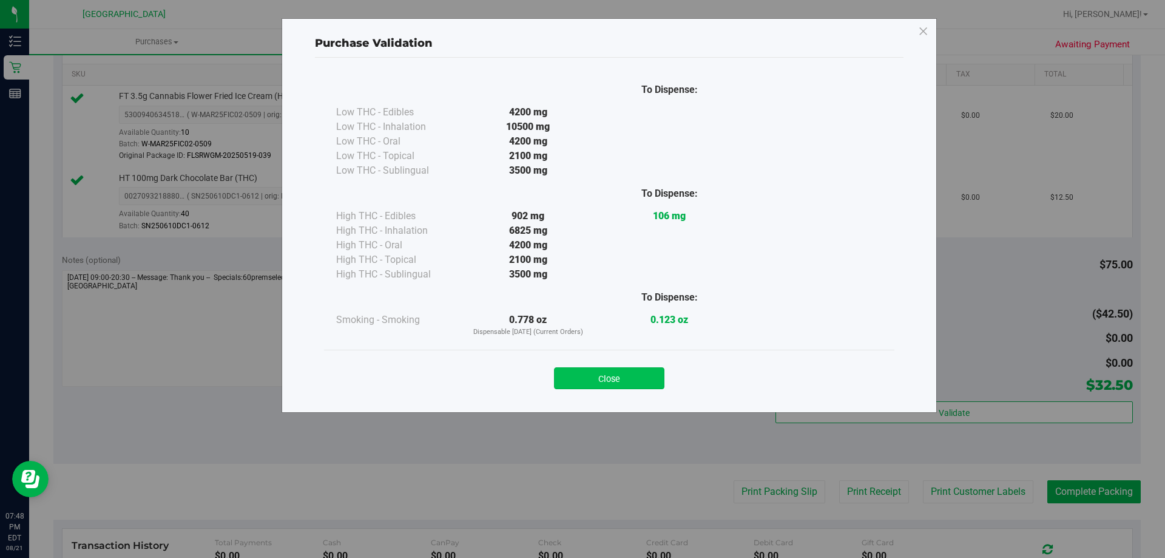
click at [581, 379] on button "Close" at bounding box center [609, 378] width 110 height 22
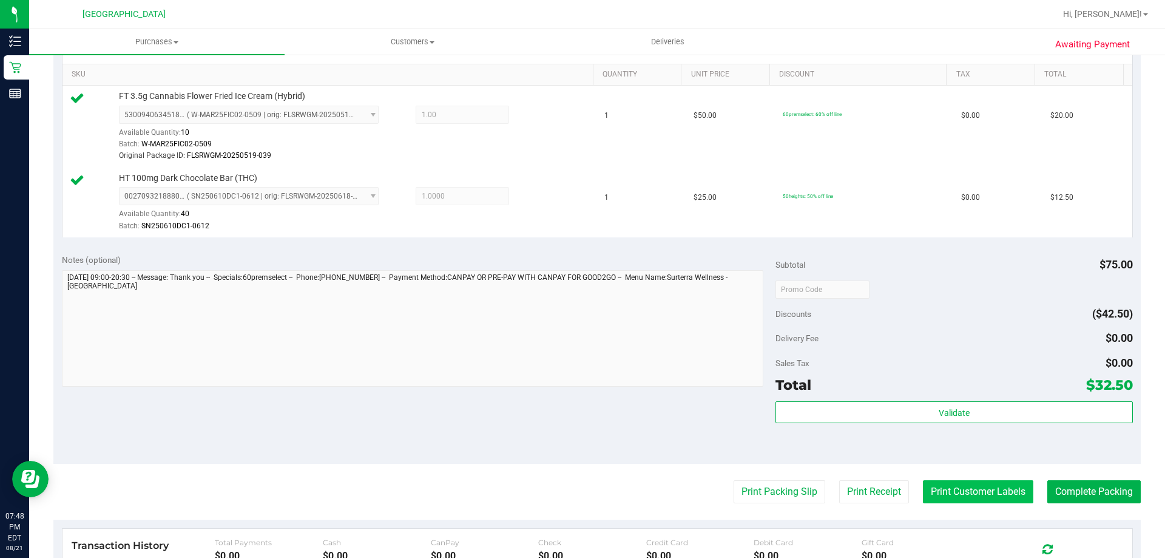
click at [581, 493] on button "Print Customer Labels" at bounding box center [978, 491] width 110 height 23
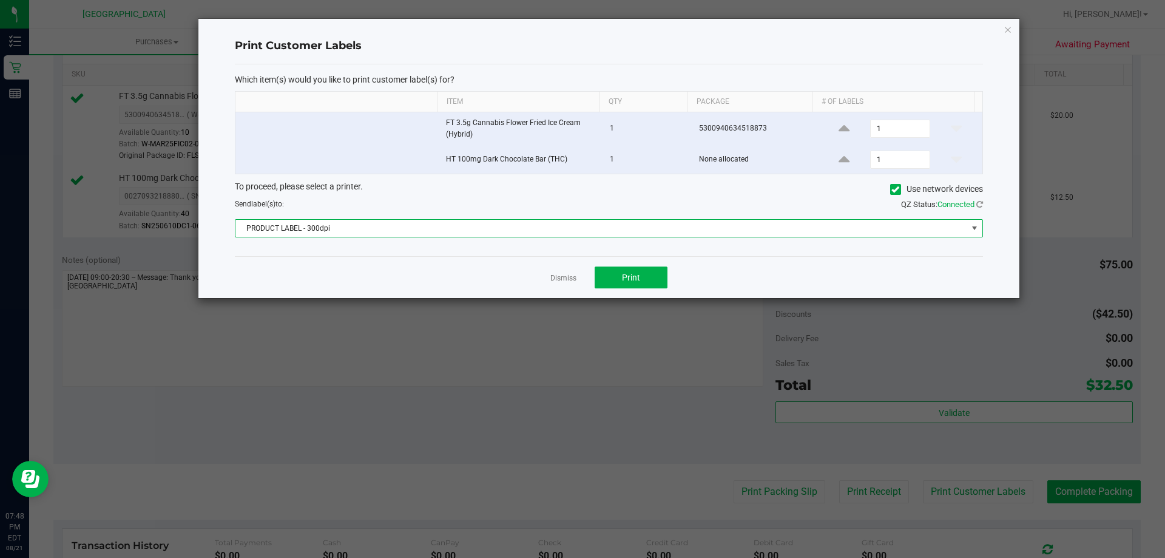
click at [552, 228] on span "PRODUCT LABEL - 300dpi" at bounding box center [601, 228] width 732 height 17
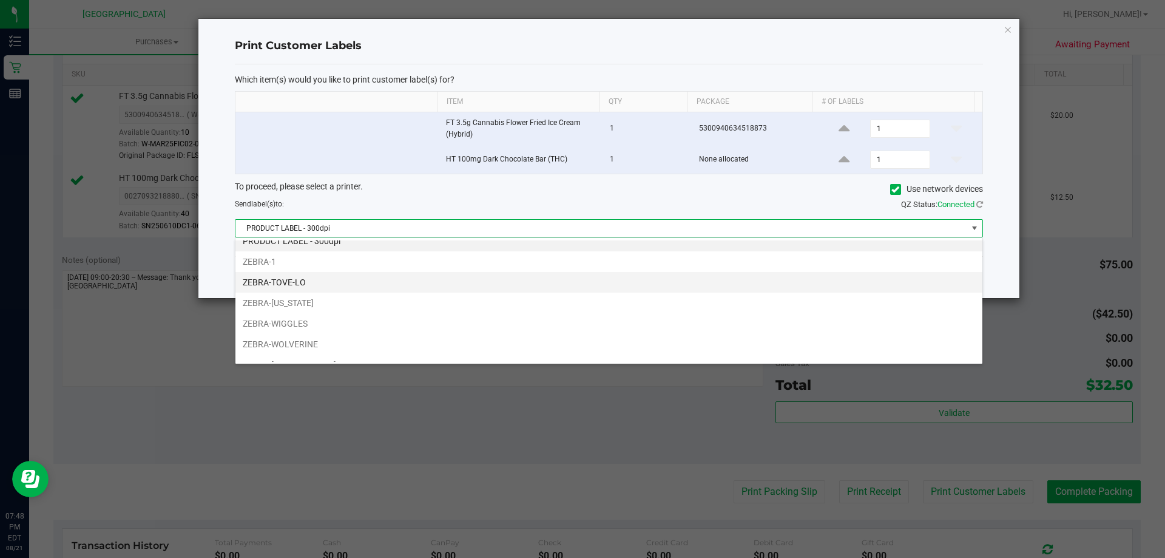
scroll to position [0, 0]
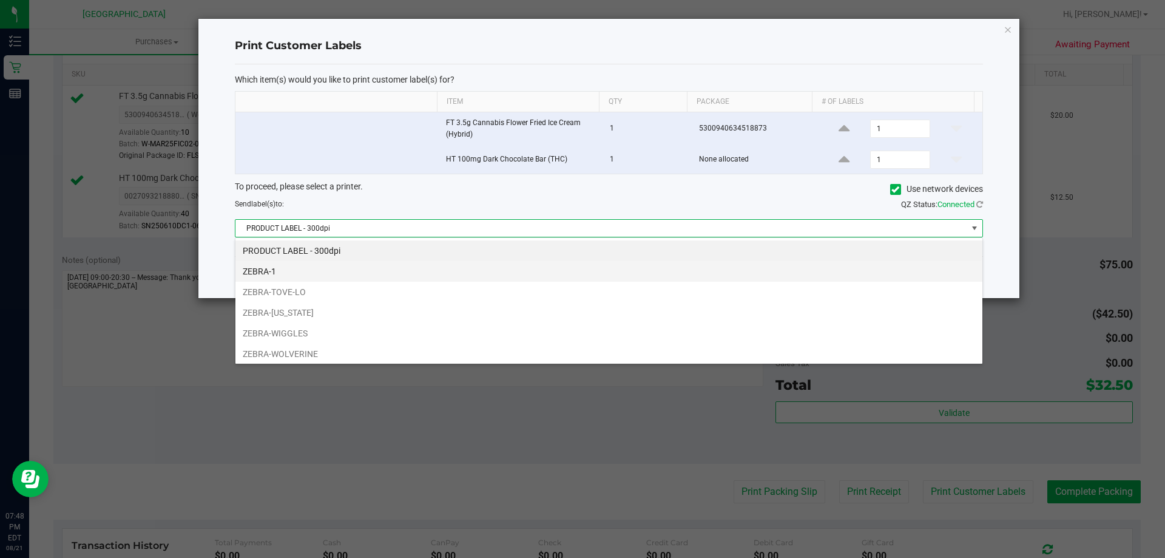
click at [306, 270] on li "ZEBRA-1" at bounding box center [608, 271] width 747 height 21
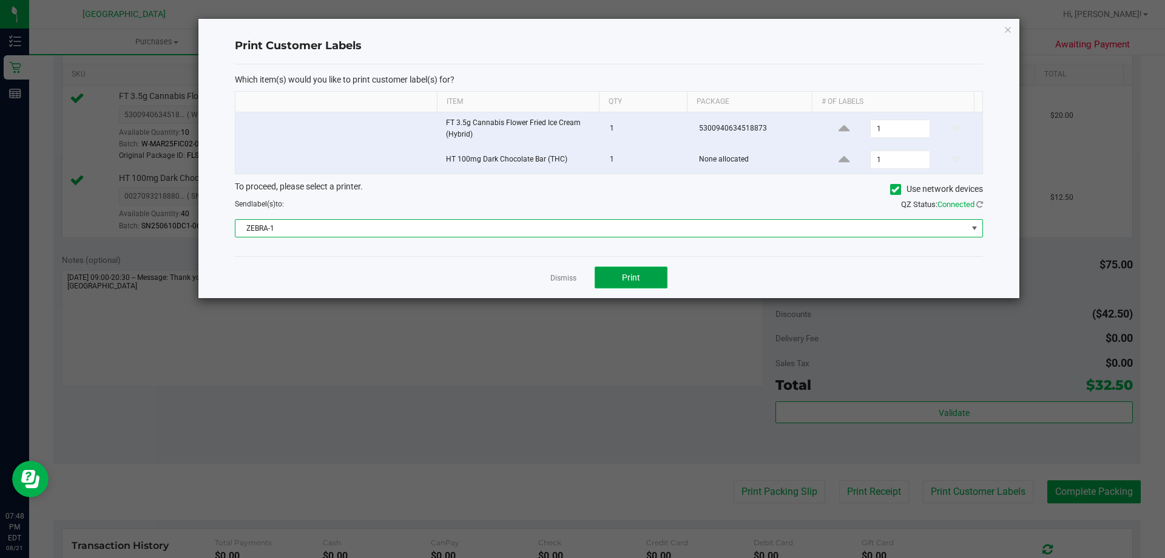
click at [581, 269] on button "Print" at bounding box center [631, 277] width 73 height 22
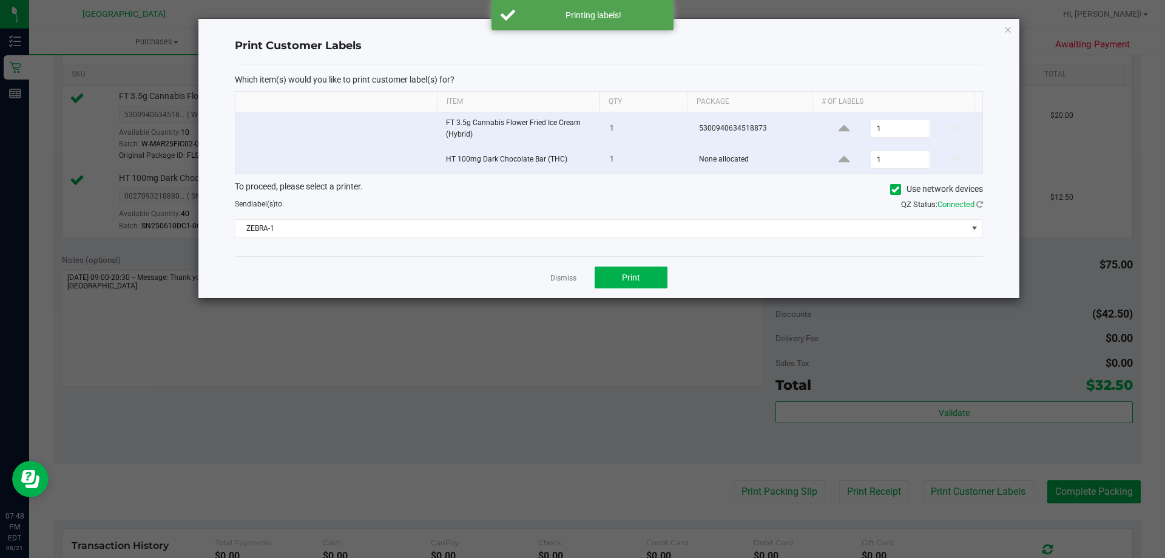
drag, startPoint x: 563, startPoint y: 273, endPoint x: 712, endPoint y: 364, distance: 174.8
click at [564, 273] on link "Dismiss" at bounding box center [563, 278] width 26 height 10
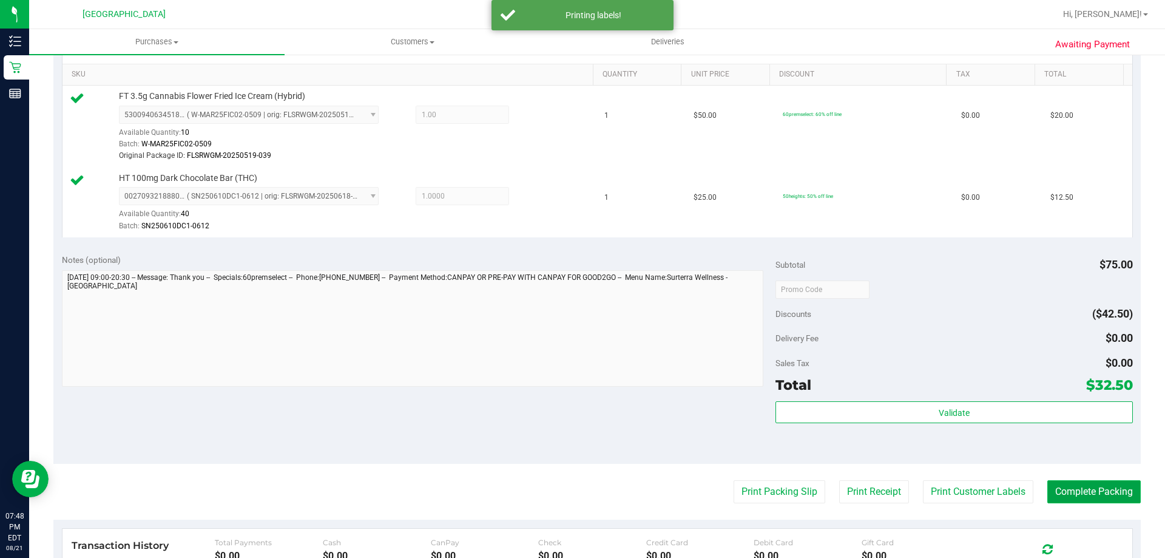
click at [581, 485] on button "Complete Packing" at bounding box center [1093, 491] width 93 height 23
